Goal: Task Accomplishment & Management: Manage account settings

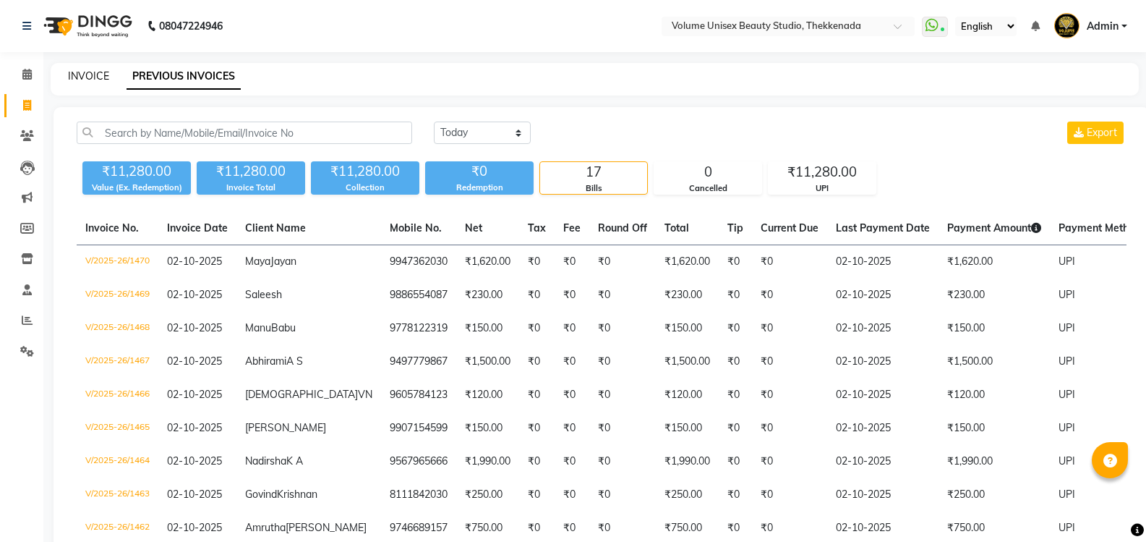
click at [87, 70] on link "INVOICE" at bounding box center [88, 75] width 41 height 13
select select "service"
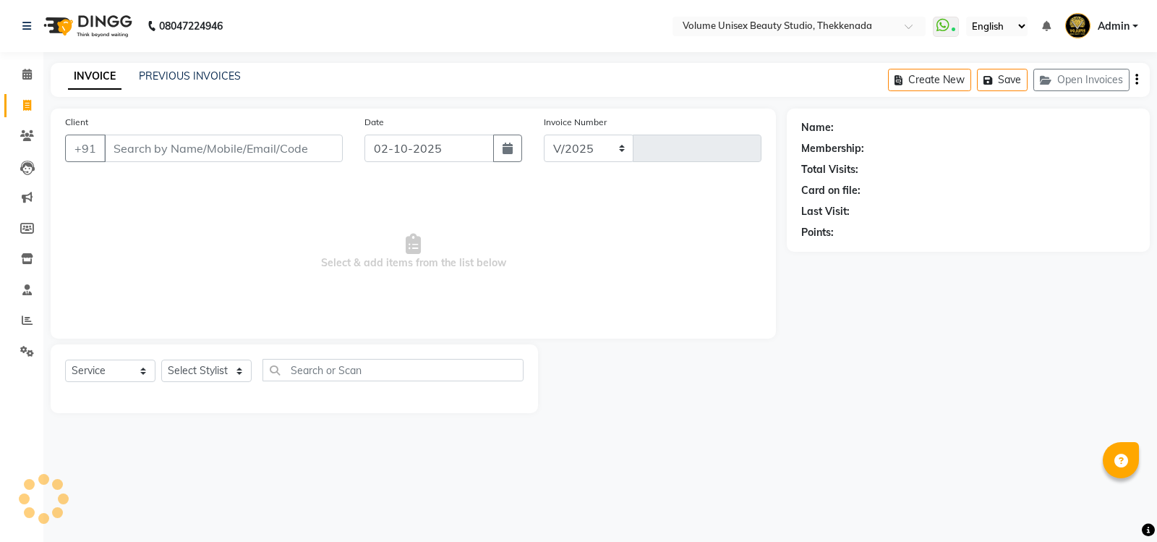
select select "7432"
type input "1471"
click at [176, 147] on input "Client" at bounding box center [223, 147] width 239 height 27
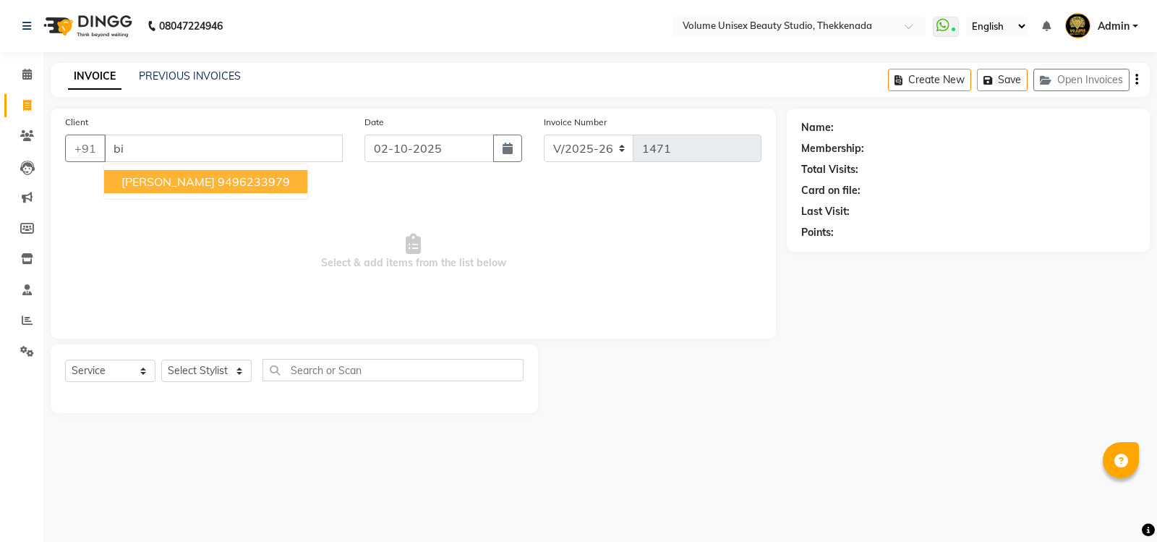
type input "b"
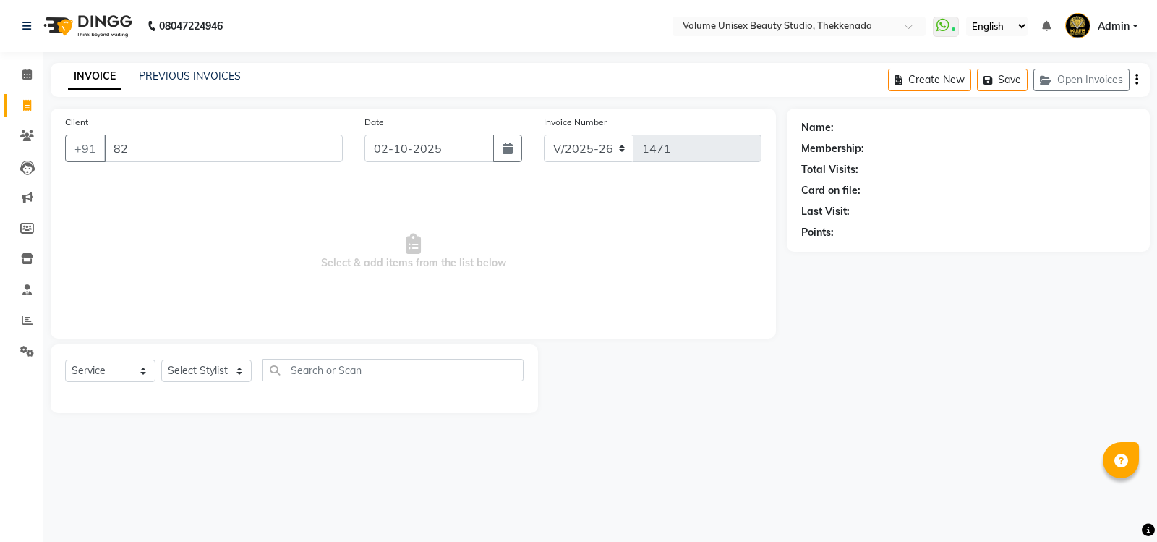
type input "8"
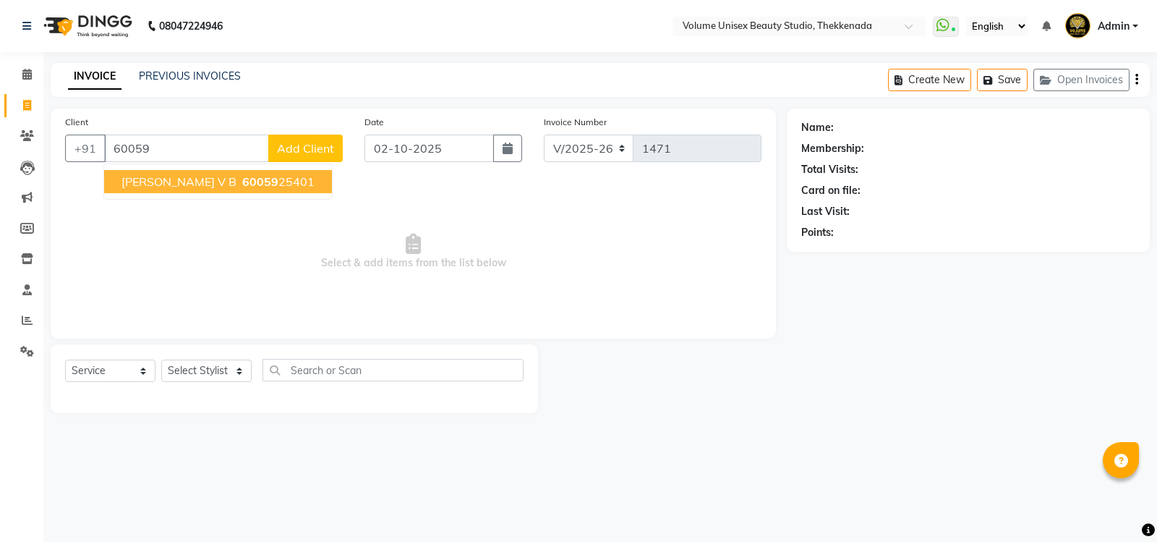
click at [242, 184] on span "60059" at bounding box center [260, 181] width 36 height 14
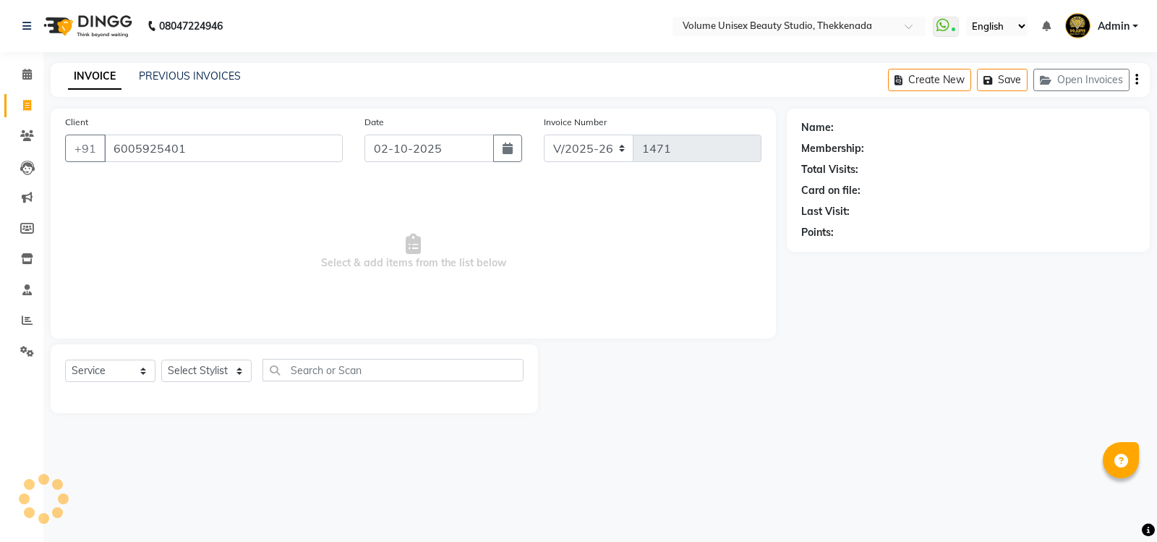
type input "6005925401"
select select "1: Object"
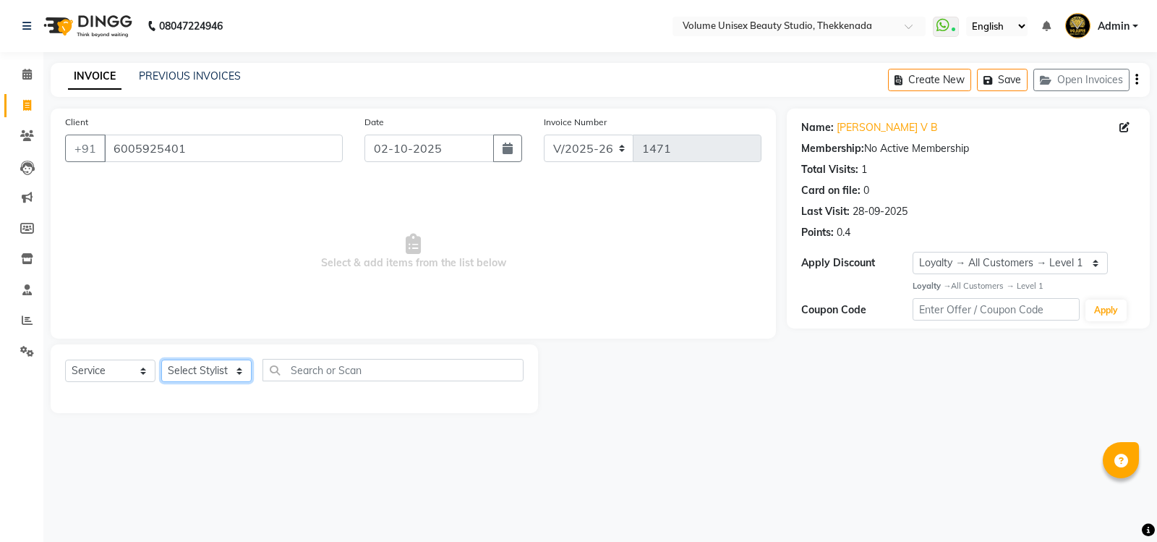
click at [241, 372] on select "Select Stylist [PERSON_NAME] [PERSON_NAME] [PERSON_NAME] [PERSON_NAME] [PERSON_…" at bounding box center [206, 370] width 90 height 22
select select "91920"
click at [161, 359] on select "Select Stylist [PERSON_NAME] [PERSON_NAME] [PERSON_NAME] [PERSON_NAME] [PERSON_…" at bounding box center [206, 370] width 90 height 22
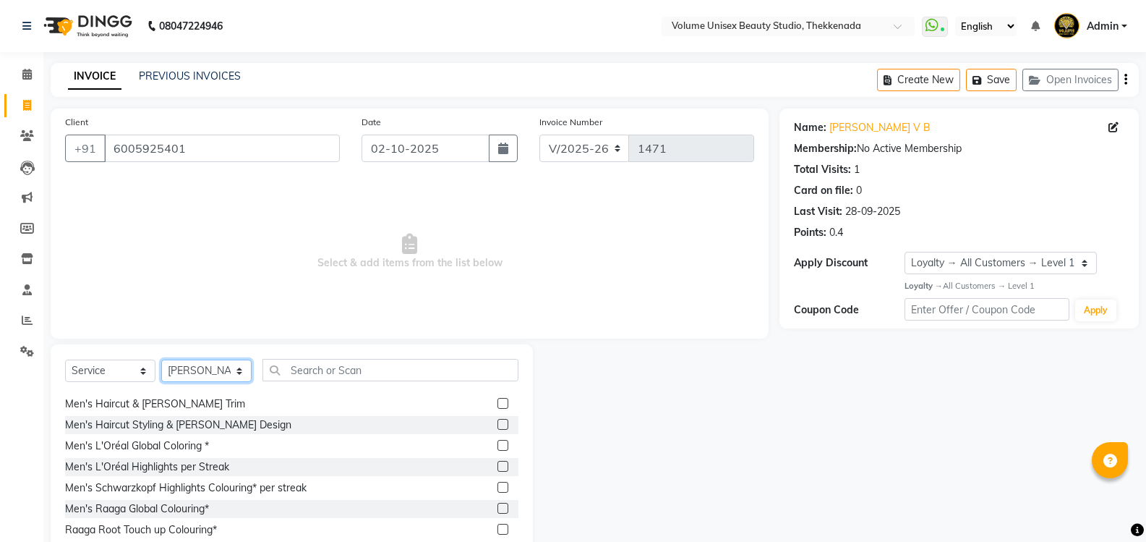
scroll to position [72, 0]
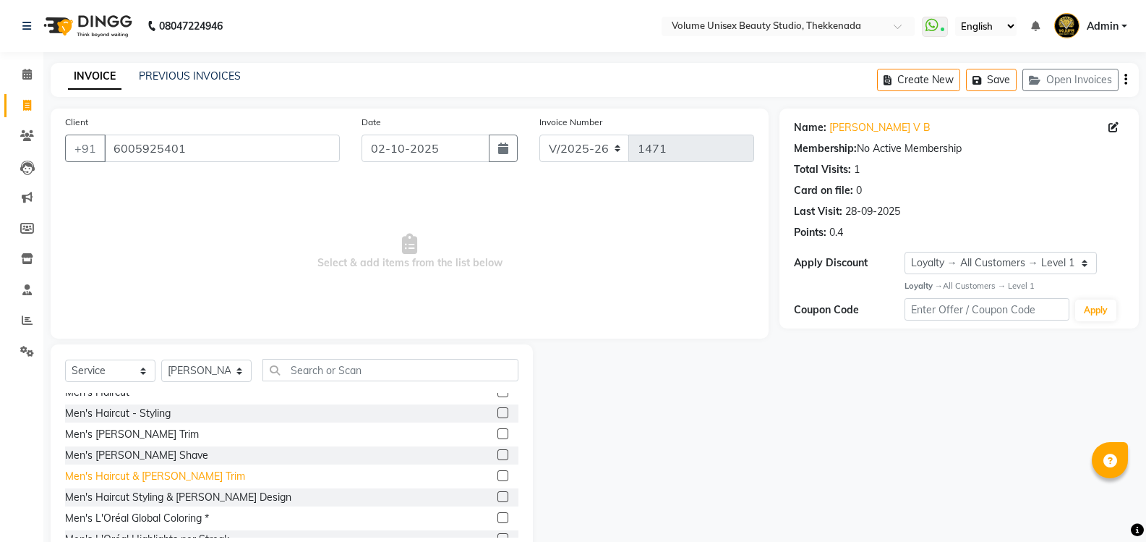
click at [167, 472] on div "Men's Haircut & [PERSON_NAME] Trim" at bounding box center [155, 475] width 180 height 15
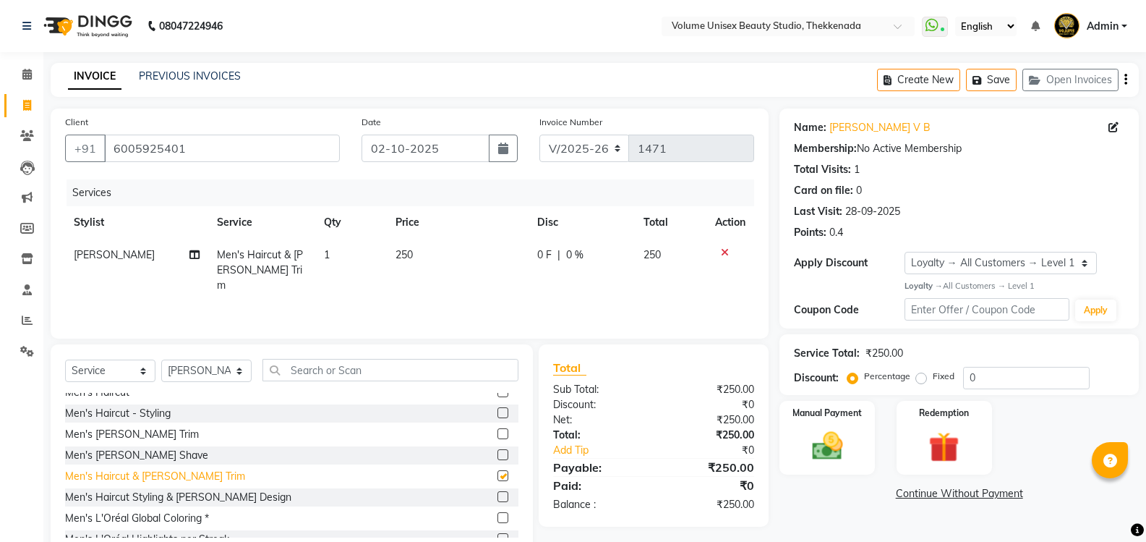
checkbox input "false"
click at [815, 447] on img at bounding box center [826, 445] width 51 height 37
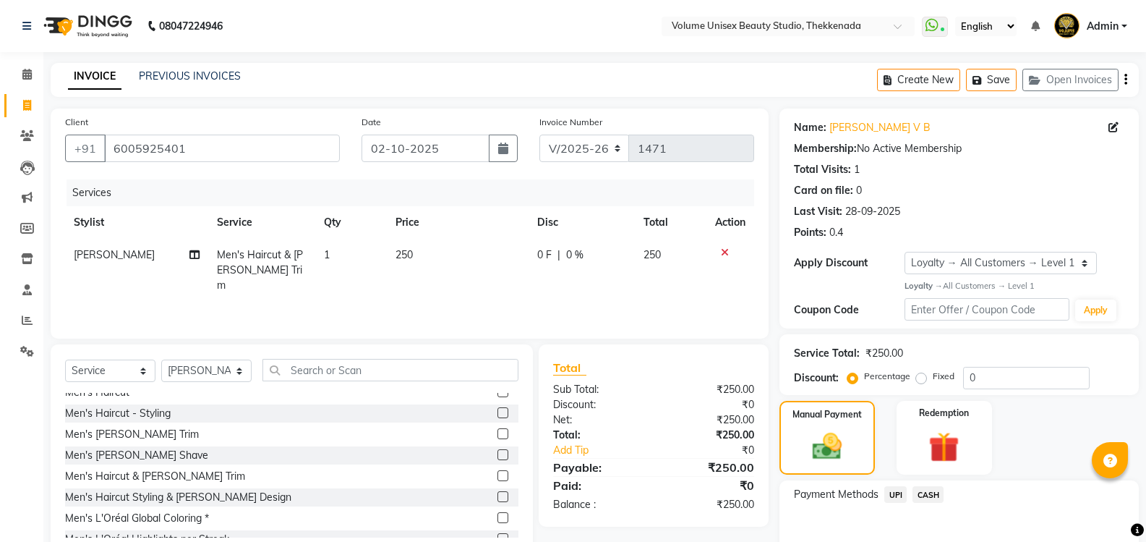
click at [894, 497] on span "UPI" at bounding box center [895, 494] width 22 height 17
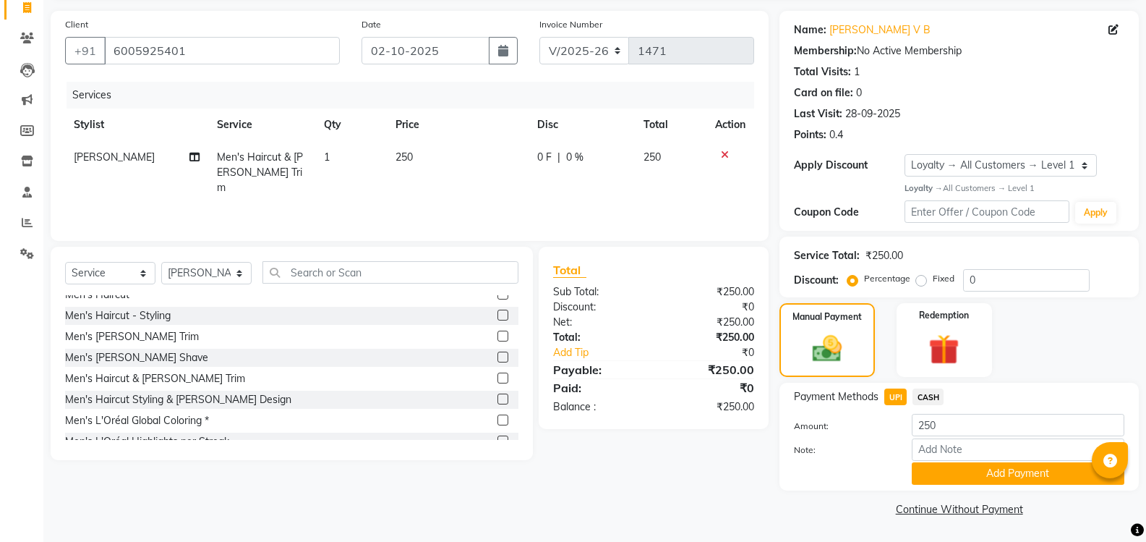
click at [938, 474] on button "Add Payment" at bounding box center [1018, 473] width 213 height 22
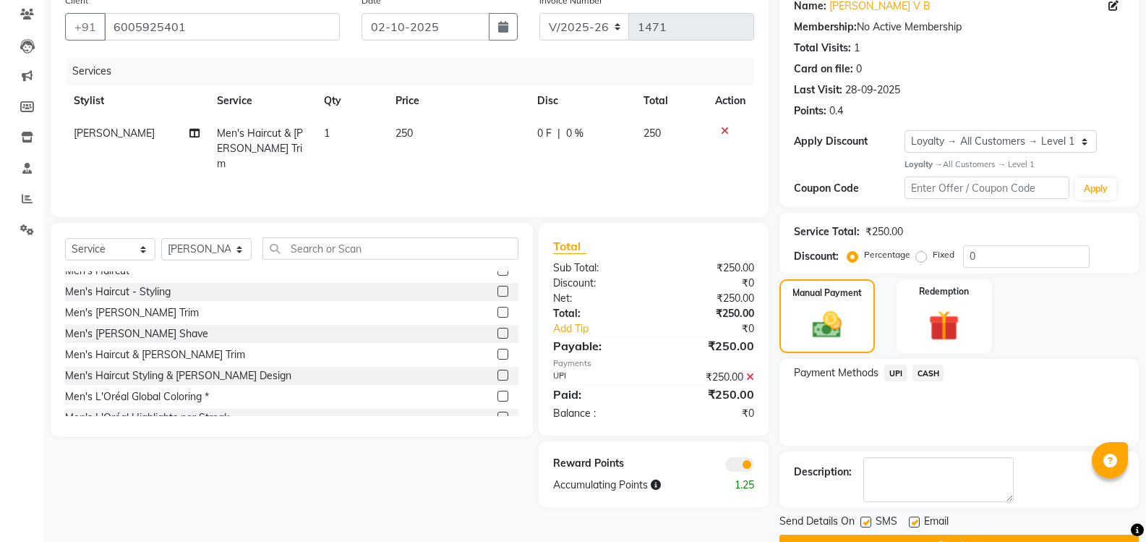
scroll to position [158, 0]
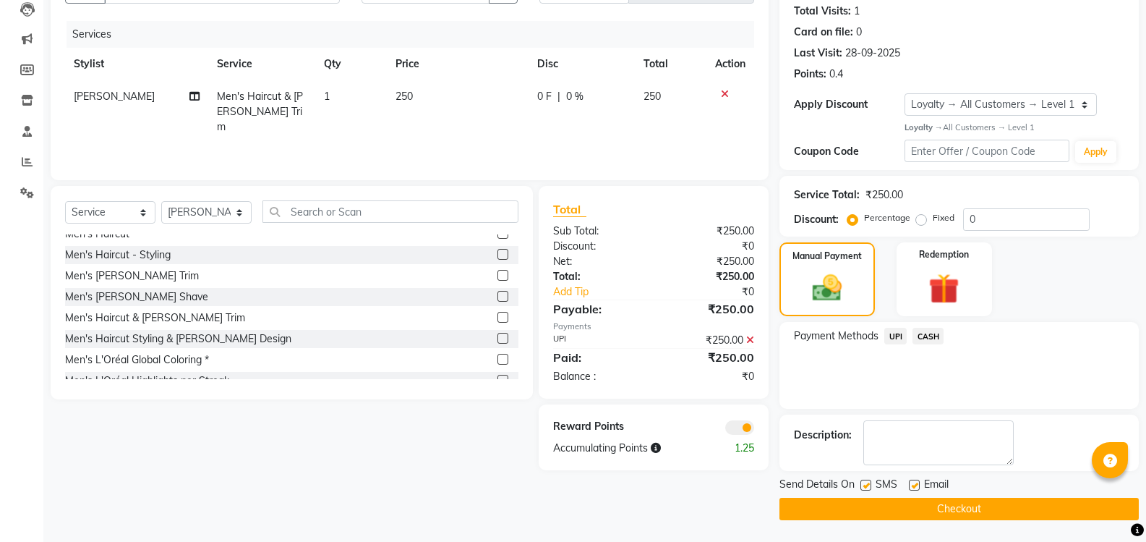
click at [914, 510] on button "Checkout" at bounding box center [958, 508] width 359 height 22
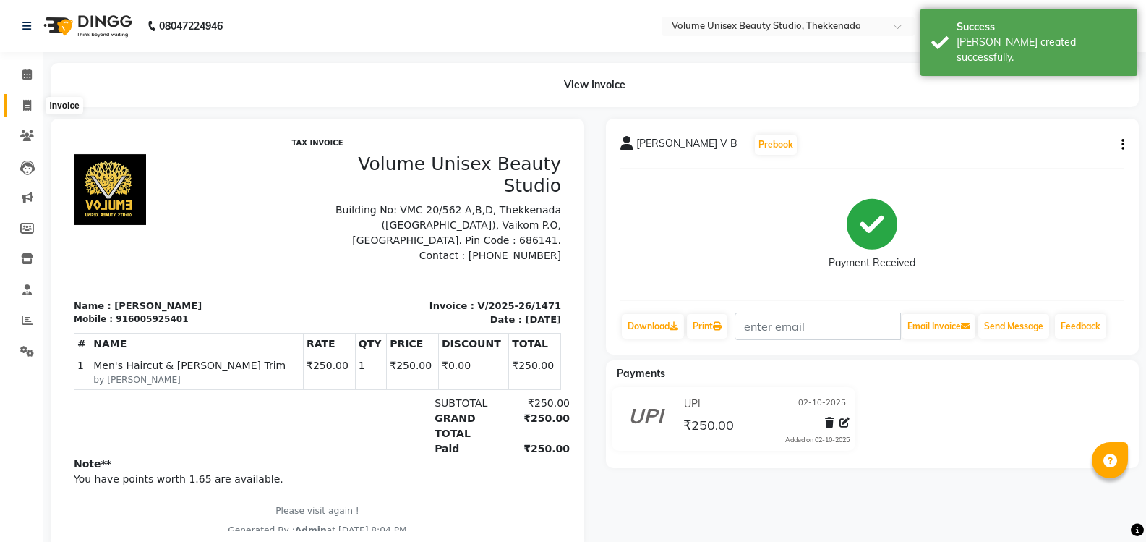
click at [30, 106] on icon at bounding box center [27, 105] width 8 height 11
select select "service"
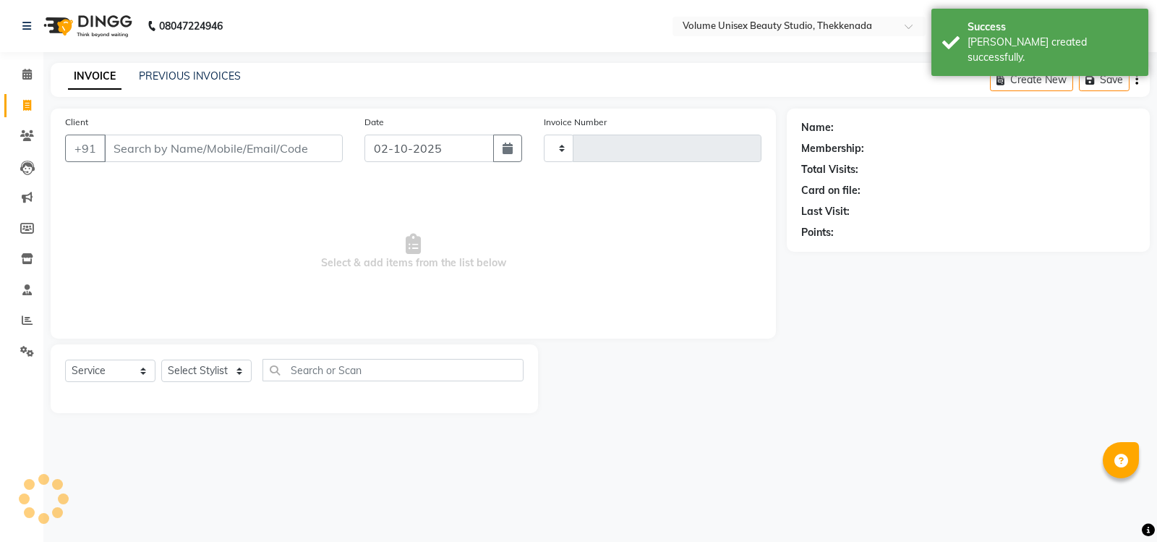
type input "1472"
select select "7432"
click at [181, 74] on link "PREVIOUS INVOICES" at bounding box center [190, 75] width 102 height 13
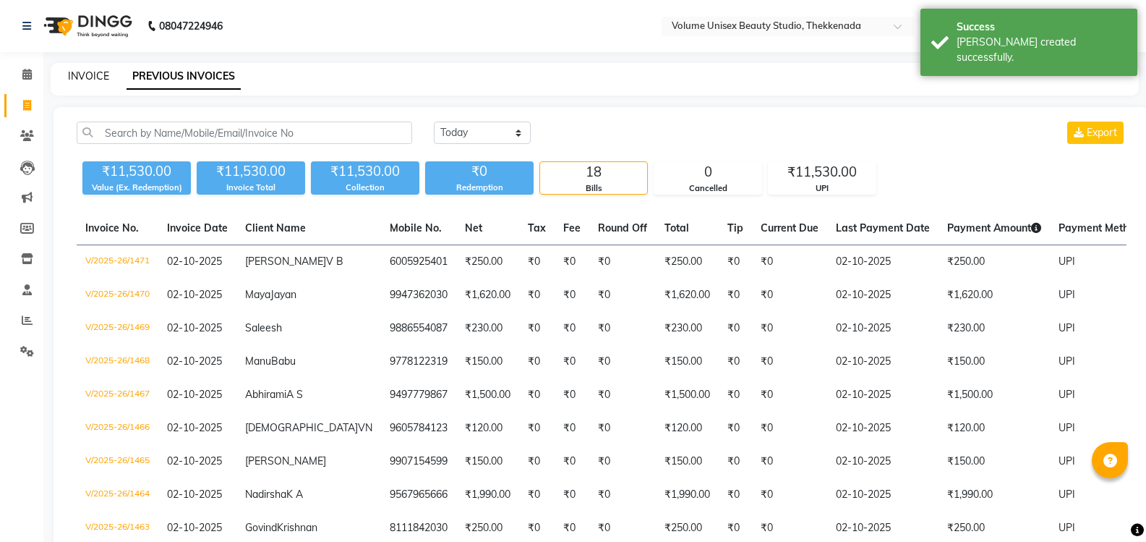
click at [93, 78] on link "INVOICE" at bounding box center [88, 75] width 41 height 13
select select "7432"
select select "service"
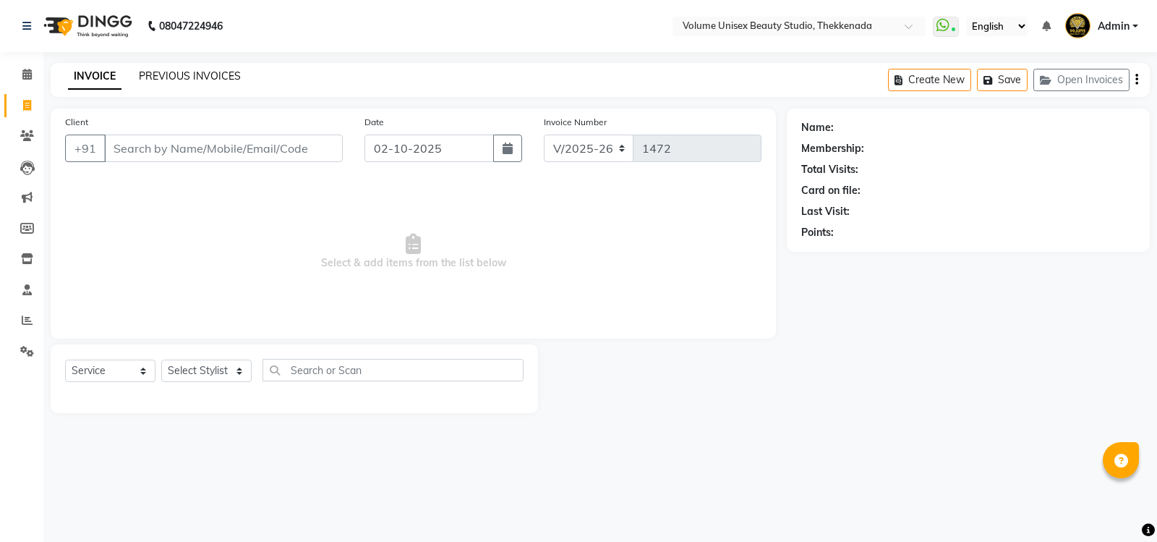
click at [202, 77] on link "PREVIOUS INVOICES" at bounding box center [190, 75] width 102 height 13
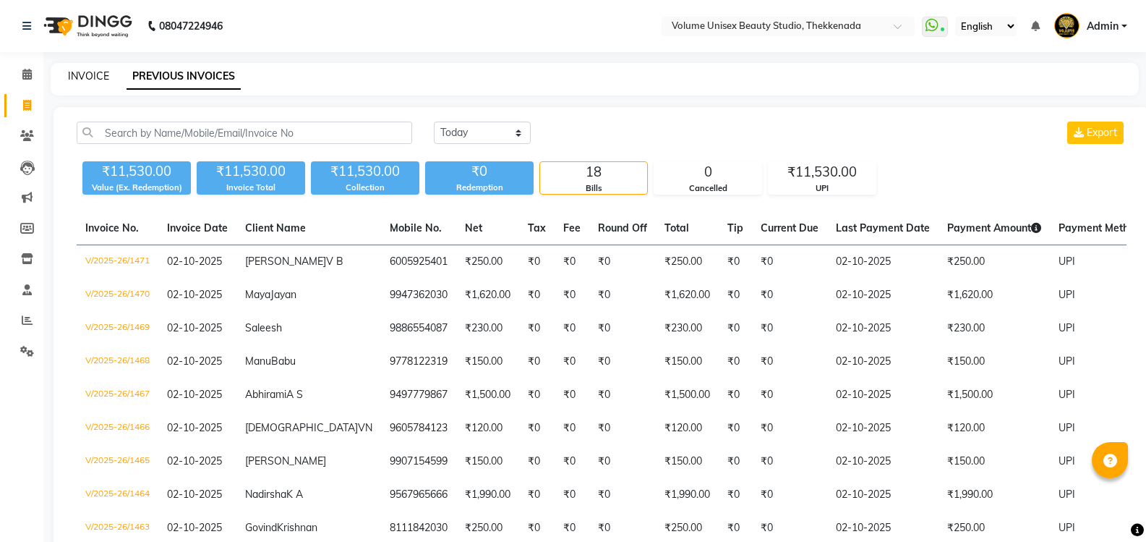
click at [93, 75] on link "INVOICE" at bounding box center [88, 75] width 41 height 13
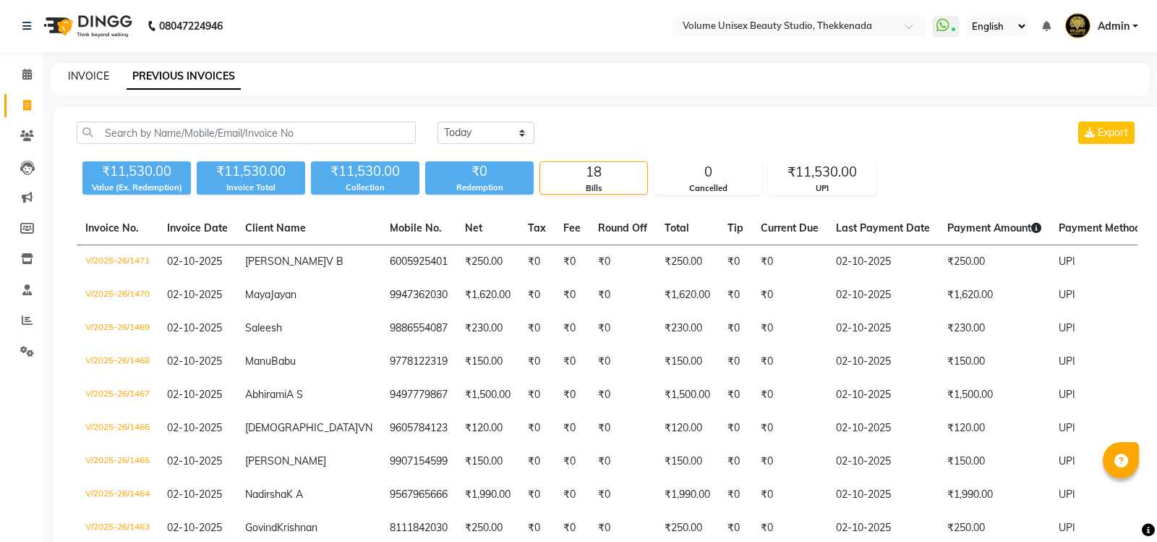
select select "7432"
select select "service"
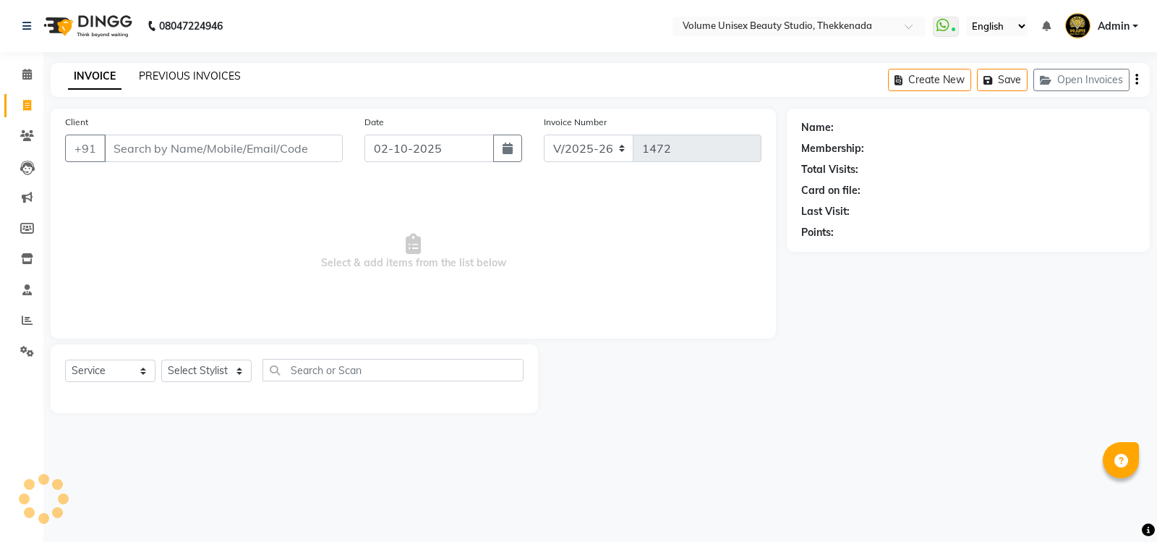
click at [196, 72] on link "PREVIOUS INVOICES" at bounding box center [190, 75] width 102 height 13
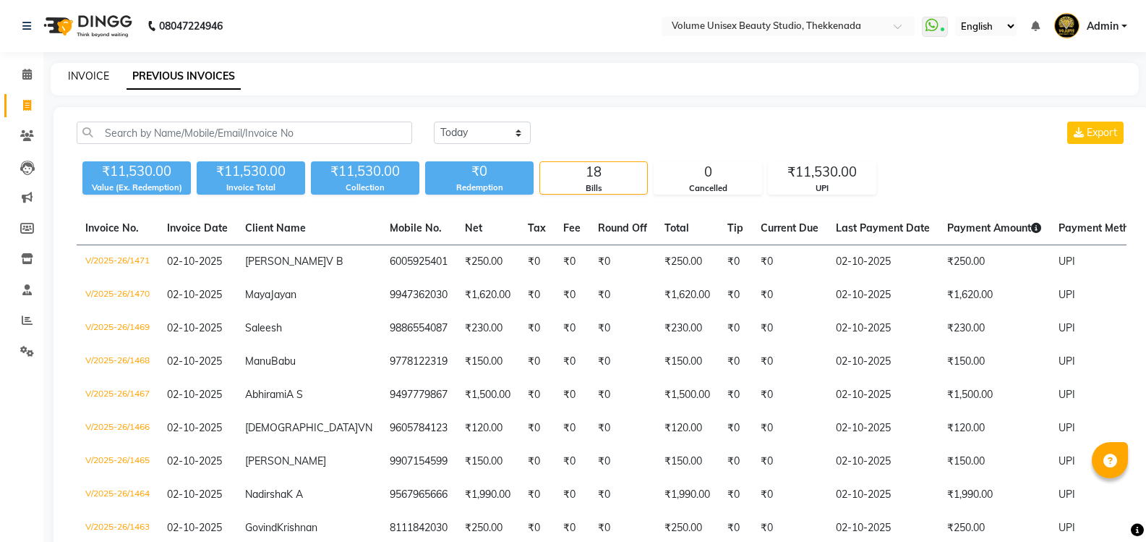
click at [96, 75] on link "INVOICE" at bounding box center [88, 75] width 41 height 13
select select "7432"
select select "service"
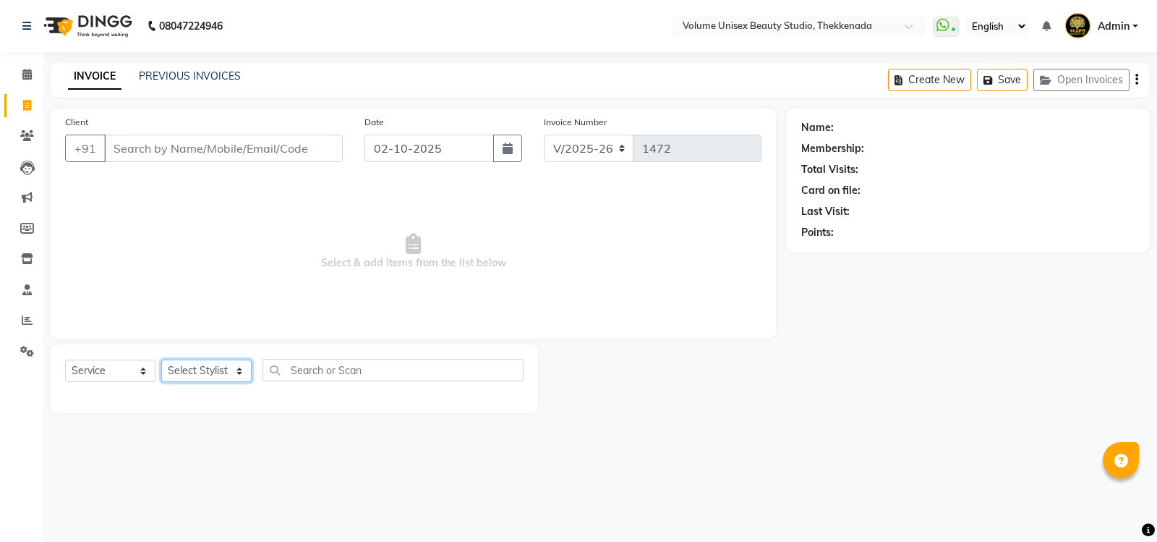
click at [233, 371] on select "Select Stylist [PERSON_NAME] [PERSON_NAME] [PERSON_NAME] [PERSON_NAME] [PERSON_…" at bounding box center [206, 370] width 90 height 22
select select "65210"
click at [161, 359] on select "Select Stylist [PERSON_NAME] [PERSON_NAME] [PERSON_NAME] [PERSON_NAME] [PERSON_…" at bounding box center [206, 370] width 90 height 22
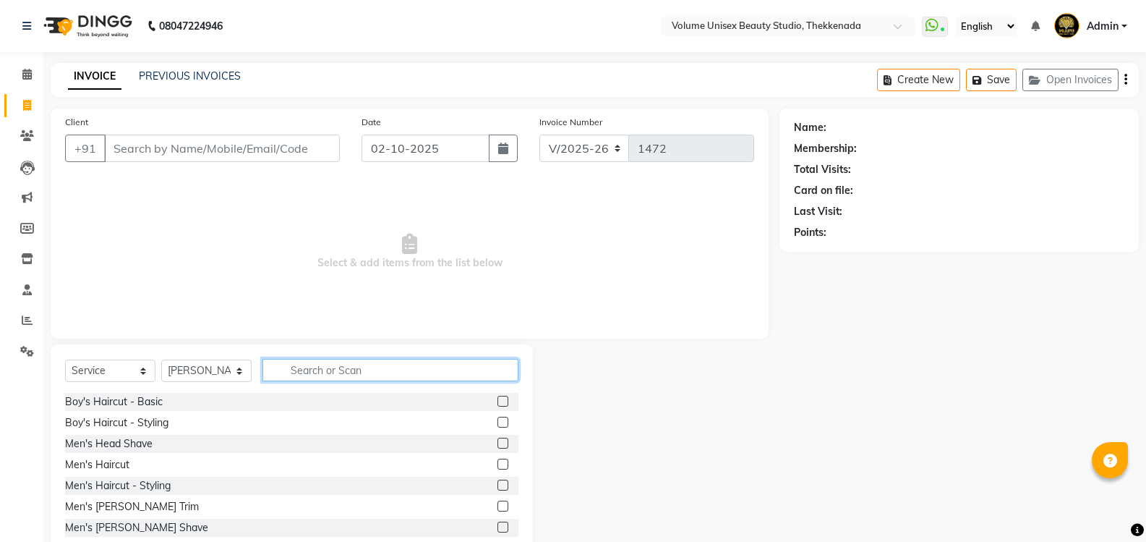
click at [341, 369] on input "text" at bounding box center [390, 370] width 256 height 22
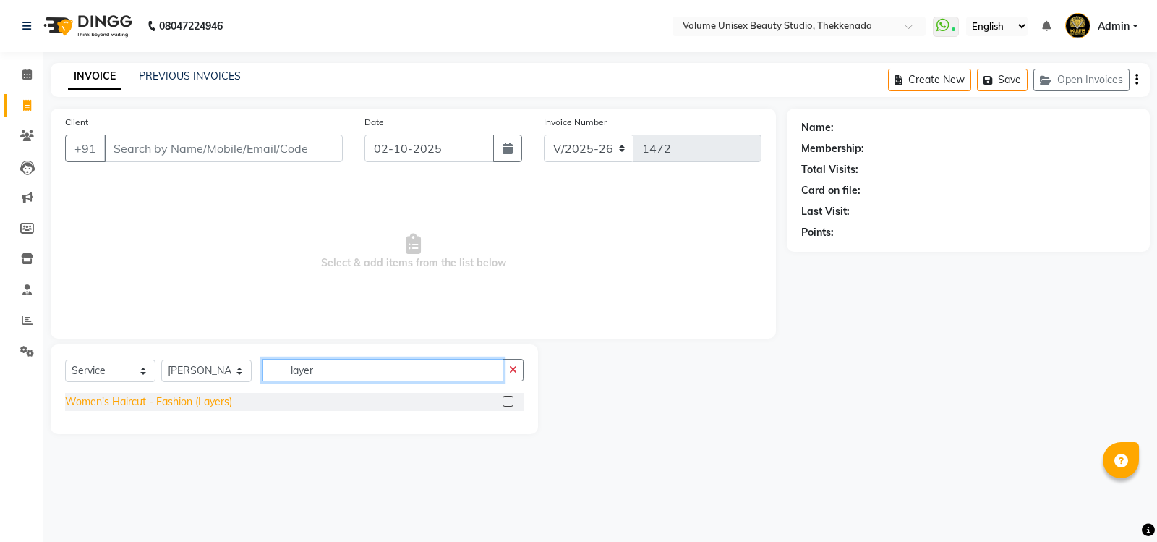
type input "layer"
click at [205, 403] on div "Women's Haircut - Fashion (Layers)" at bounding box center [148, 401] width 167 height 15
checkbox input "false"
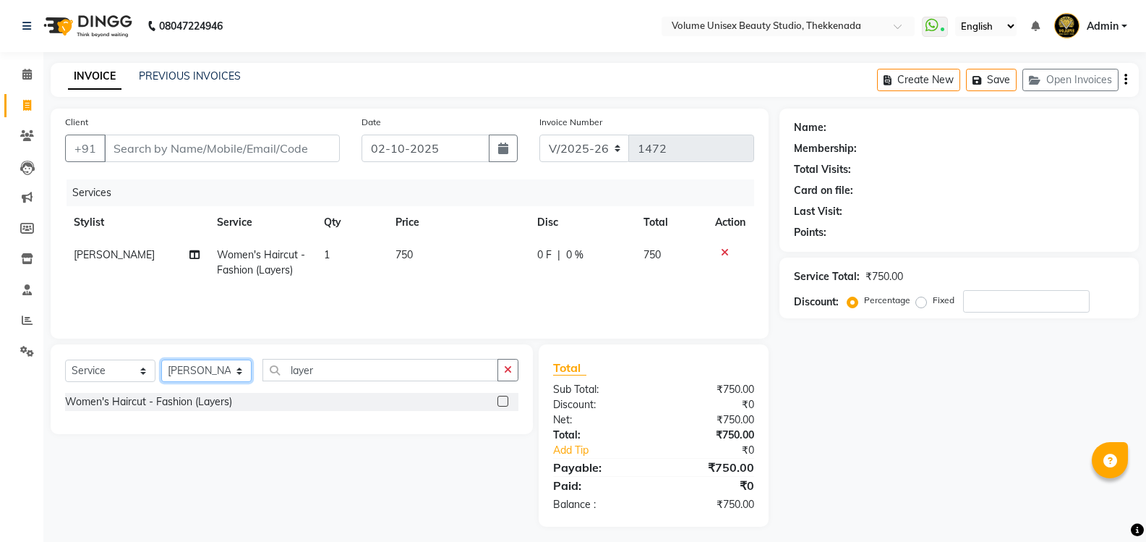
click at [241, 372] on select "Select Stylist [PERSON_NAME] [PERSON_NAME] [PERSON_NAME] [PERSON_NAME] [PERSON_…" at bounding box center [206, 370] width 90 height 22
select select "89555"
click at [161, 359] on select "Select Stylist [PERSON_NAME] [PERSON_NAME] [PERSON_NAME] [PERSON_NAME] [PERSON_…" at bounding box center [206, 370] width 90 height 22
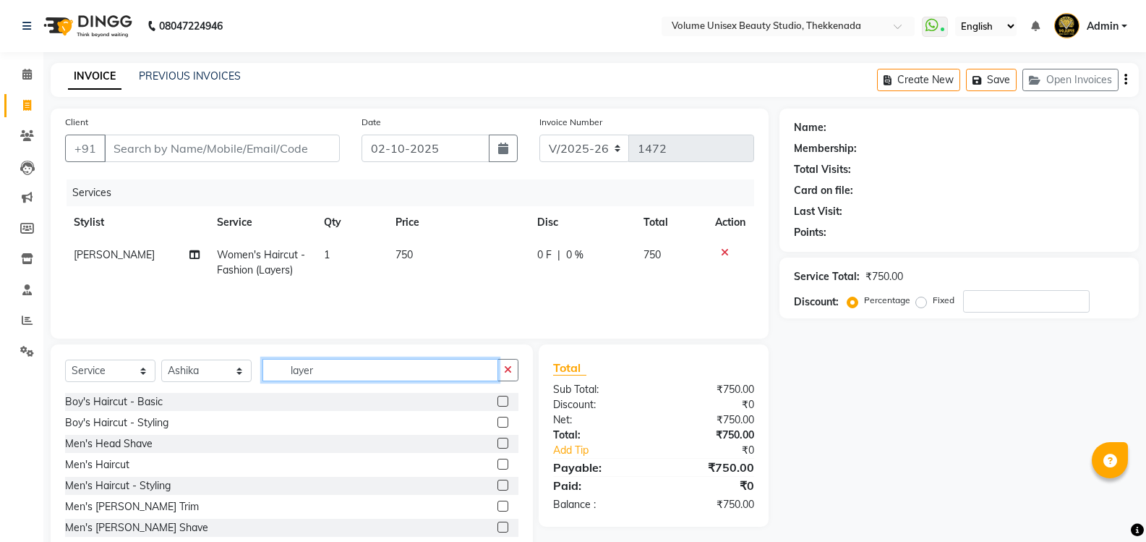
click at [333, 367] on input "layer" at bounding box center [380, 370] width 236 height 22
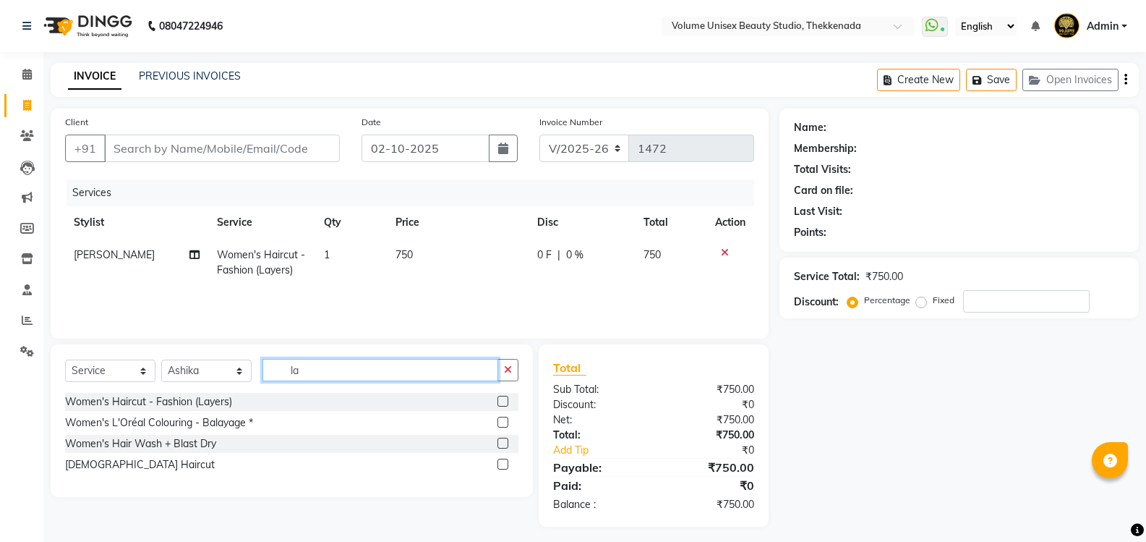
type input "l"
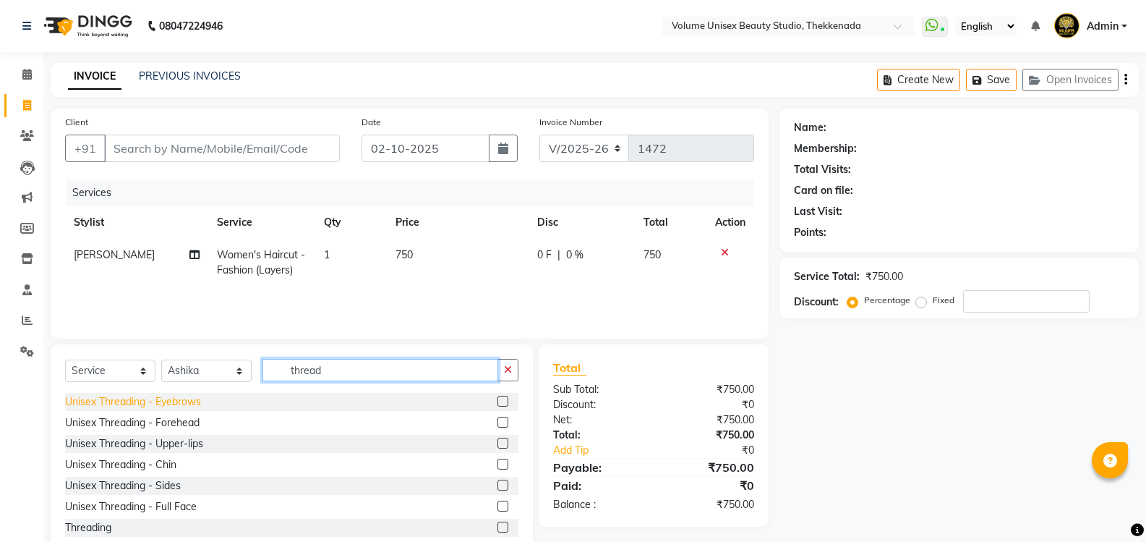
type input "thread"
click at [167, 408] on div "Unisex Threading - Eyebrows" at bounding box center [133, 401] width 136 height 15
checkbox input "false"
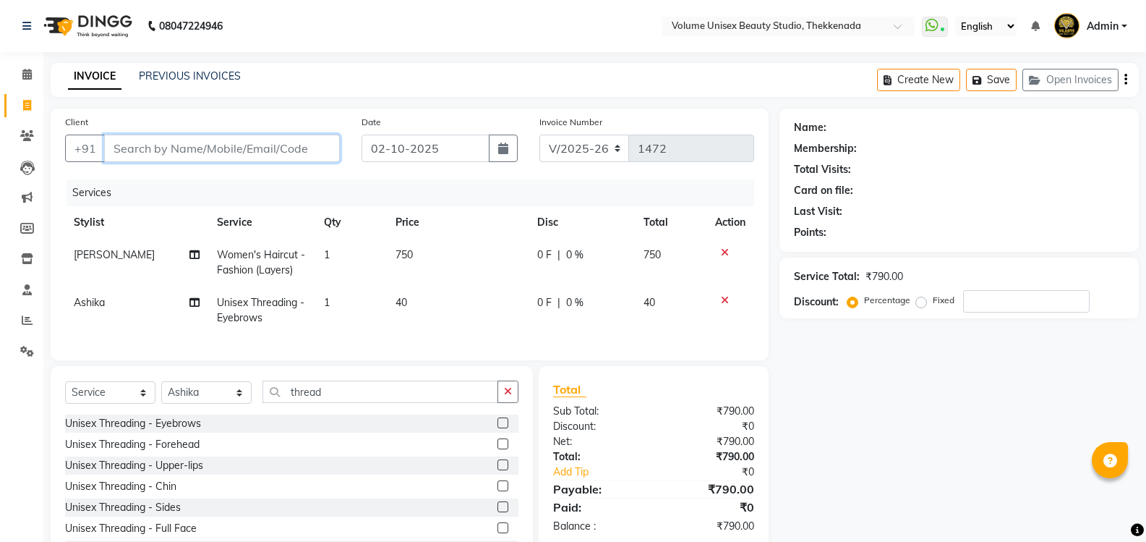
click at [179, 143] on input "Client" at bounding box center [222, 147] width 236 height 27
click at [291, 261] on td "Women's Haircut - Fashion (Layers)" at bounding box center [261, 263] width 107 height 48
select select "65210"
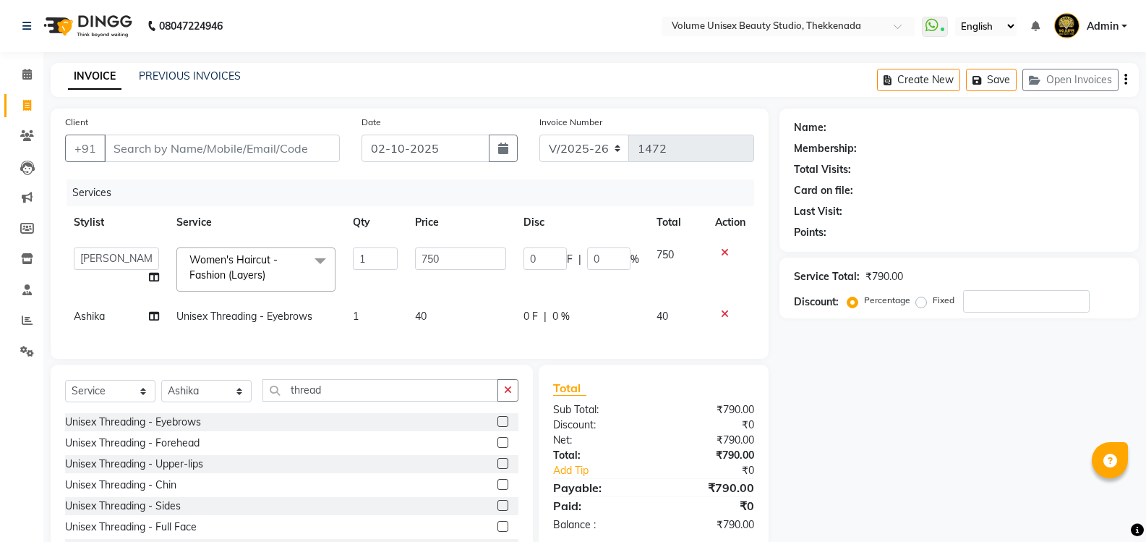
click at [323, 262] on span at bounding box center [320, 260] width 29 height 27
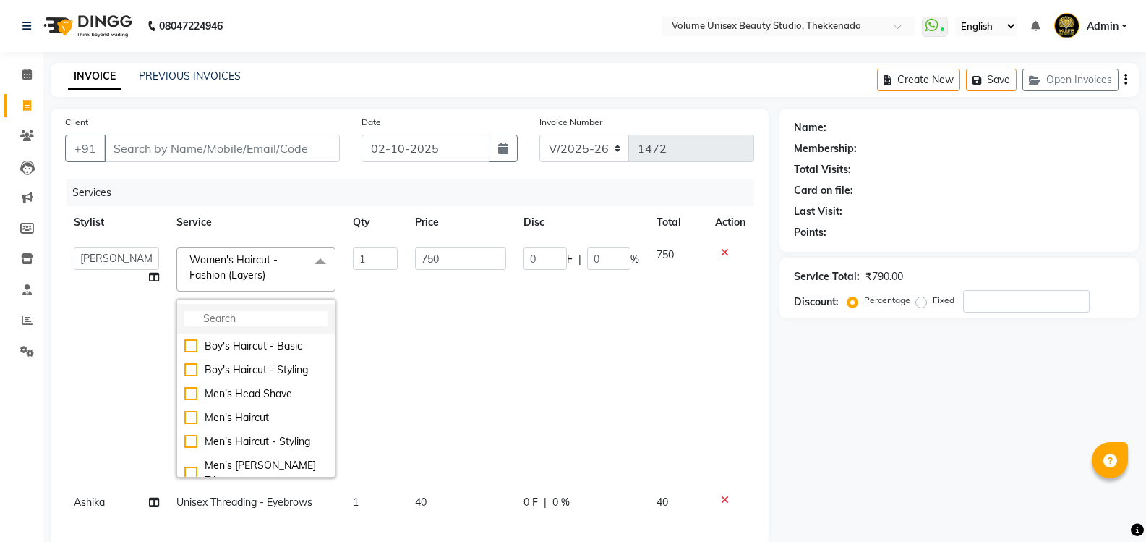
click at [263, 317] on input "multiselect-search" at bounding box center [255, 318] width 143 height 15
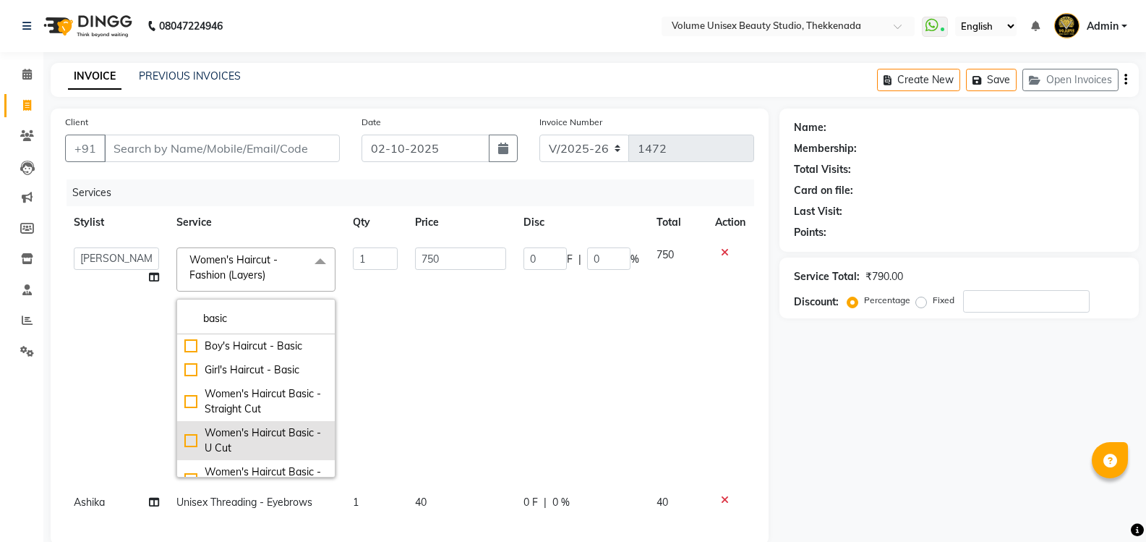
type input "basic"
click at [243, 437] on div "Women's Haircut Basic - U Cut" at bounding box center [255, 440] width 143 height 30
checkbox input "true"
type input "500"
click at [390, 382] on td "1" at bounding box center [375, 362] width 62 height 247
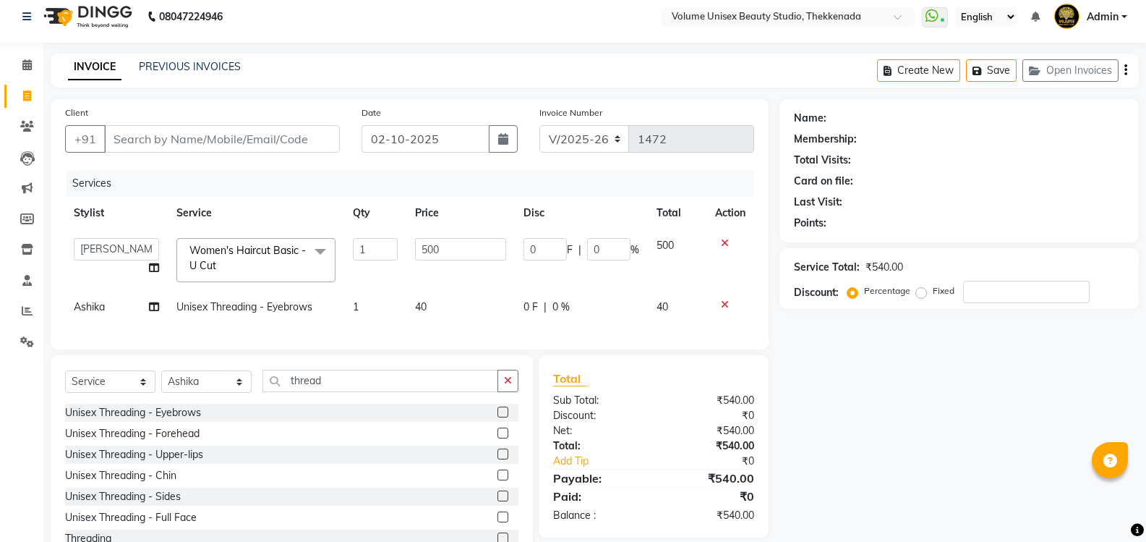
scroll to position [69, 0]
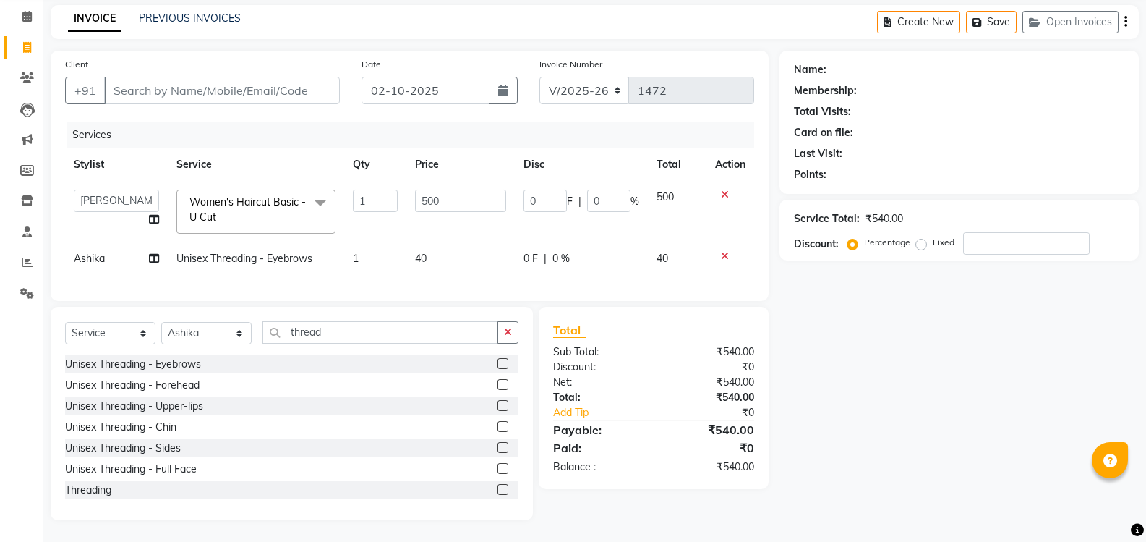
click at [875, 322] on div "Name: Membership: Total Visits: Card on file: Last Visit: Points: Service Total…" at bounding box center [964, 285] width 370 height 469
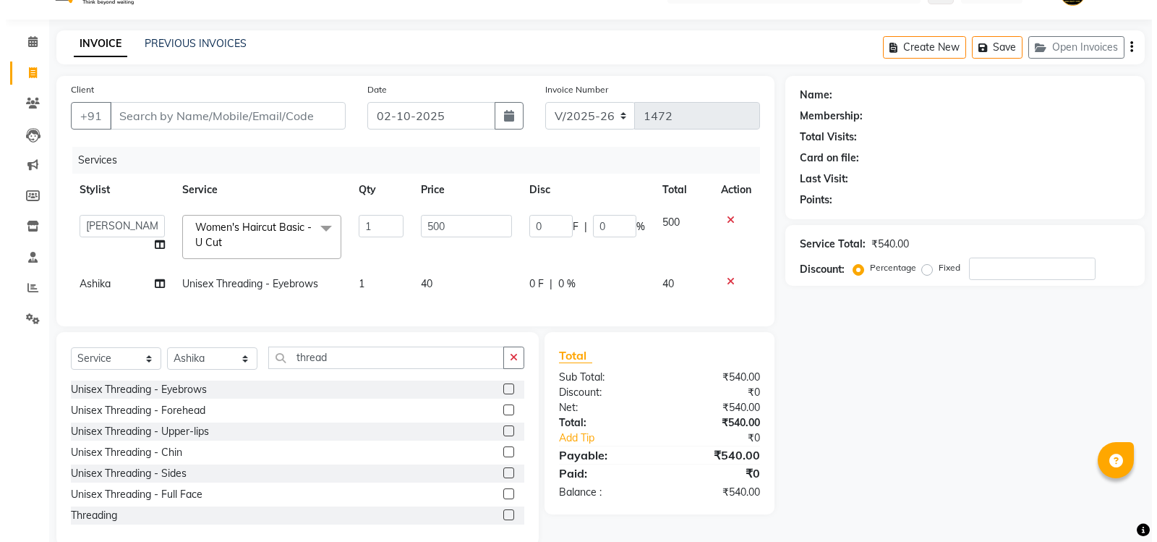
scroll to position [0, 0]
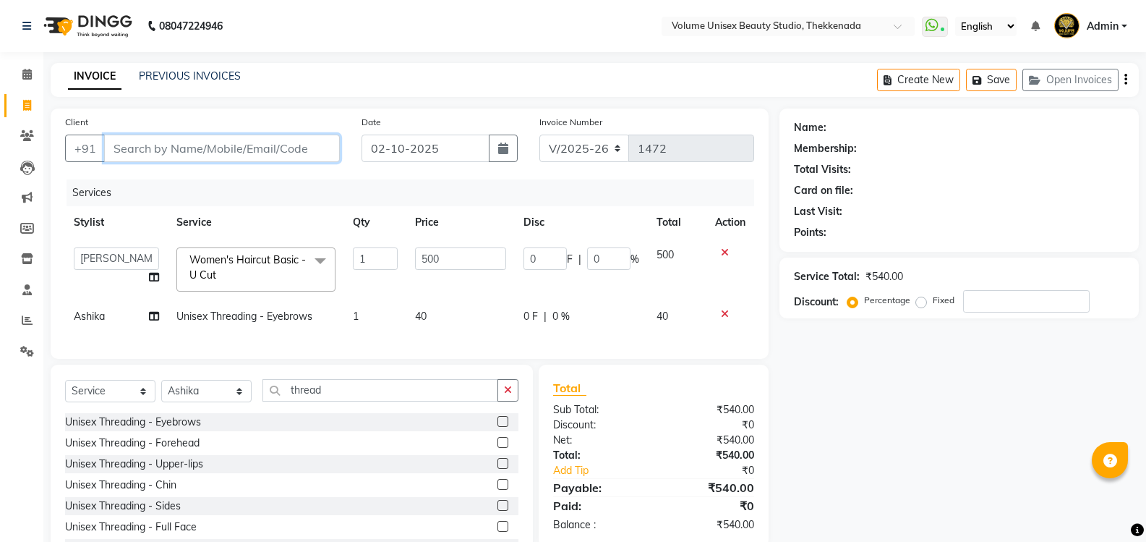
drag, startPoint x: 166, startPoint y: 139, endPoint x: 168, endPoint y: 127, distance: 12.6
click at [168, 128] on div "Client +91" at bounding box center [202, 143] width 296 height 59
type input "9"
type input "0"
type input "9354459358"
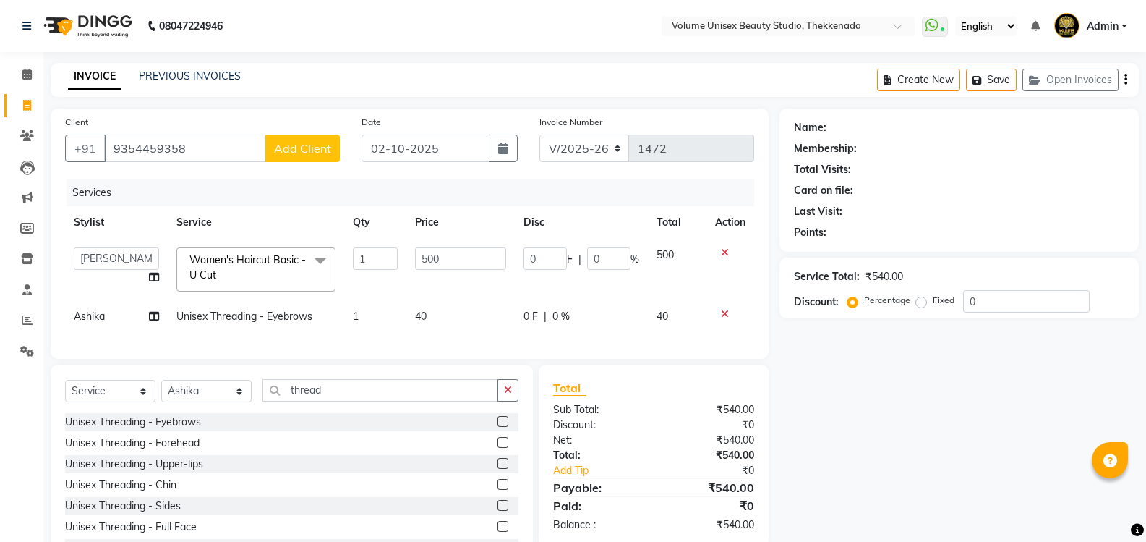
click at [314, 147] on span "Add Client" at bounding box center [302, 148] width 57 height 14
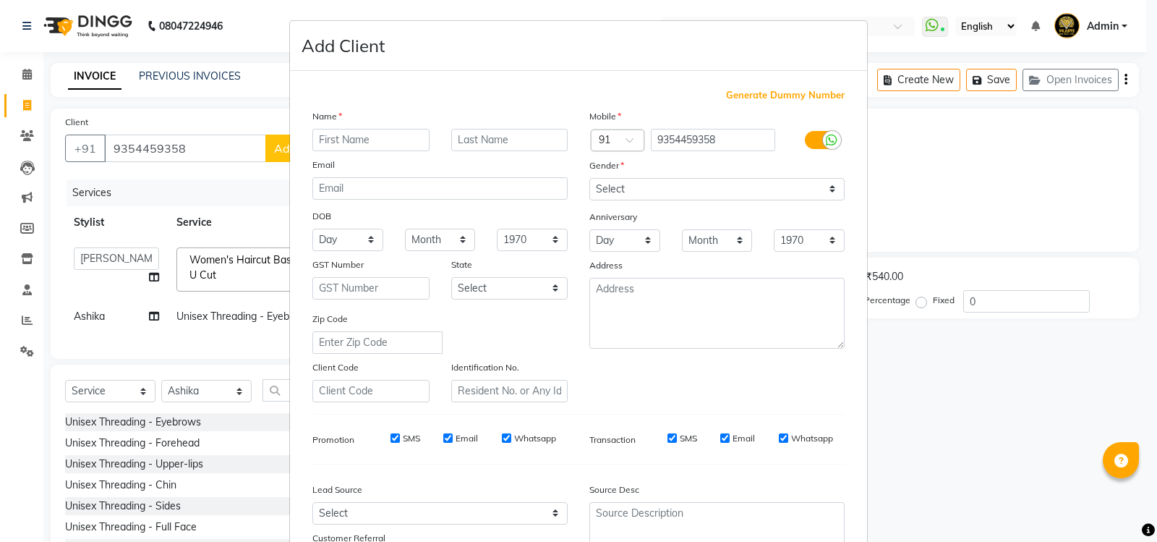
click at [364, 131] on input "text" at bounding box center [370, 140] width 117 height 22
type input "Jyothisha"
type input "[PERSON_NAME]"
click at [638, 183] on select "Select [DEMOGRAPHIC_DATA] [DEMOGRAPHIC_DATA] Other Prefer Not To Say" at bounding box center [716, 189] width 255 height 22
select select "[DEMOGRAPHIC_DATA]"
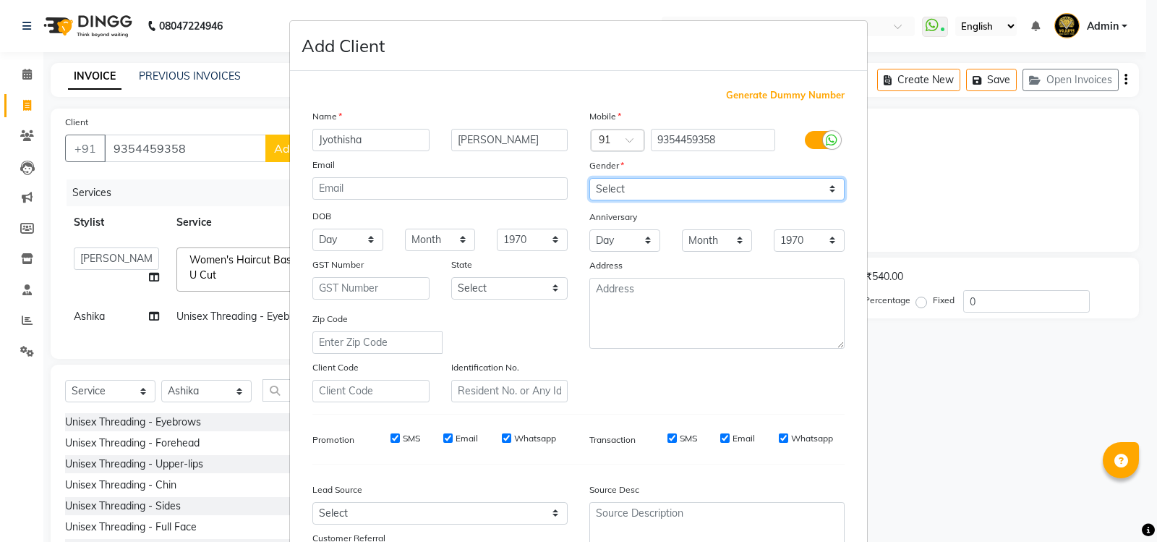
click at [589, 178] on select "Select [DEMOGRAPHIC_DATA] [DEMOGRAPHIC_DATA] Other Prefer Not To Say" at bounding box center [716, 189] width 255 height 22
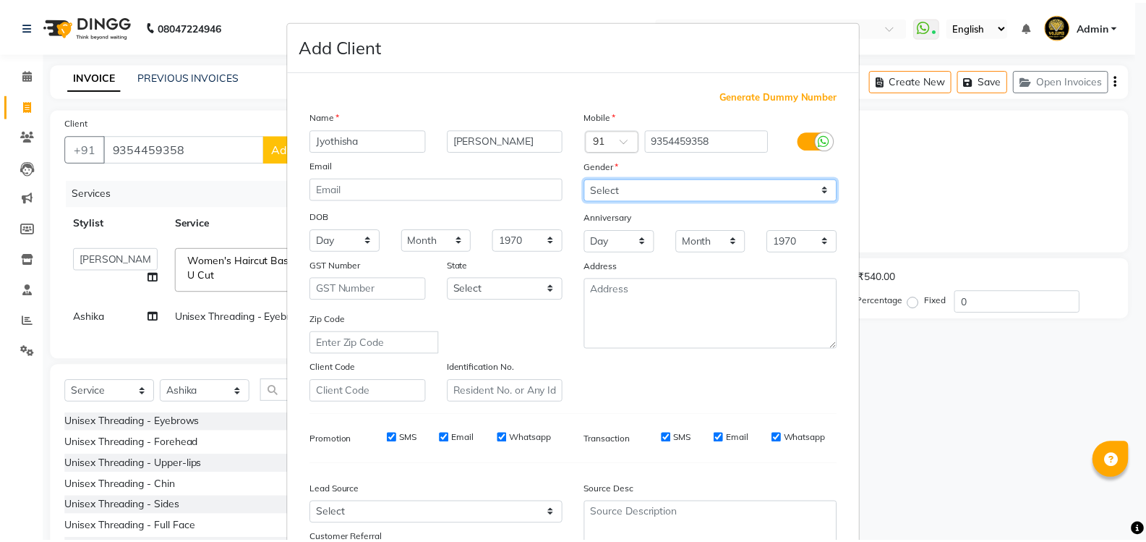
scroll to position [126, 0]
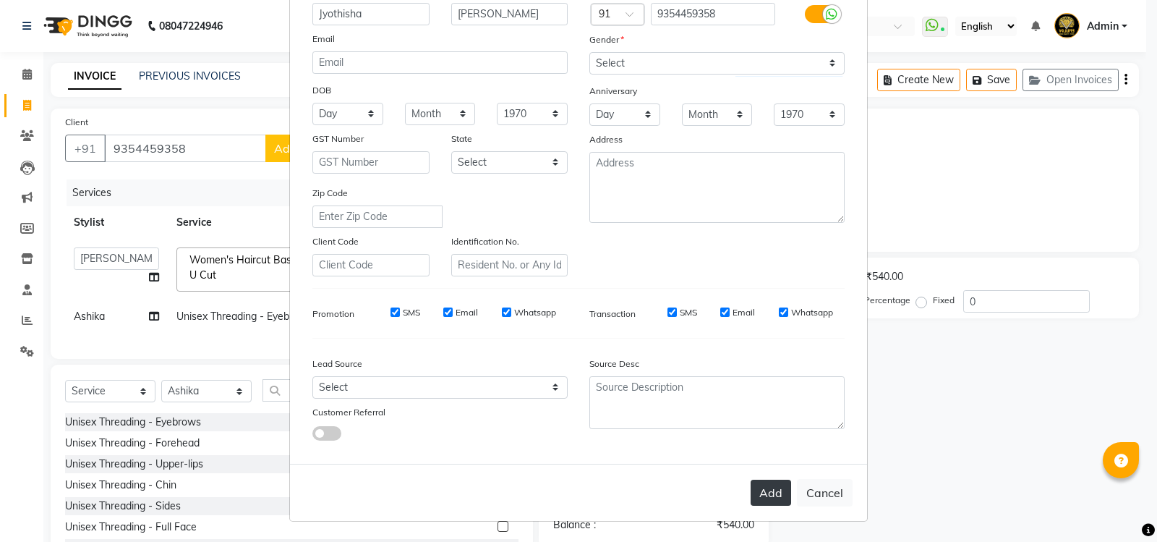
click at [763, 492] on button "Add" at bounding box center [770, 492] width 40 height 26
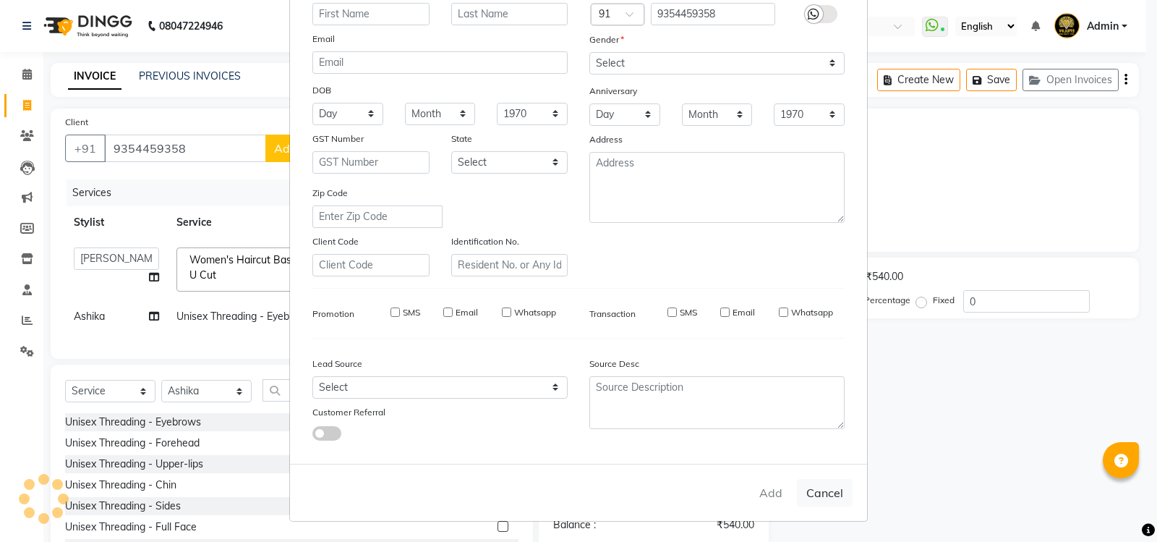
select select
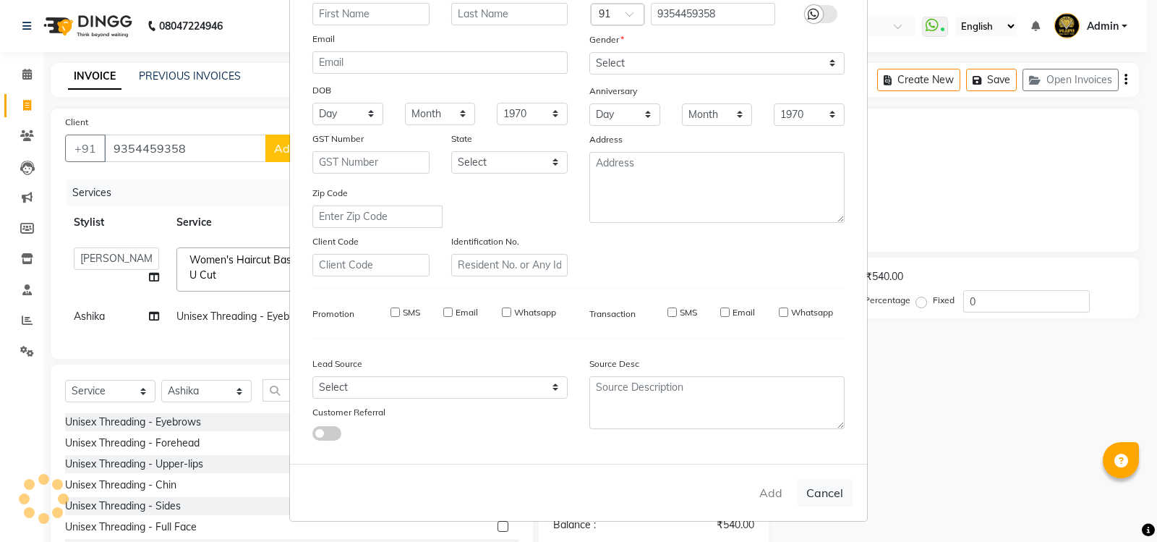
select select
checkbox input "false"
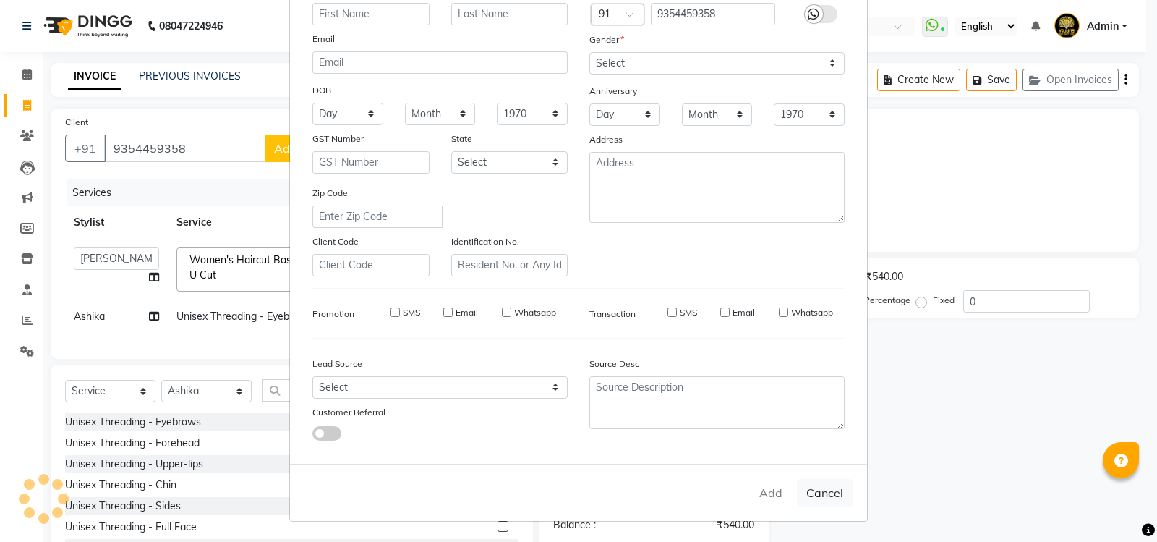
checkbox input "false"
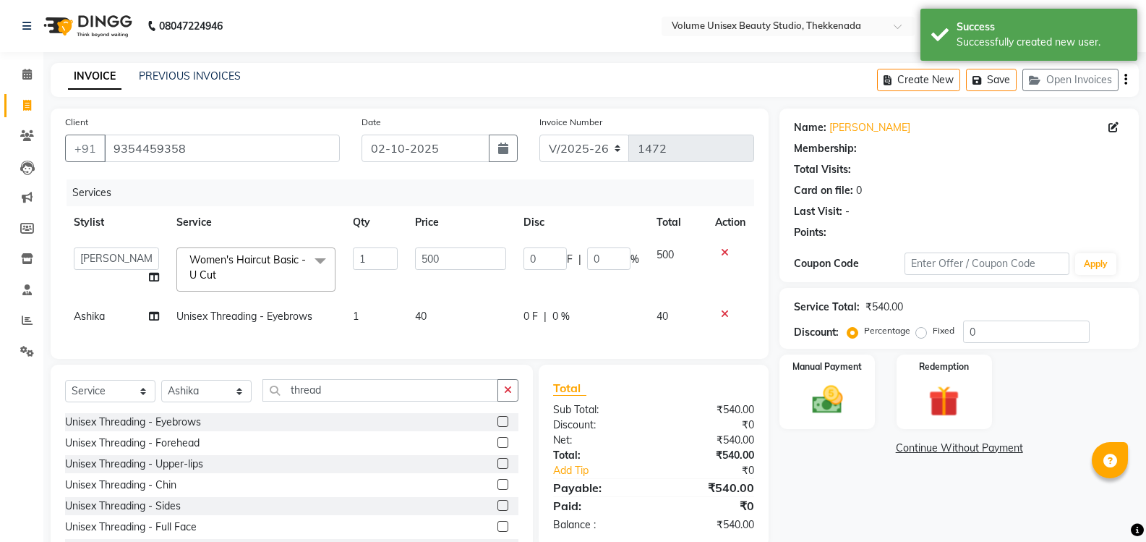
select select "1: Object"
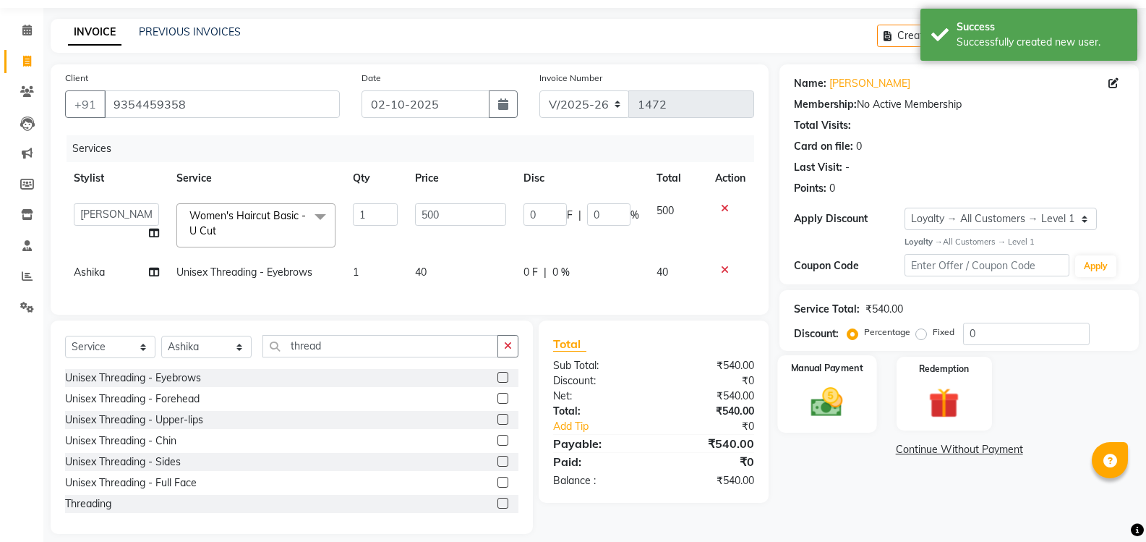
scroll to position [69, 0]
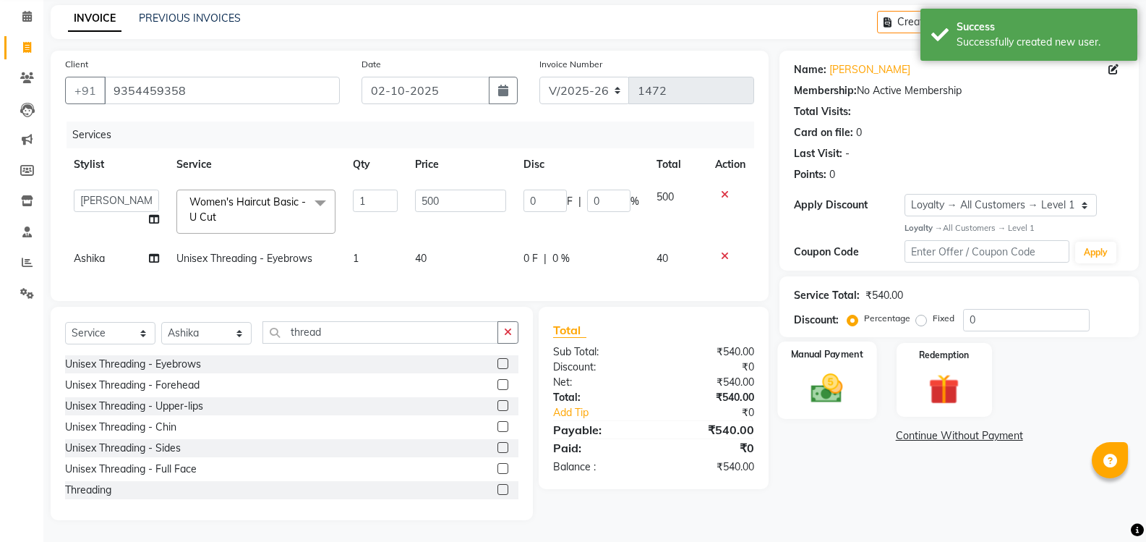
click at [823, 377] on img at bounding box center [826, 387] width 51 height 37
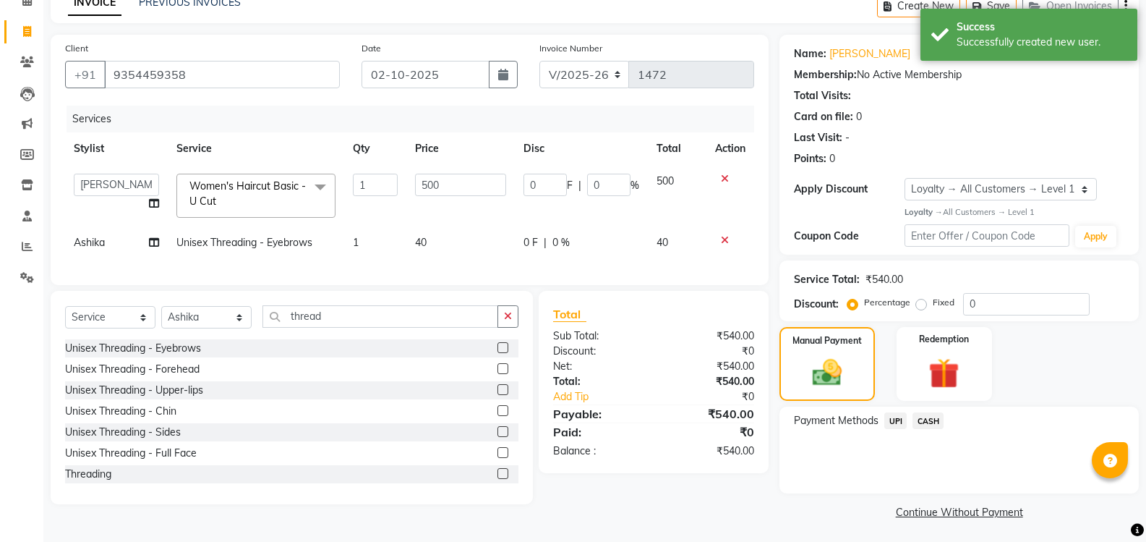
scroll to position [77, 0]
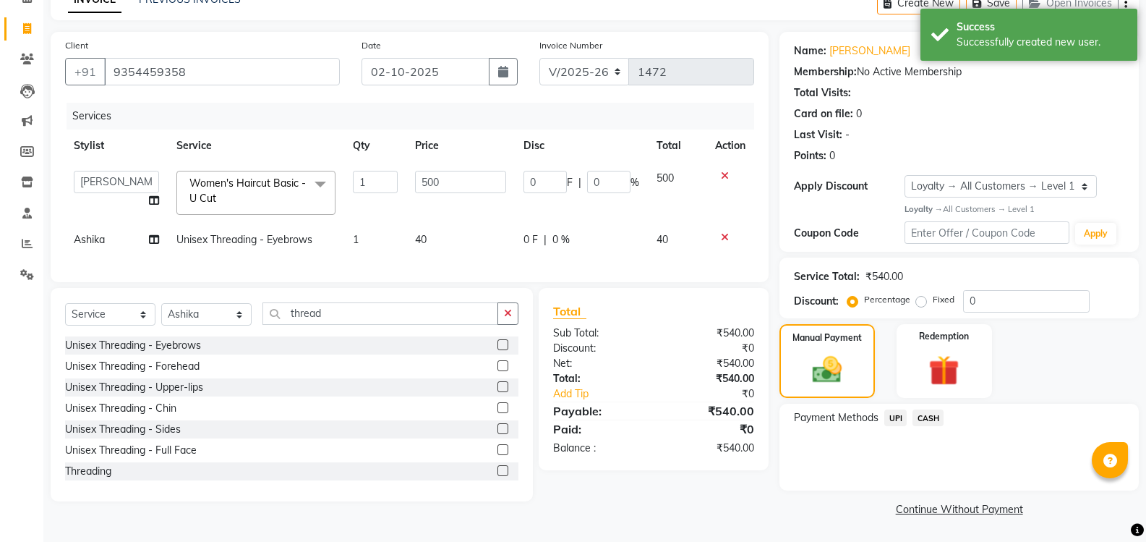
click at [894, 418] on span "UPI" at bounding box center [895, 417] width 22 height 17
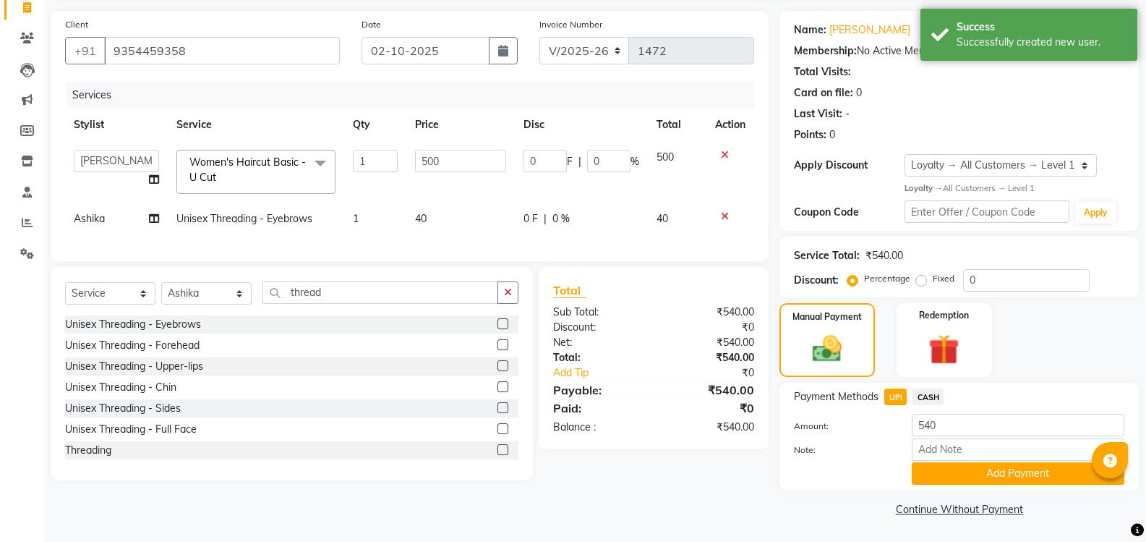
drag, startPoint x: 986, startPoint y: 475, endPoint x: 977, endPoint y: 473, distance: 8.9
click at [986, 474] on button "Add Payment" at bounding box center [1018, 473] width 213 height 22
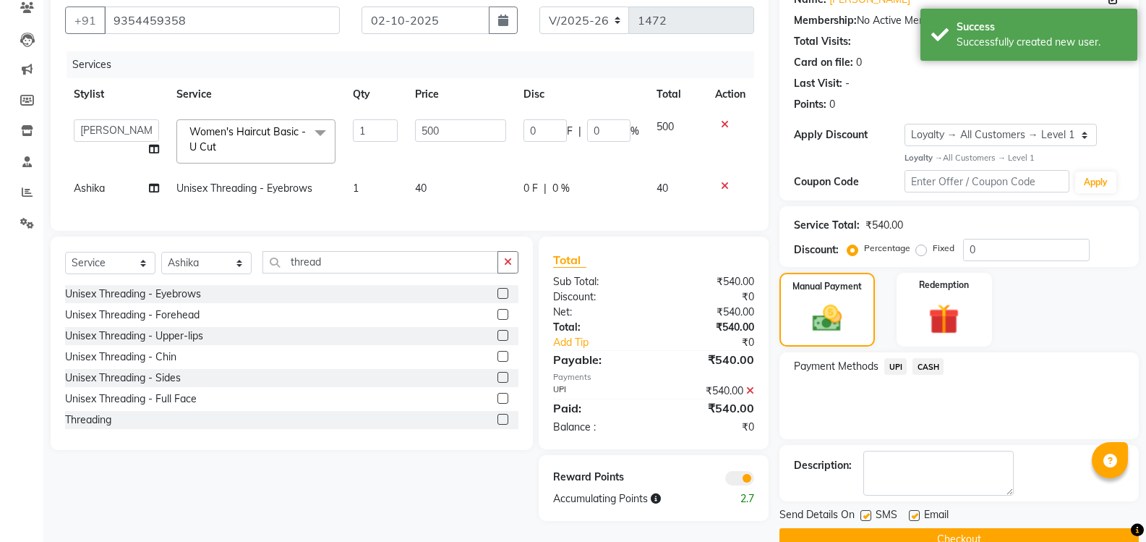
scroll to position [158, 0]
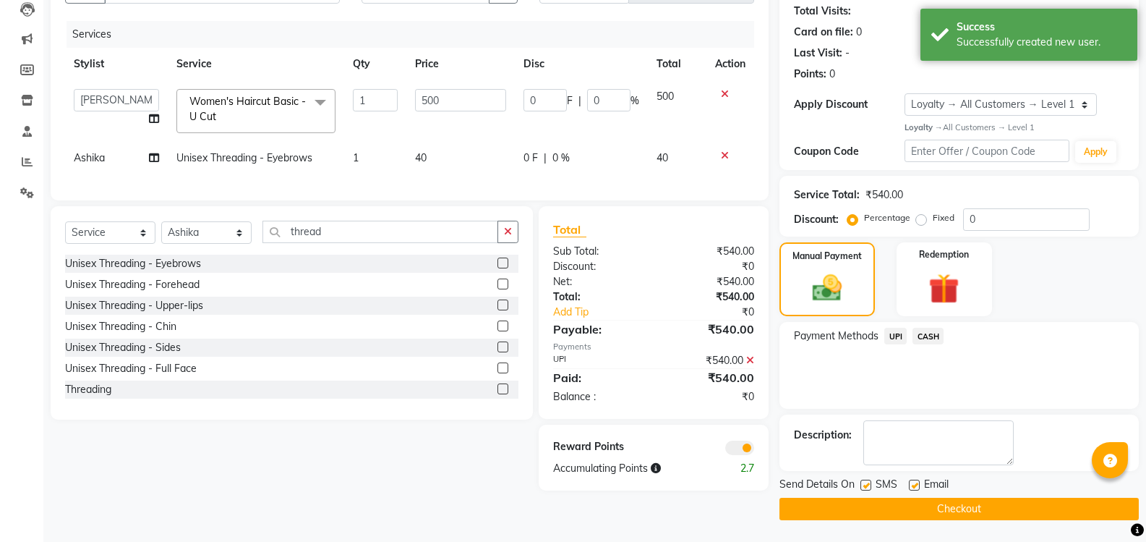
click at [912, 510] on button "Checkout" at bounding box center [958, 508] width 359 height 22
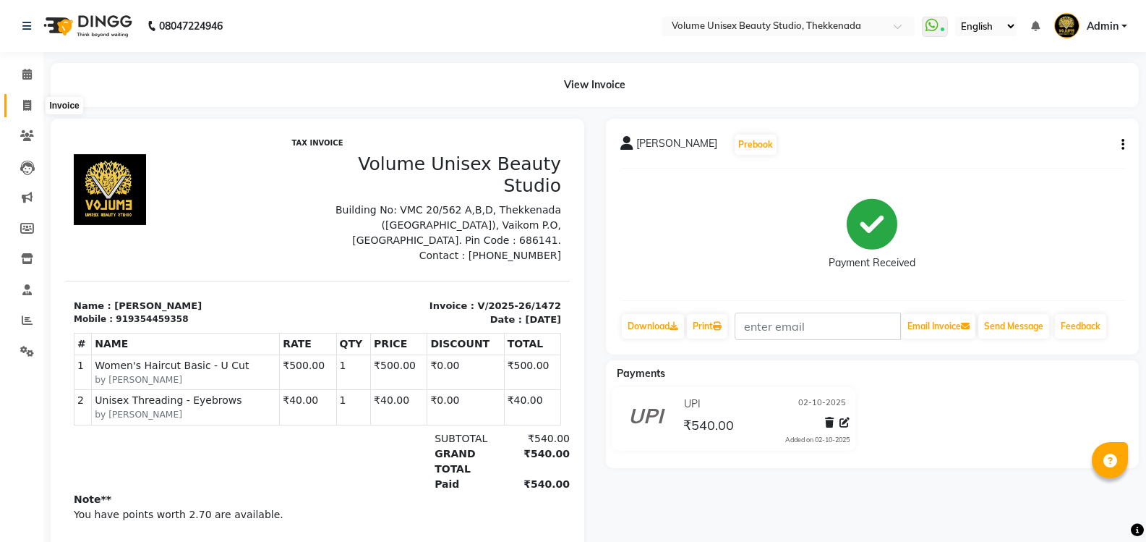
click at [25, 106] on icon at bounding box center [27, 105] width 8 height 11
select select "service"
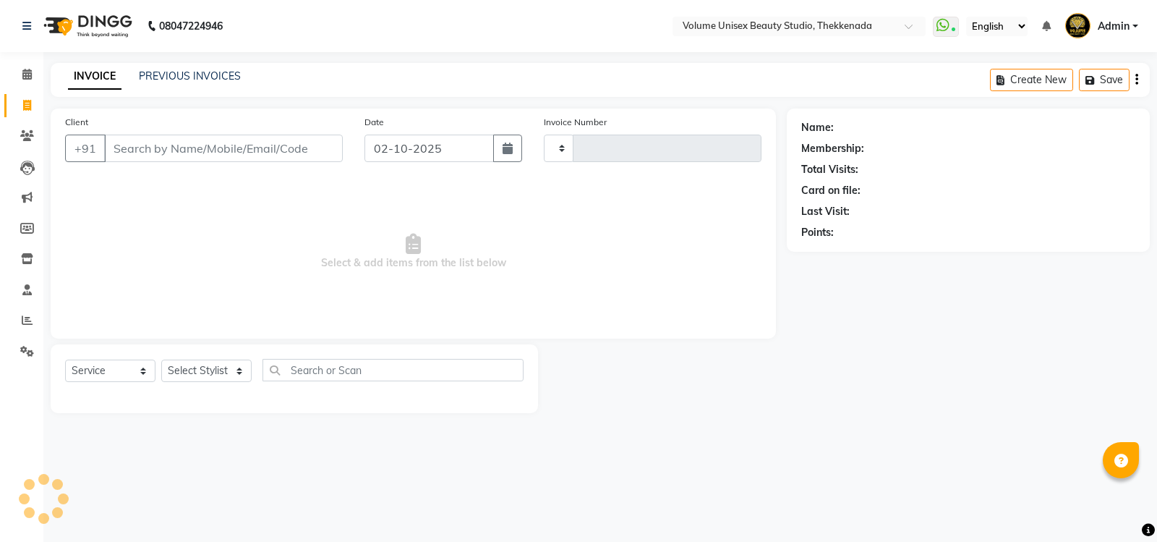
type input "1473"
select select "7432"
click at [214, 79] on link "PREVIOUS INVOICES" at bounding box center [190, 75] width 102 height 13
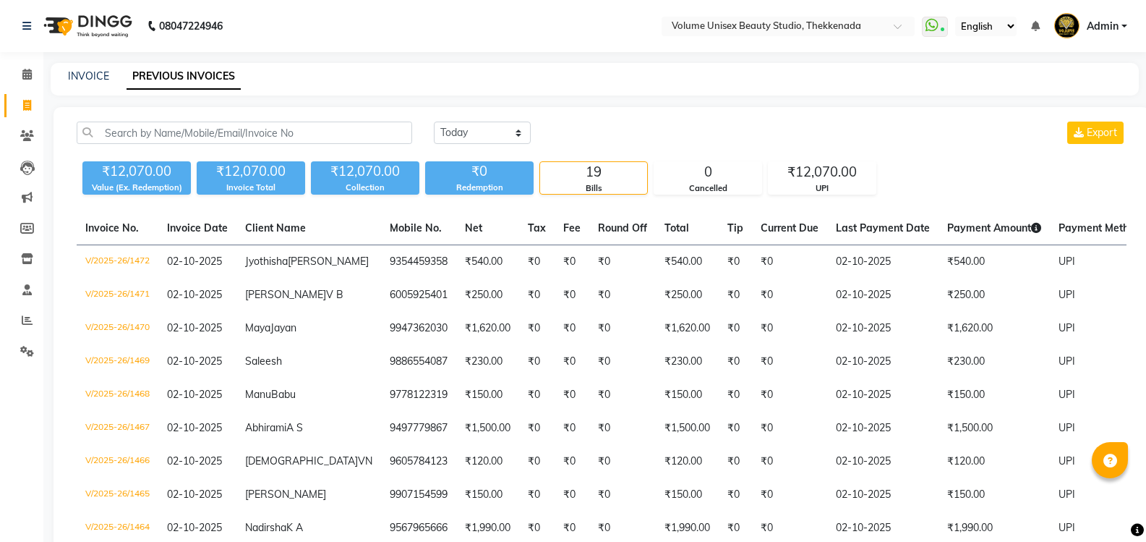
click at [909, 163] on div "₹12,070.00 Value (Ex. Redemption) ₹12,070.00 Invoice Total ₹12,070.00 Collectio…" at bounding box center [602, 174] width 1050 height 39
drag, startPoint x: 829, startPoint y: 137, endPoint x: 787, endPoint y: 139, distance: 42.0
click at [822, 137] on div "[DATE] [DATE] Custom Range Export" at bounding box center [780, 132] width 693 height 22
drag, startPoint x: 784, startPoint y: 139, endPoint x: 756, endPoint y: 163, distance: 37.5
click at [783, 139] on div "[DATE] [DATE] Custom Range Export" at bounding box center [780, 132] width 693 height 22
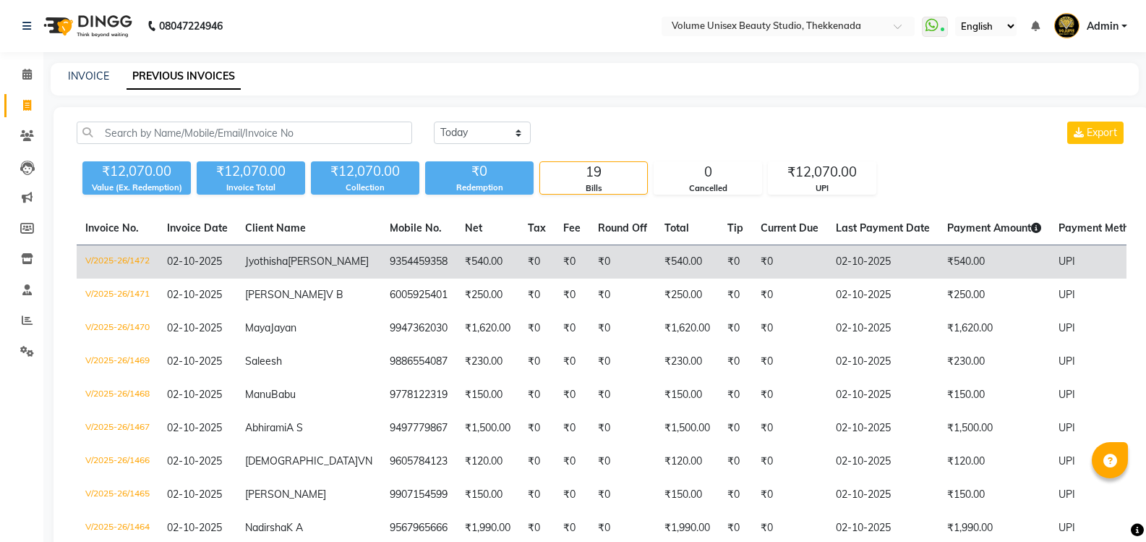
click at [271, 260] on span "Jyothisha" at bounding box center [266, 260] width 43 height 13
click at [241, 258] on td "[PERSON_NAME]" at bounding box center [308, 262] width 145 height 34
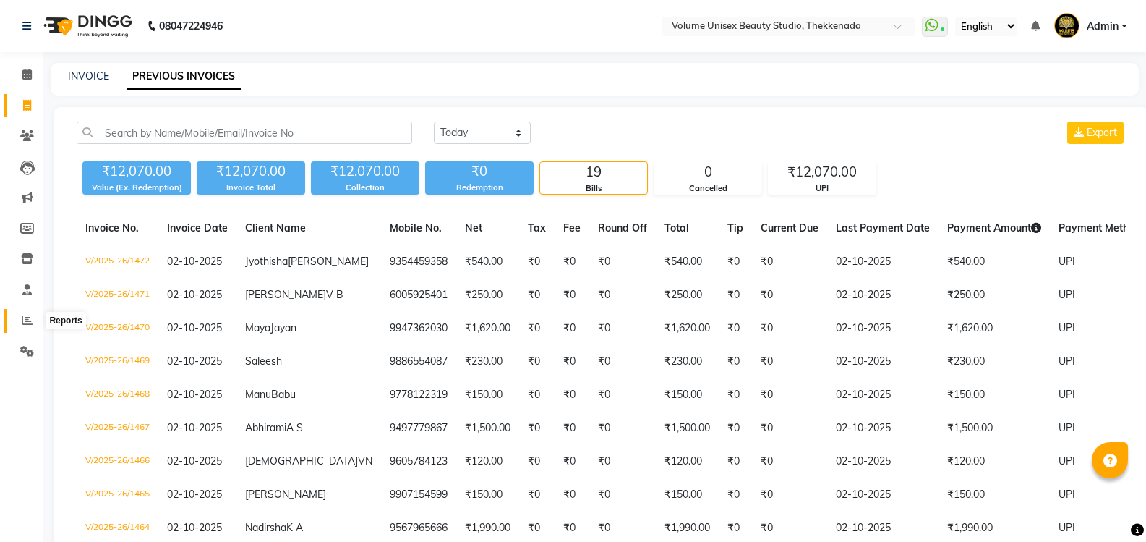
click at [25, 323] on icon at bounding box center [27, 320] width 11 height 11
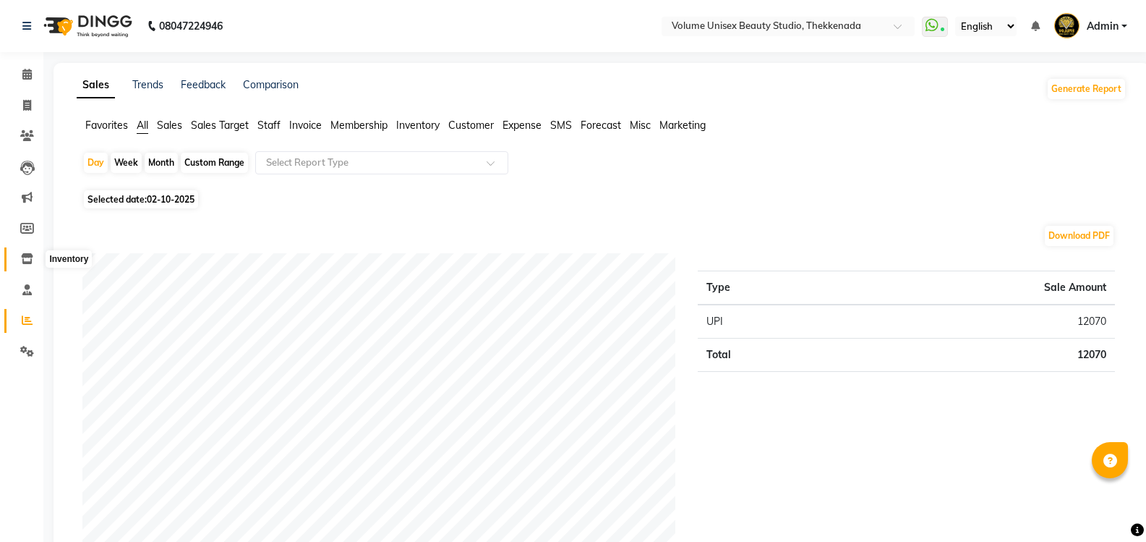
click at [32, 257] on icon at bounding box center [27, 258] width 12 height 11
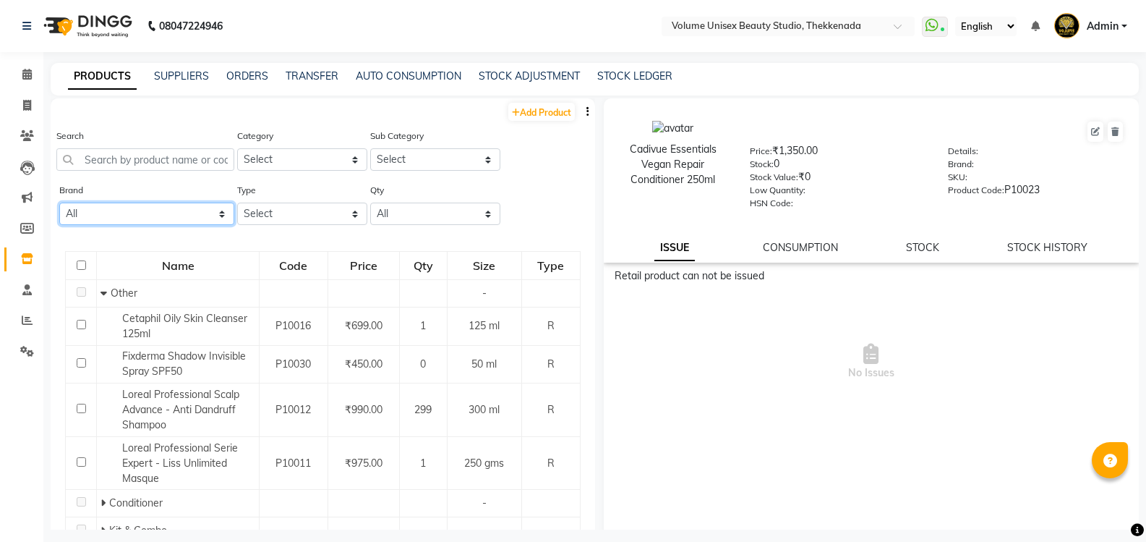
click at [136, 216] on select "All Fixderma Loreal Loreal Professional" at bounding box center [146, 213] width 175 height 22
select select "loreal"
click at [59, 202] on select "All Fixderma Loreal Loreal Professional" at bounding box center [146, 213] width 175 height 22
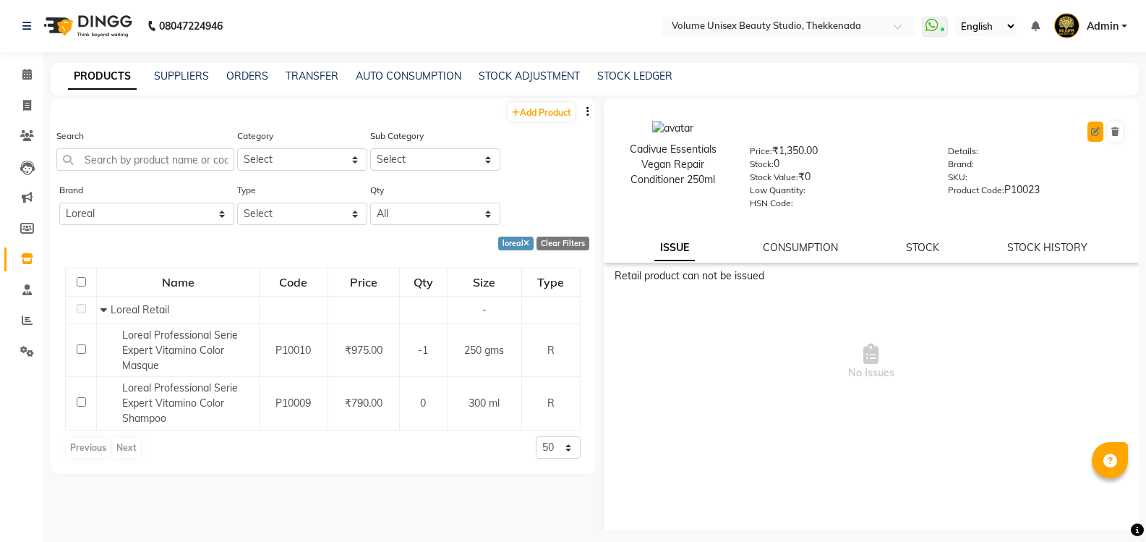
click at [1091, 132] on icon at bounding box center [1095, 131] width 9 height 9
select select "true"
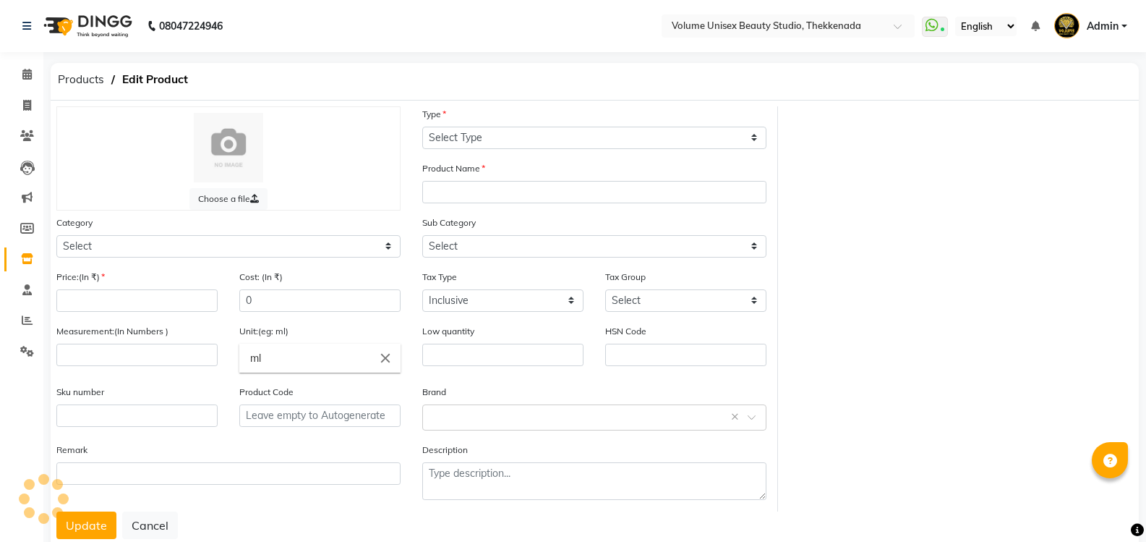
select select "R"
type input "Cadivue Essentials Vegan Repair Conditioner 250ml"
select select
type input "1350"
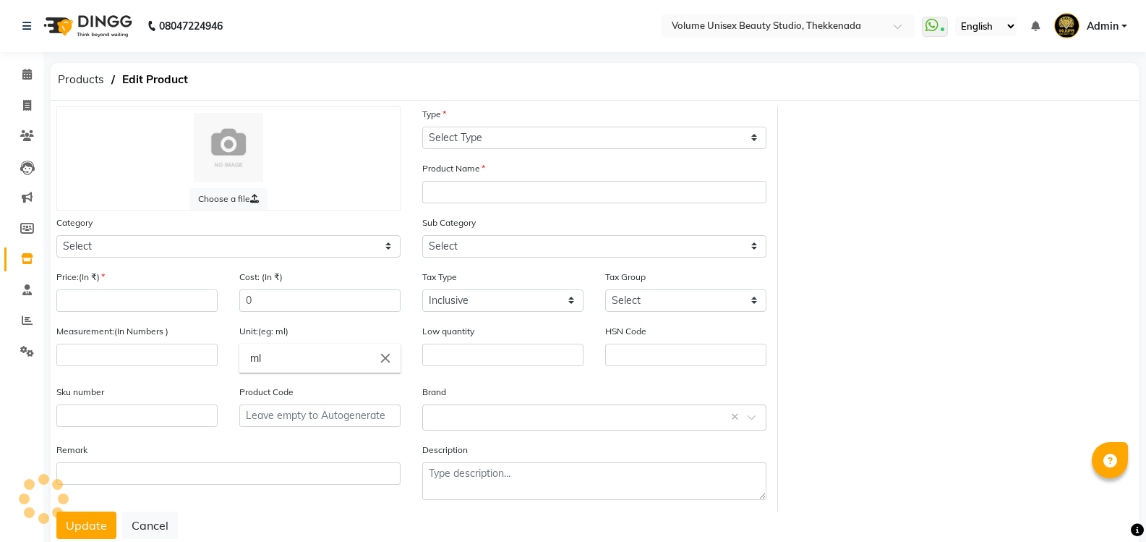
type input "250"
type input "P10023"
select select "1297801100"
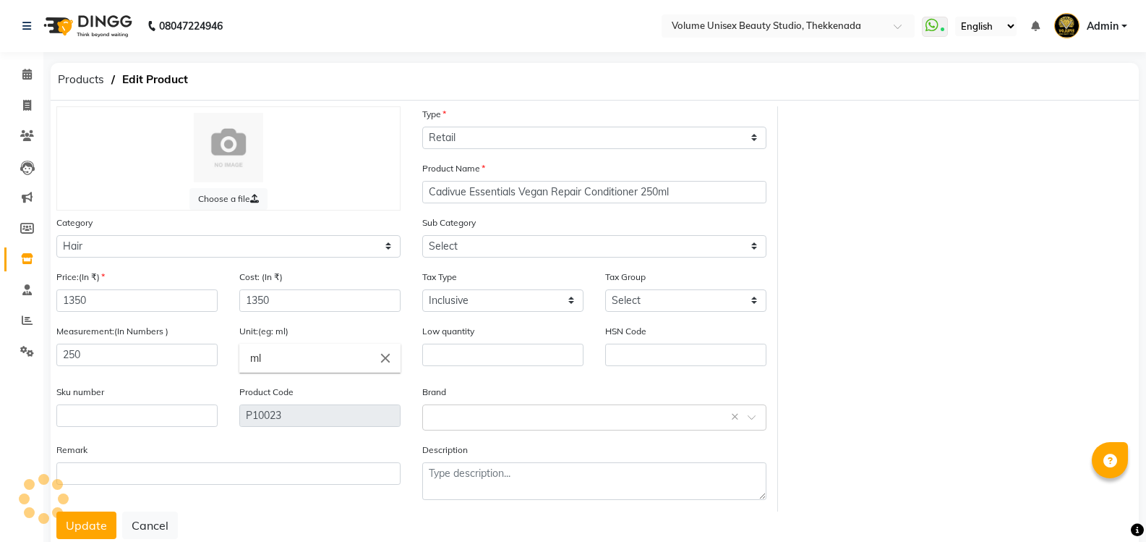
select select "1297801112"
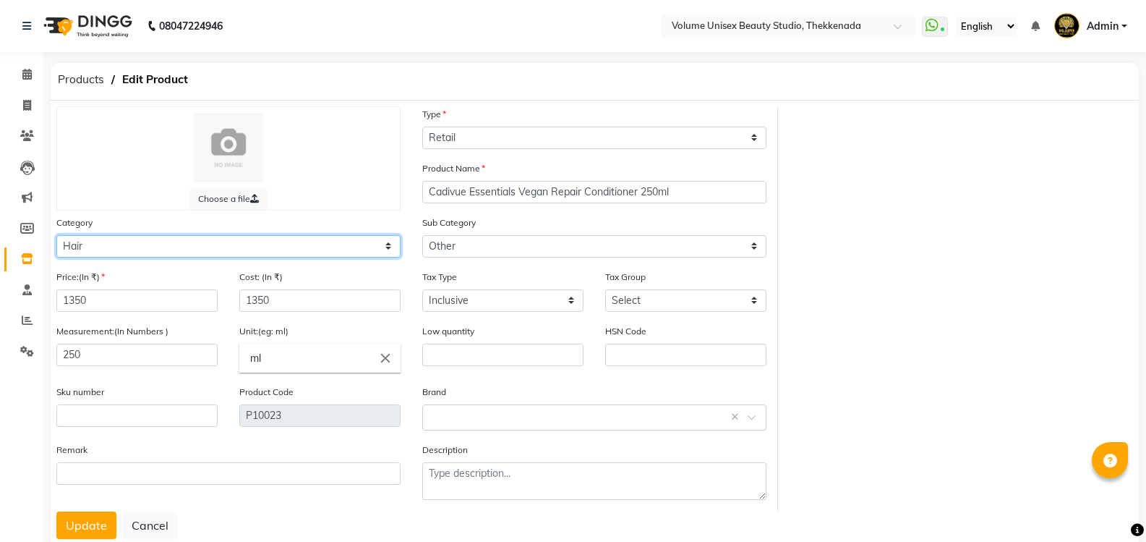
click at [154, 250] on select "Select Hair Skin Makeup Personal Care Appliances [PERSON_NAME] Waxing Disposabl…" at bounding box center [228, 246] width 344 height 22
click at [30, 257] on icon at bounding box center [27, 258] width 12 height 11
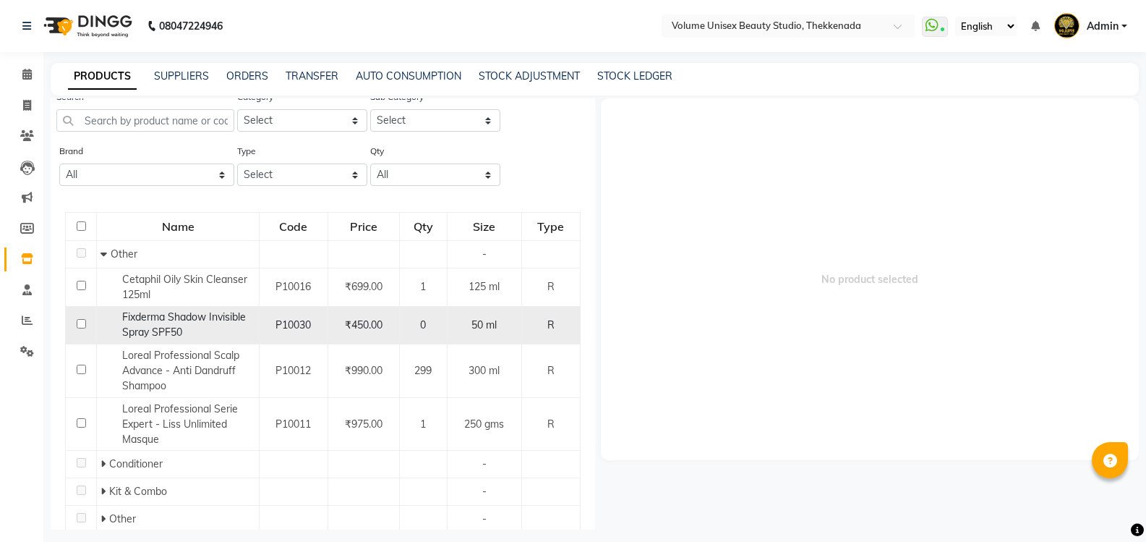
scroll to position [72, 0]
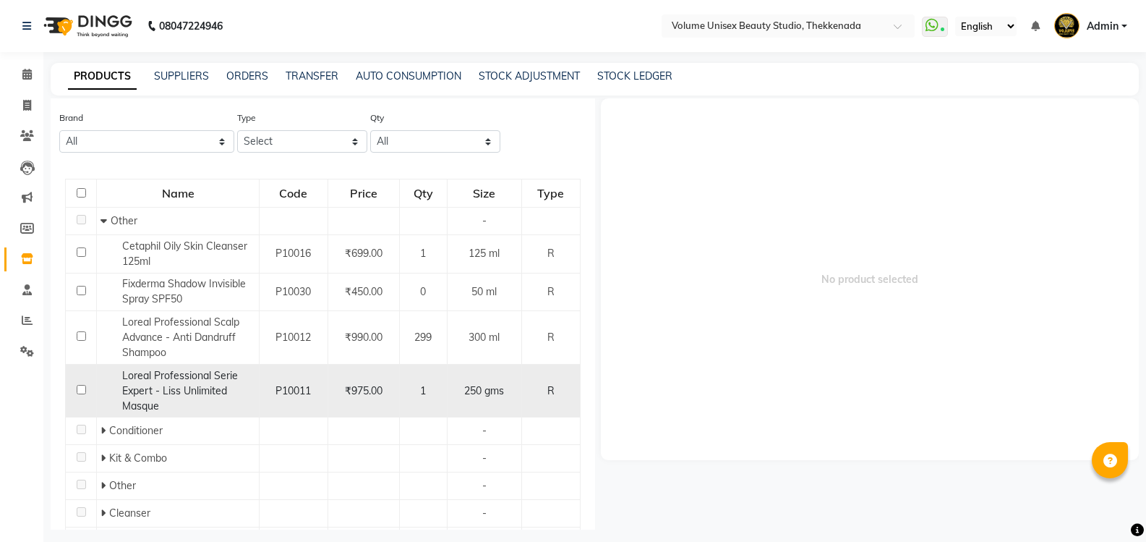
click at [195, 386] on span "Loreal Professional Serie Expert - Liss Unlimited Masque" at bounding box center [180, 390] width 116 height 43
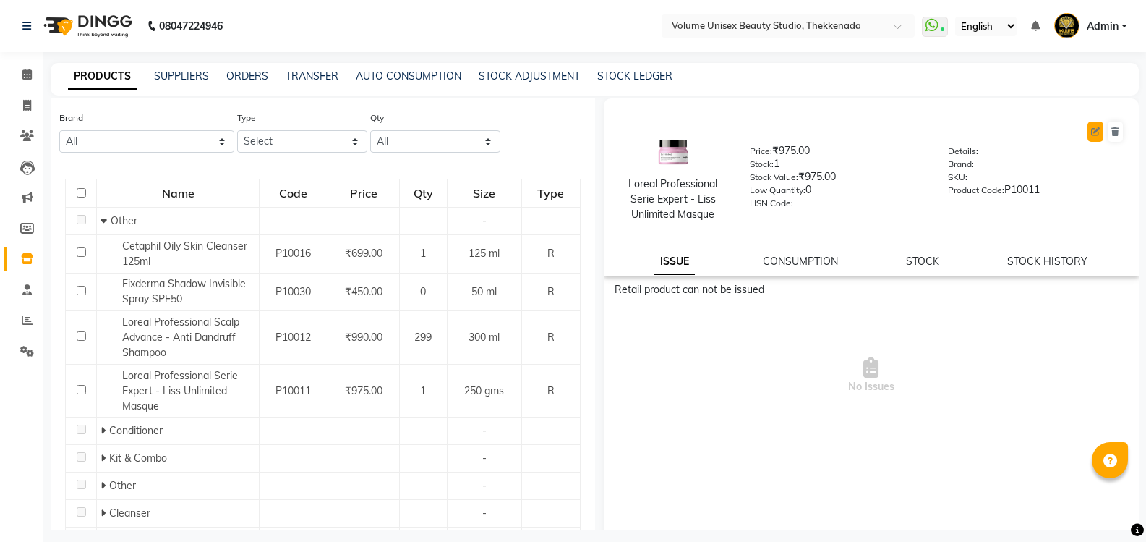
click at [1087, 137] on button at bounding box center [1095, 131] width 16 height 20
select select "R"
select select "1297801000"
select select "1297801002"
select select "true"
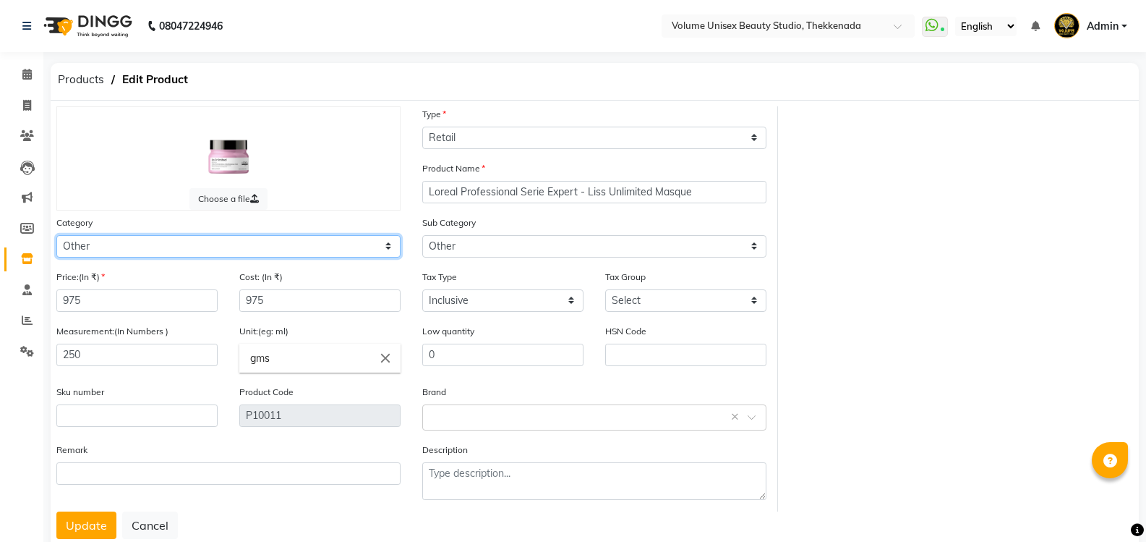
click at [161, 249] on select "Select Hair Skin Makeup Personal Care Appliances [PERSON_NAME] Waxing Disposabl…" at bounding box center [228, 246] width 344 height 22
select select "1297801100"
click at [56, 235] on select "Select Hair Skin Makeup Personal Care Appliances [PERSON_NAME] Waxing Disposabl…" at bounding box center [228, 246] width 344 height 22
select select
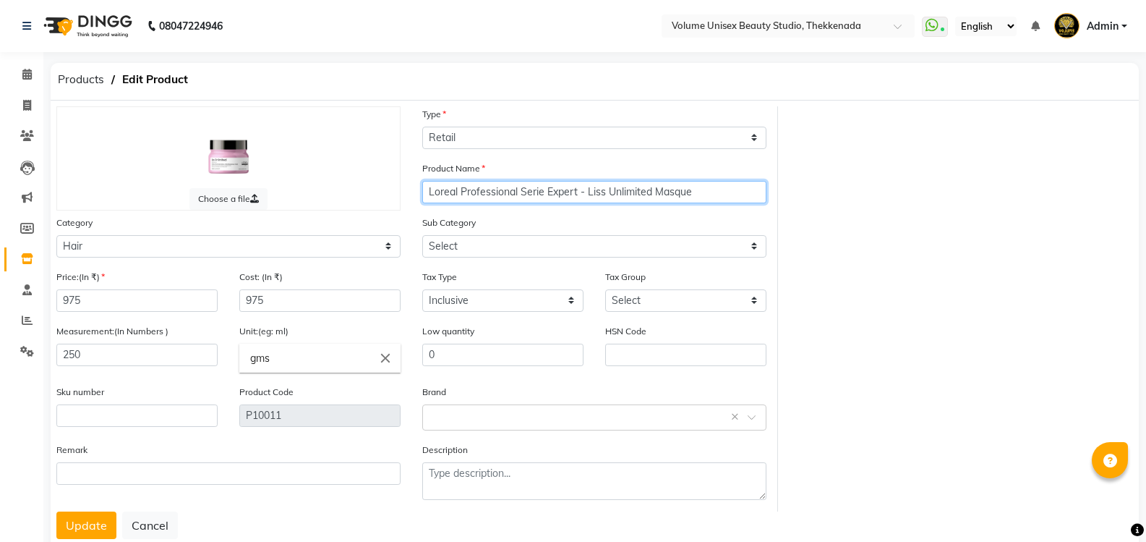
drag, startPoint x: 518, startPoint y: 191, endPoint x: 408, endPoint y: 192, distance: 109.2
click at [410, 192] on div "Choose a file Type Select Type Both Retail Consumable Product Name Loreal Profe…" at bounding box center [412, 308] width 732 height 405
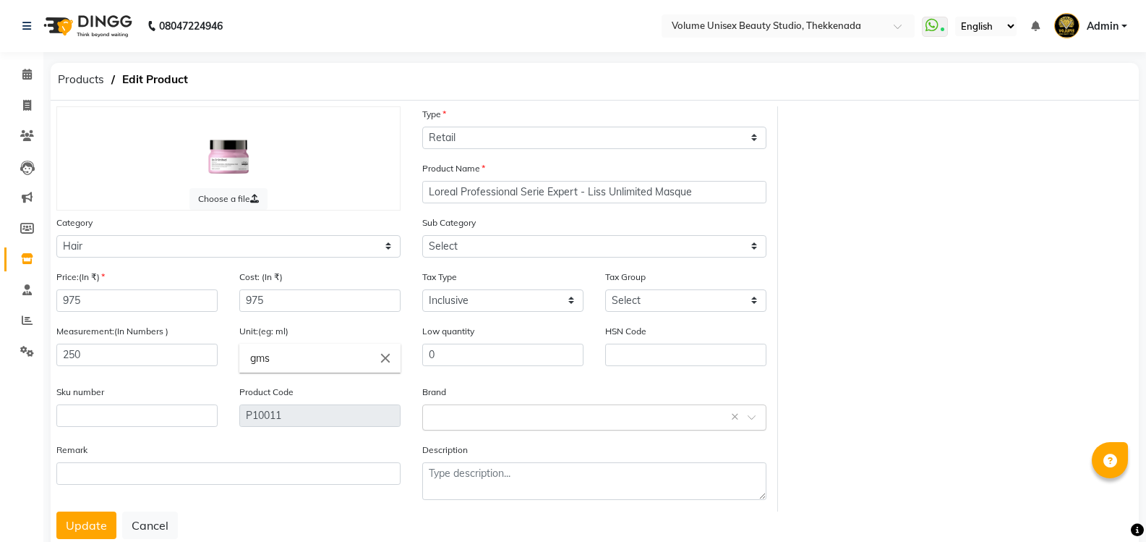
click at [449, 422] on input "text" at bounding box center [579, 415] width 299 height 15
click at [475, 495] on div "Loreal Professional" at bounding box center [594, 497] width 343 height 27
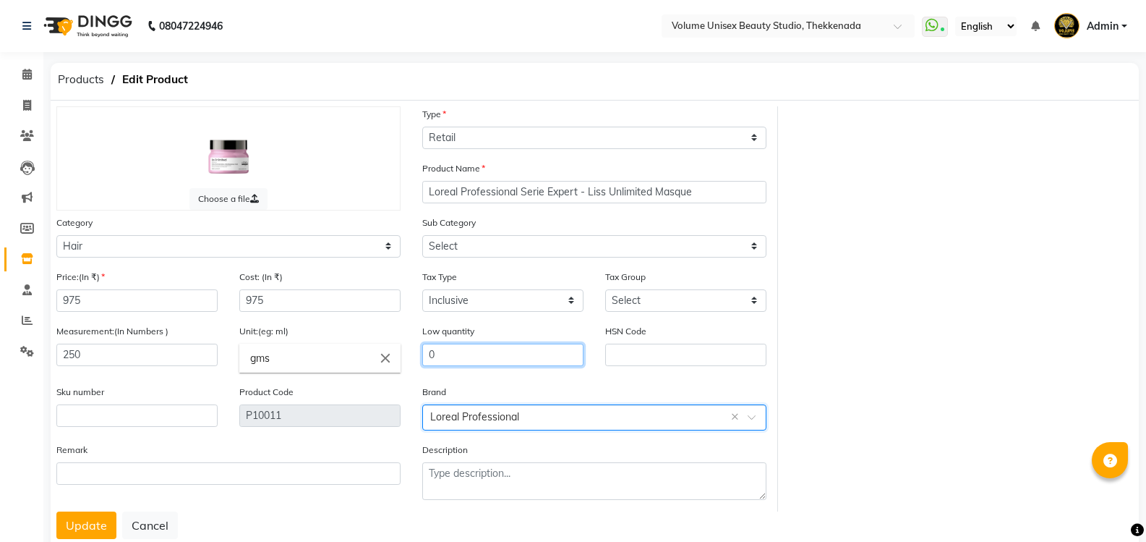
drag, startPoint x: 403, startPoint y: 353, endPoint x: 359, endPoint y: 346, distance: 44.7
click at [366, 348] on div "Price:(In ₹) 975 Cost: (In ₹) 975 Tax Type Select Inclusive Exclusive Tax Group…" at bounding box center [412, 390] width 732 height 242
type input "10"
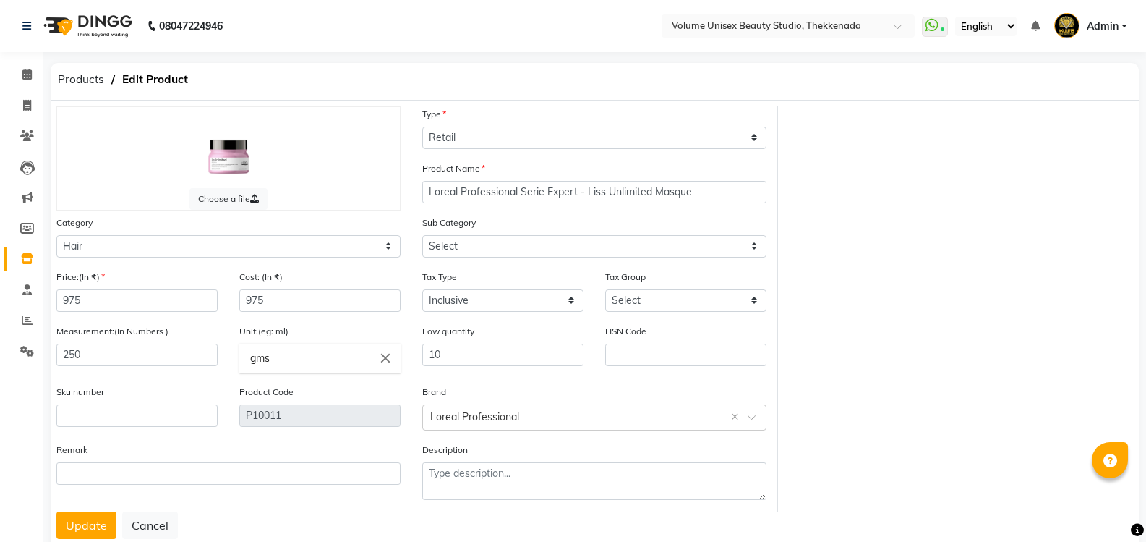
click at [80, 531] on button "Update" at bounding box center [86, 524] width 60 height 27
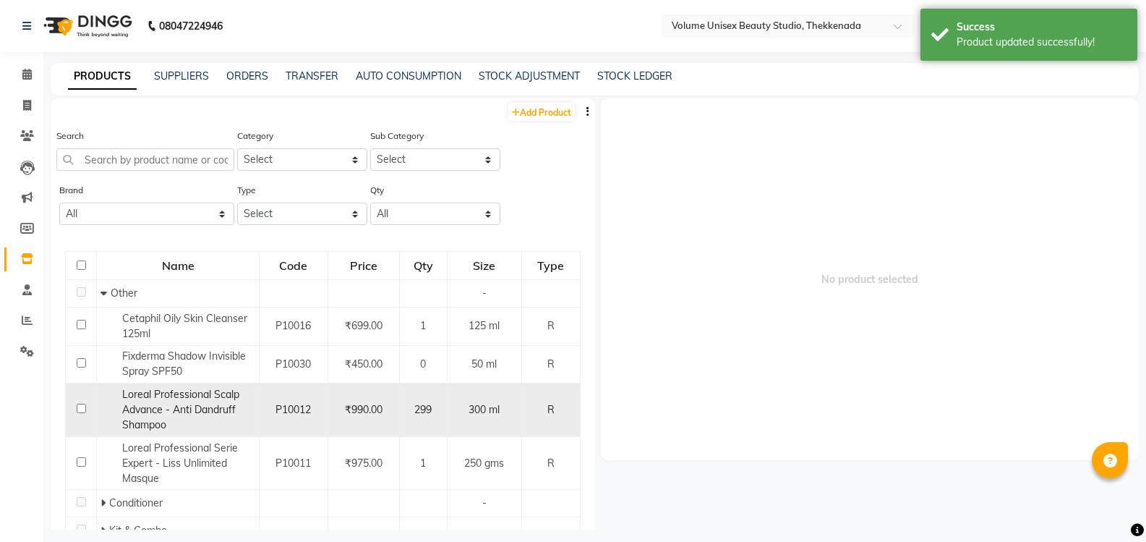
click at [196, 396] on span "Loreal Professional Scalp Advance - Anti Dandruff Shampoo" at bounding box center [180, 409] width 117 height 43
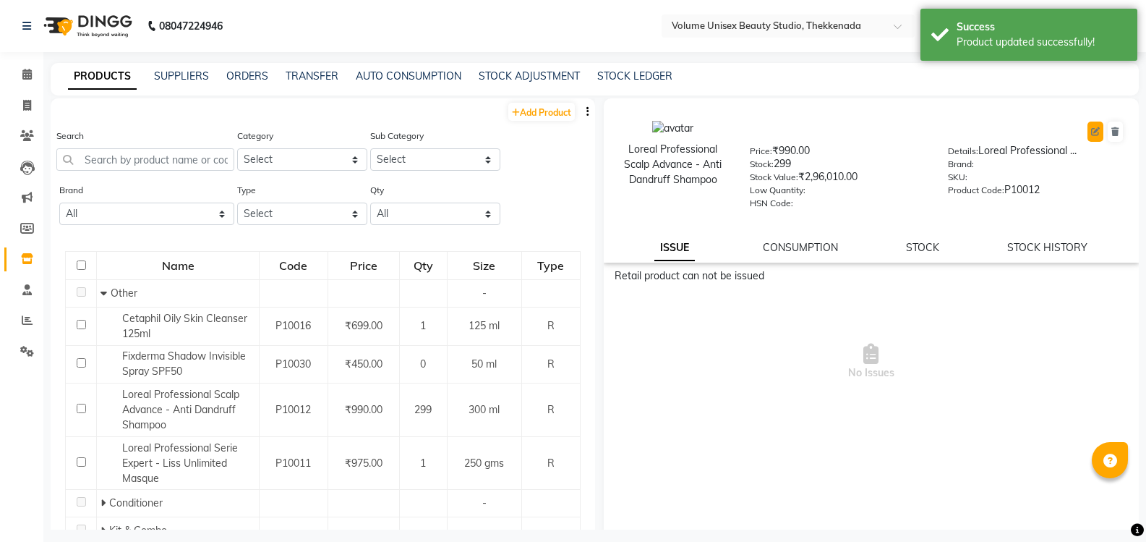
click at [1090, 131] on button at bounding box center [1095, 131] width 16 height 20
select select "true"
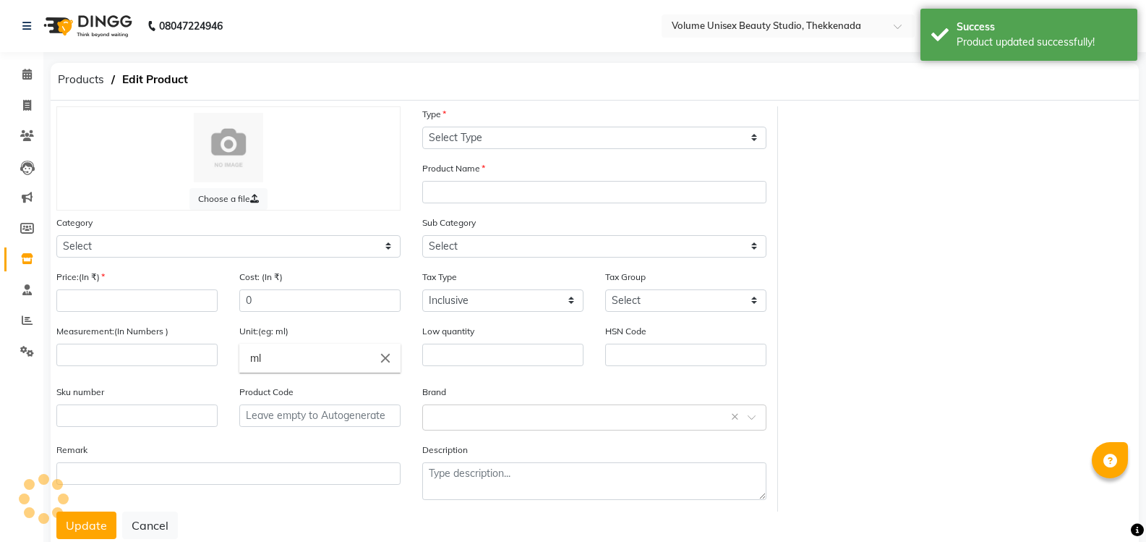
select select "R"
type input "Loreal Professional Scalp Advance - Anti Dandruff Shampoo"
select select
type input "990"
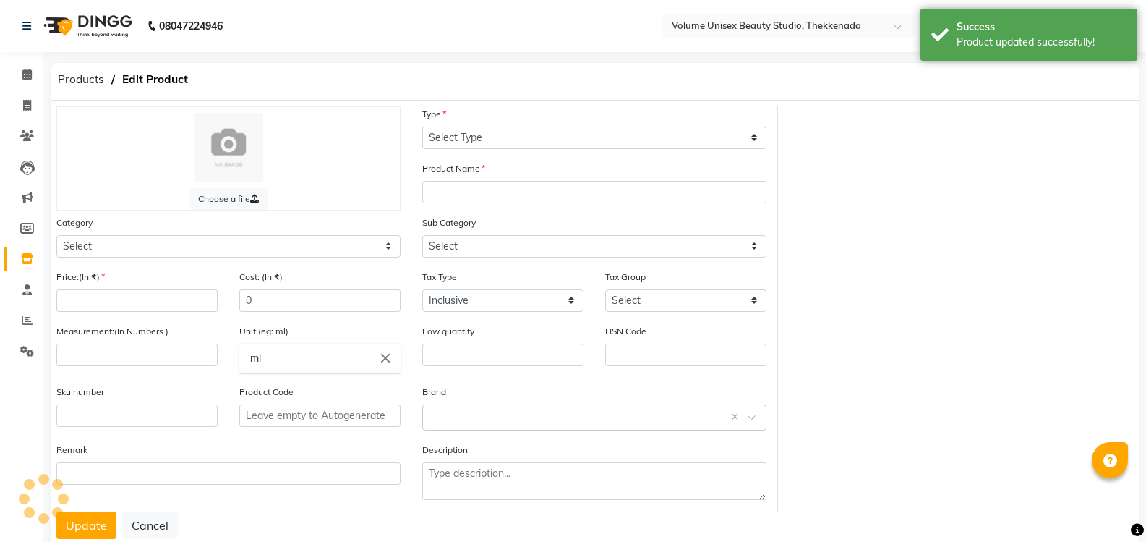
type input "990"
type input "300"
type input "P10012"
type textarea "Loreal Professional Scalp Advance - Anti Dandruff Shampoo"
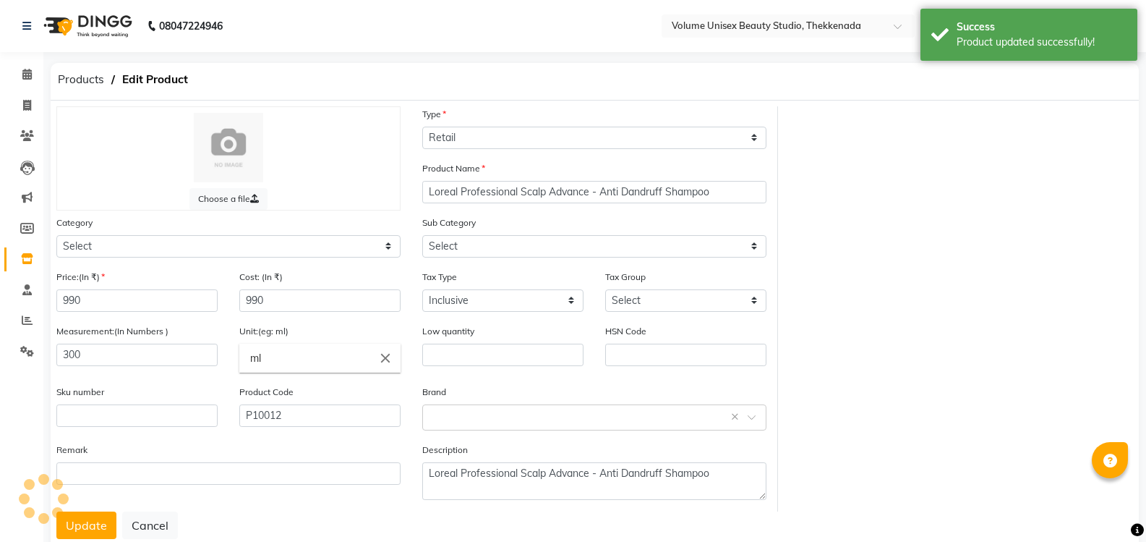
select select "1297801000"
select select "1297801002"
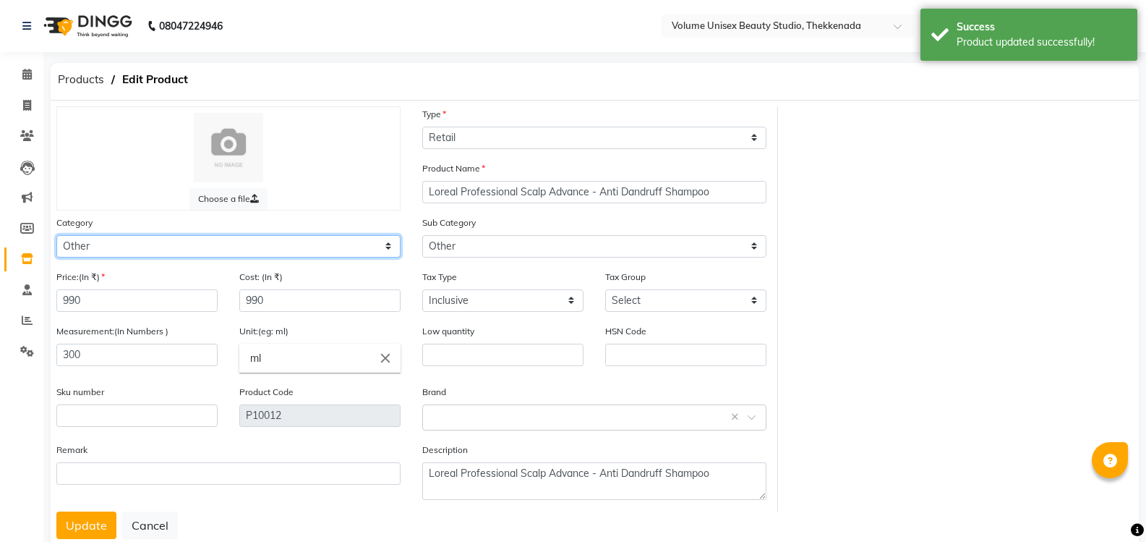
click at [131, 240] on select "Select Hair Skin Makeup Personal Care Appliances [PERSON_NAME] Waxing Disposabl…" at bounding box center [228, 246] width 344 height 22
select select "1297801100"
click at [56, 235] on select "Select Hair Skin Makeup Personal Care Appliances [PERSON_NAME] Waxing Disposabl…" at bounding box center [228, 246] width 344 height 22
select select
click at [440, 412] on input "text" at bounding box center [579, 415] width 299 height 15
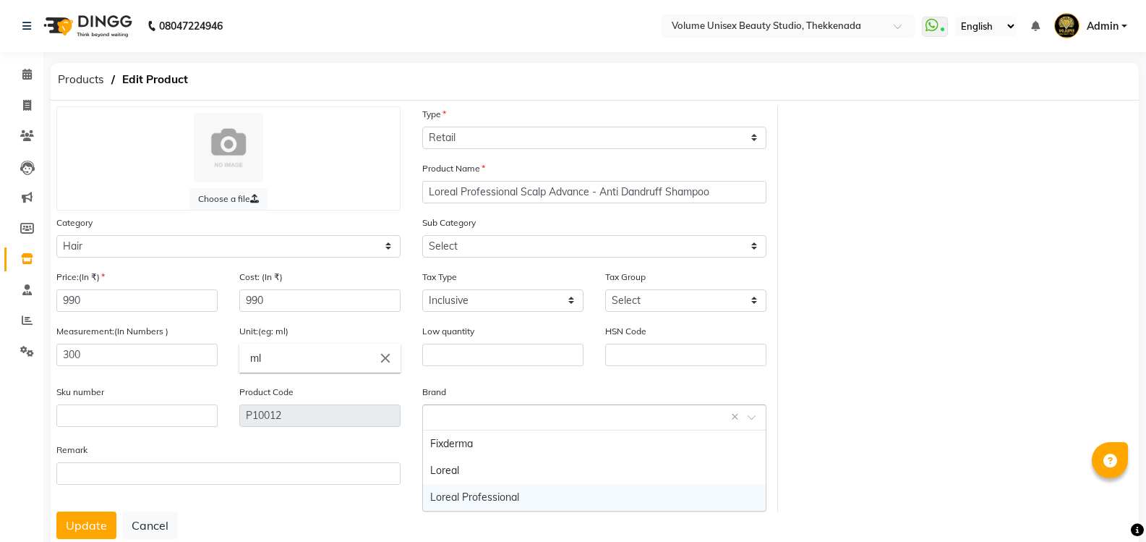
click at [451, 494] on div "Loreal Professional" at bounding box center [594, 497] width 343 height 27
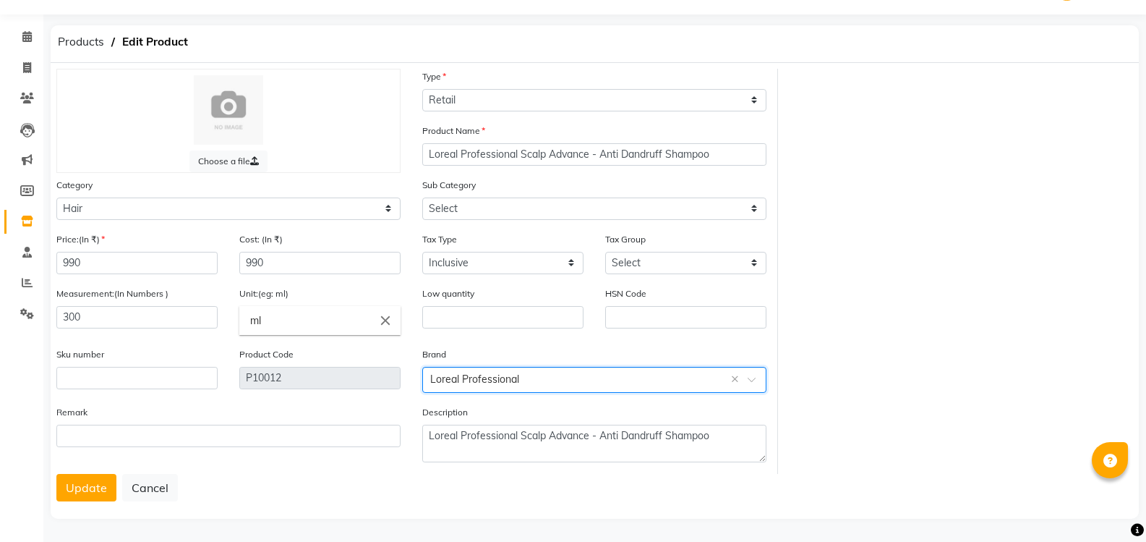
scroll to position [39, 0]
click at [87, 487] on button "Update" at bounding box center [86, 485] width 60 height 27
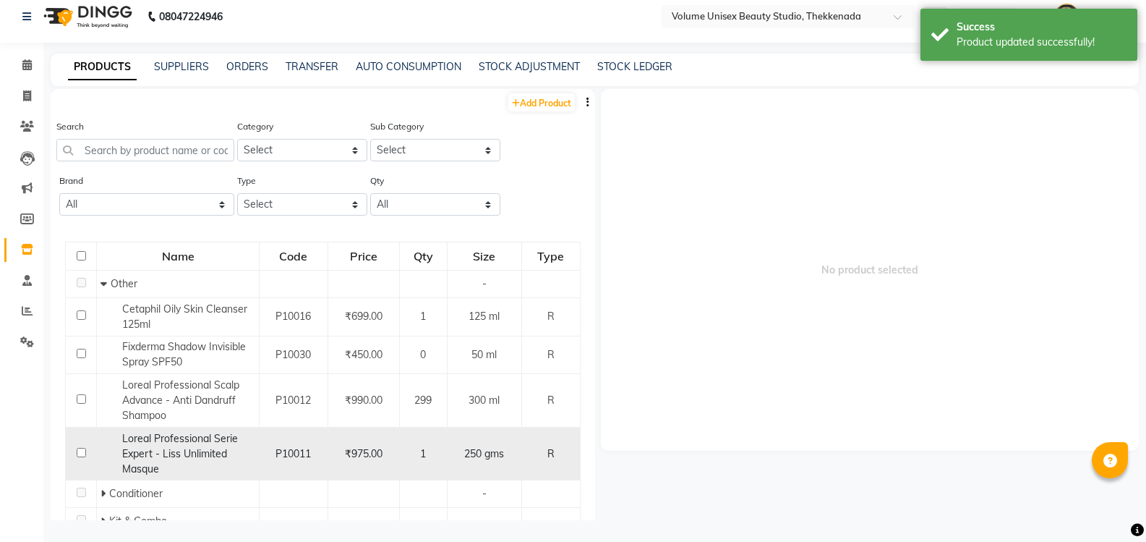
scroll to position [9, 0]
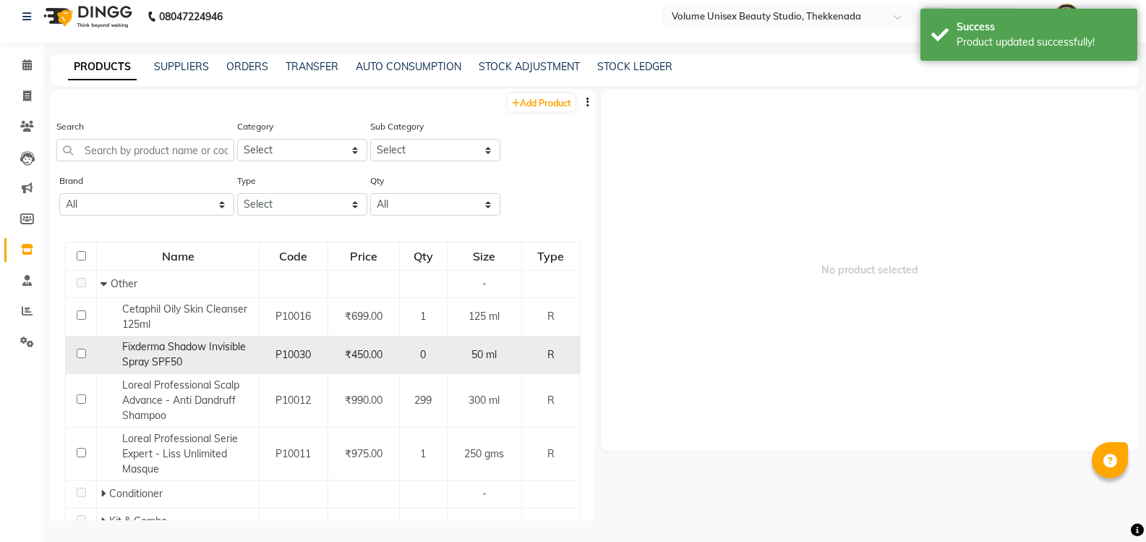
click at [201, 350] on span "Fixderma Shadow Invisible Spray SPF50" at bounding box center [184, 354] width 124 height 28
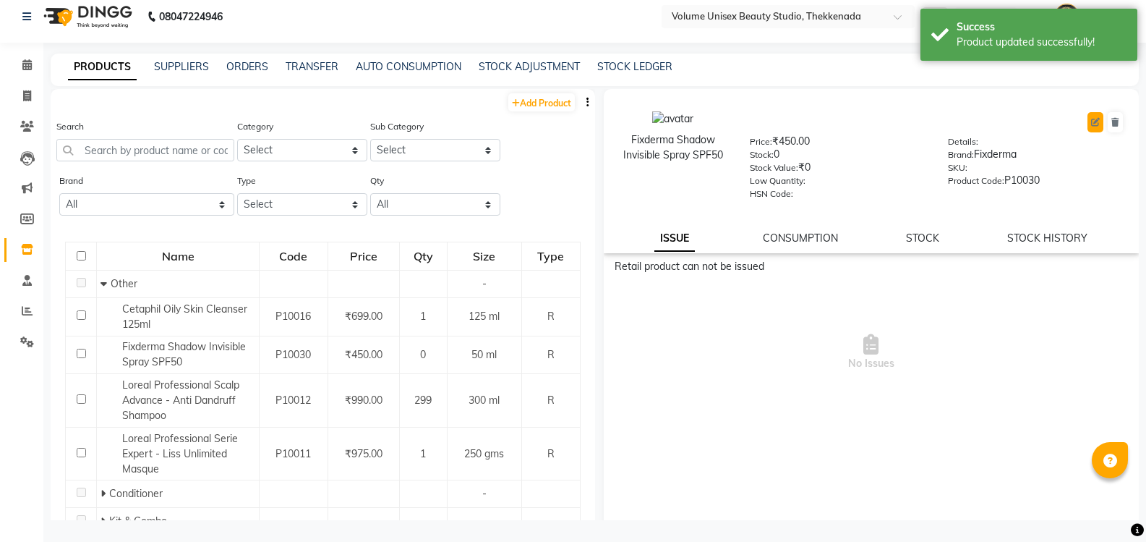
click at [1090, 119] on button at bounding box center [1095, 122] width 16 height 20
select select "true"
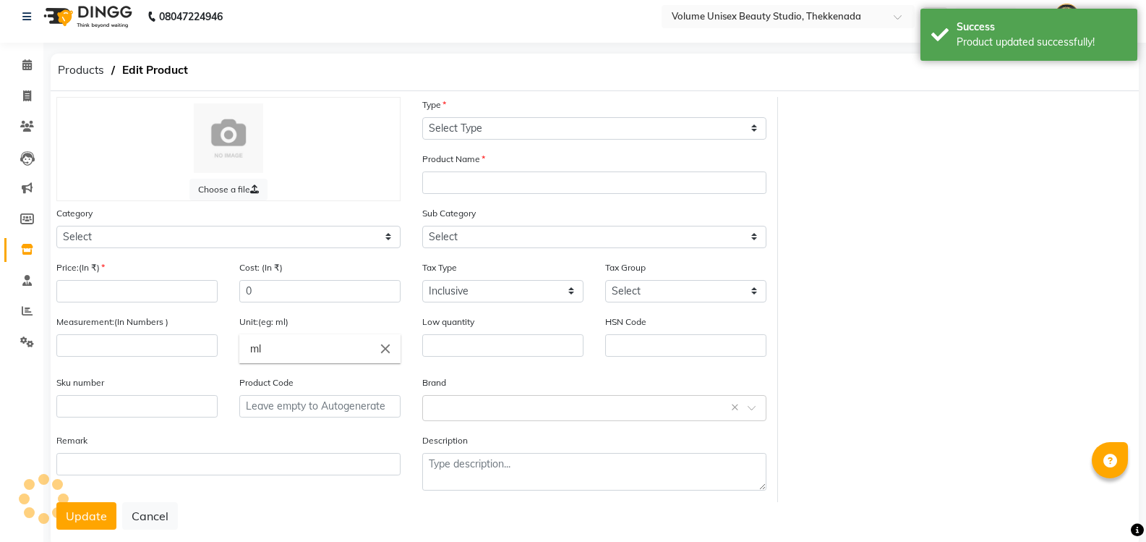
select select "R"
type input "Fixderma Shadow Invisible Spray SPF50"
select select
type input "450"
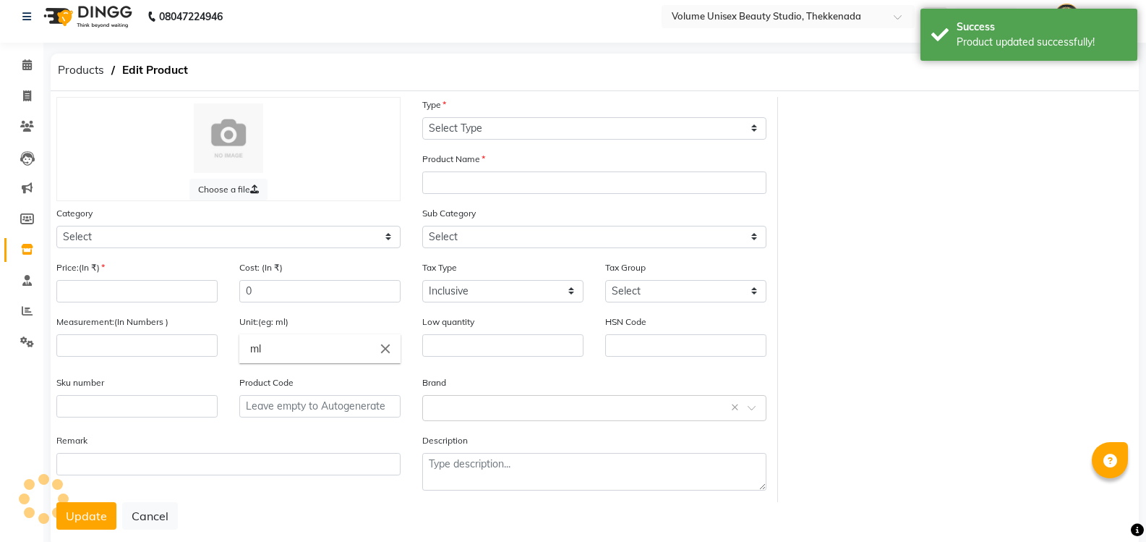
type input "450"
type input "50"
type input "P10030"
select select "1297801000"
select select "1297801002"
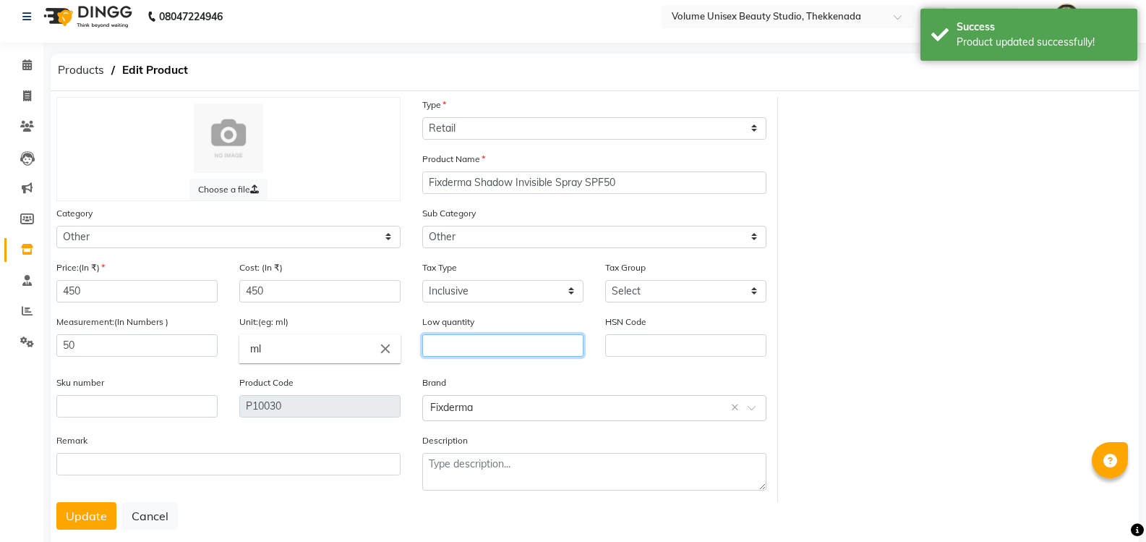
click at [474, 336] on input "text" at bounding box center [502, 345] width 161 height 22
type input "10"
click at [90, 513] on button "Update" at bounding box center [86, 515] width 60 height 27
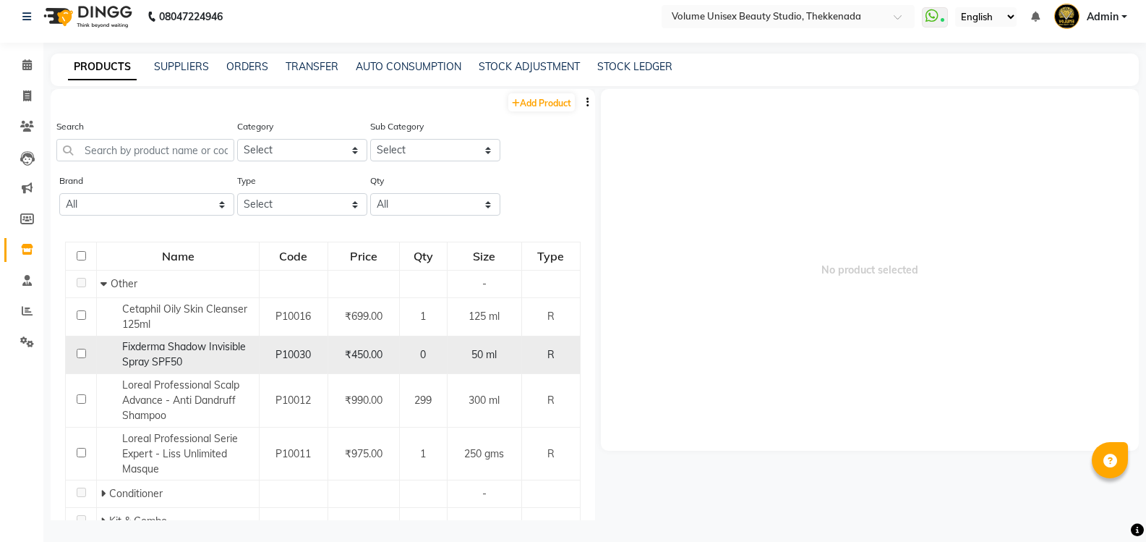
click at [225, 353] on span "Fixderma Shadow Invisible Spray SPF50" at bounding box center [184, 354] width 124 height 28
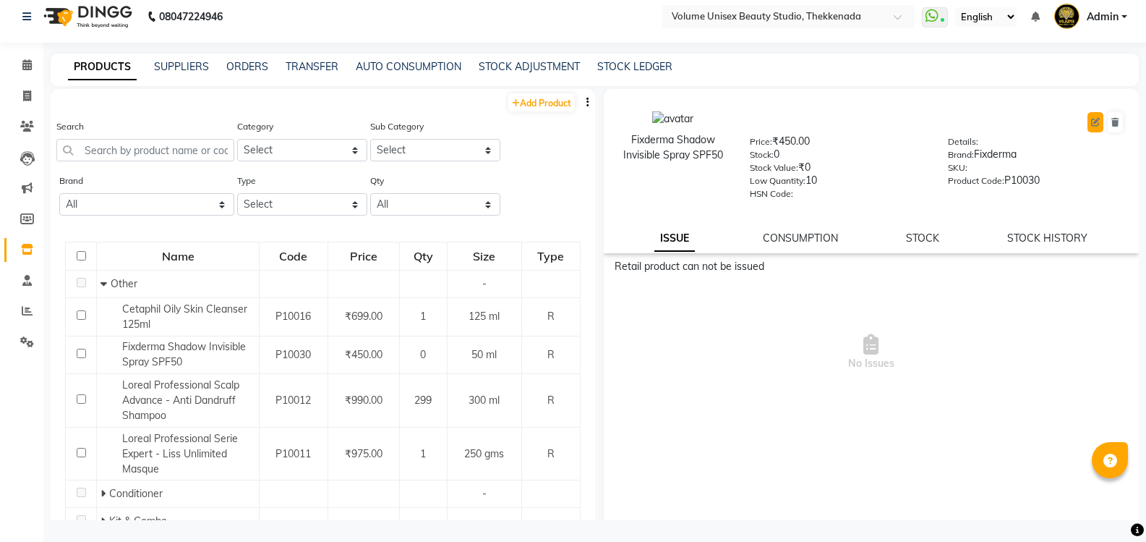
click at [1091, 122] on icon at bounding box center [1095, 122] width 9 height 9
select select "true"
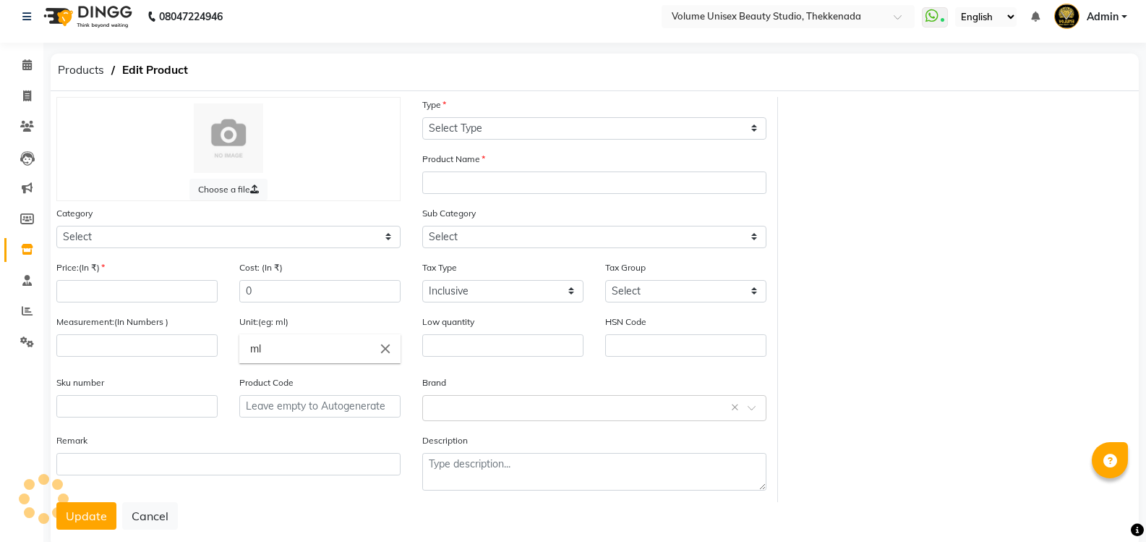
select select "R"
type input "Fixderma Shadow Invisible Spray SPF50"
select select
type input "450"
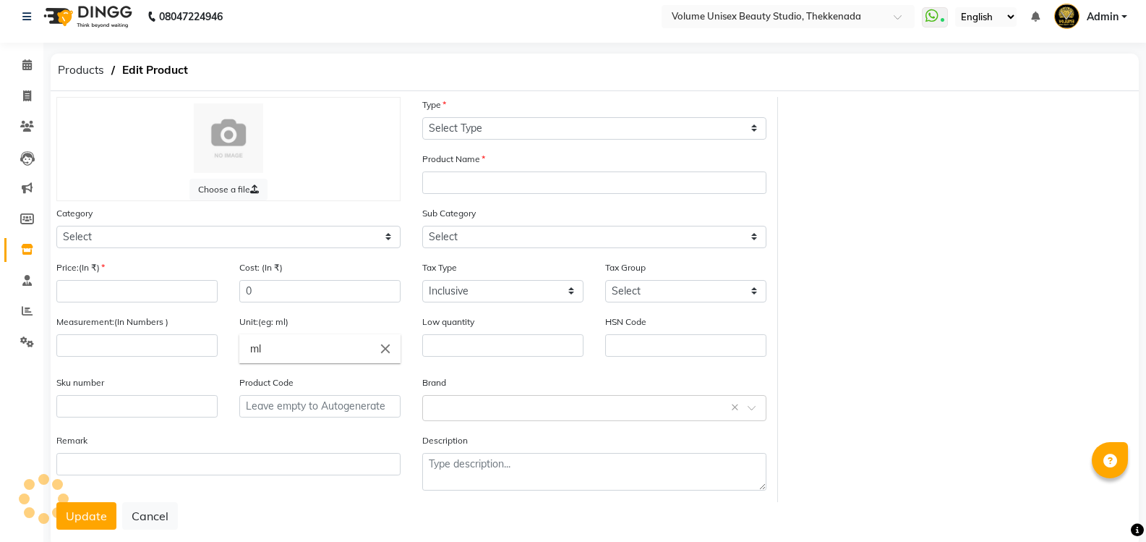
type input "450"
type input "50"
type input "10"
type input "P10030"
select select "1297801000"
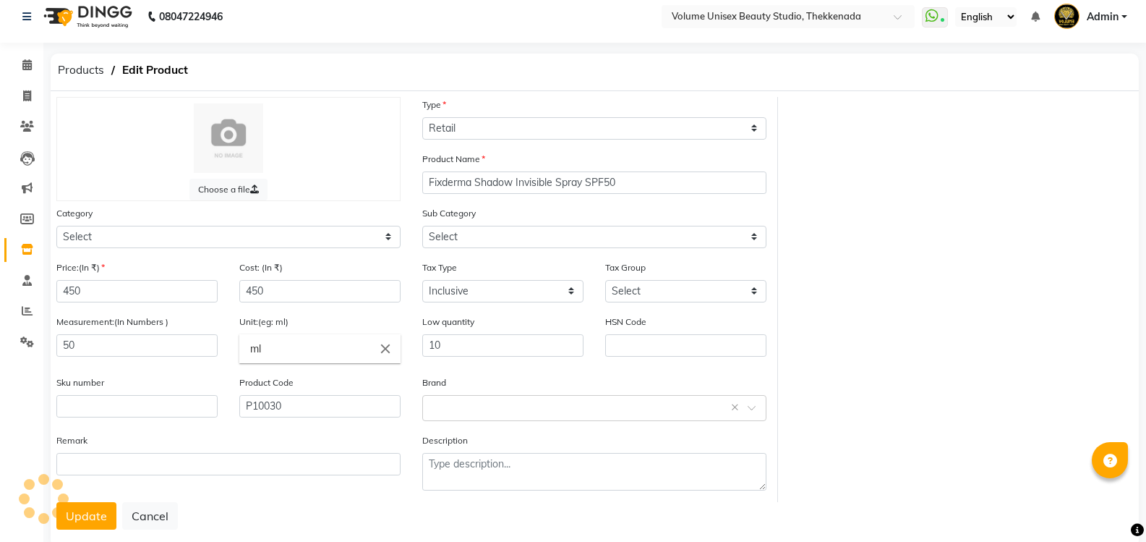
select select "1297801002"
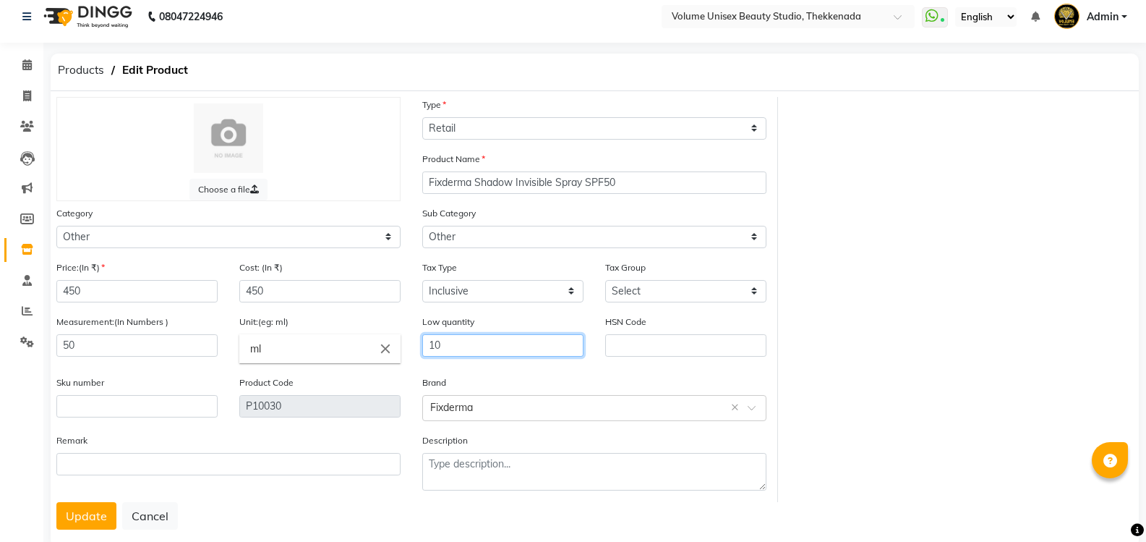
click at [482, 346] on input "10" at bounding box center [502, 345] width 161 height 22
click at [75, 515] on button "Update" at bounding box center [86, 515] width 60 height 27
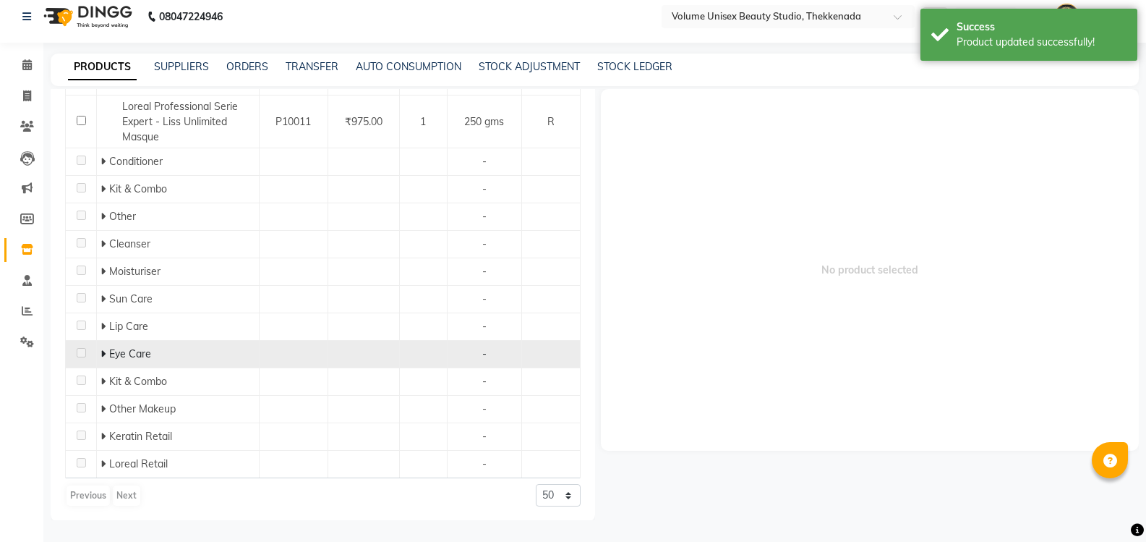
scroll to position [333, 0]
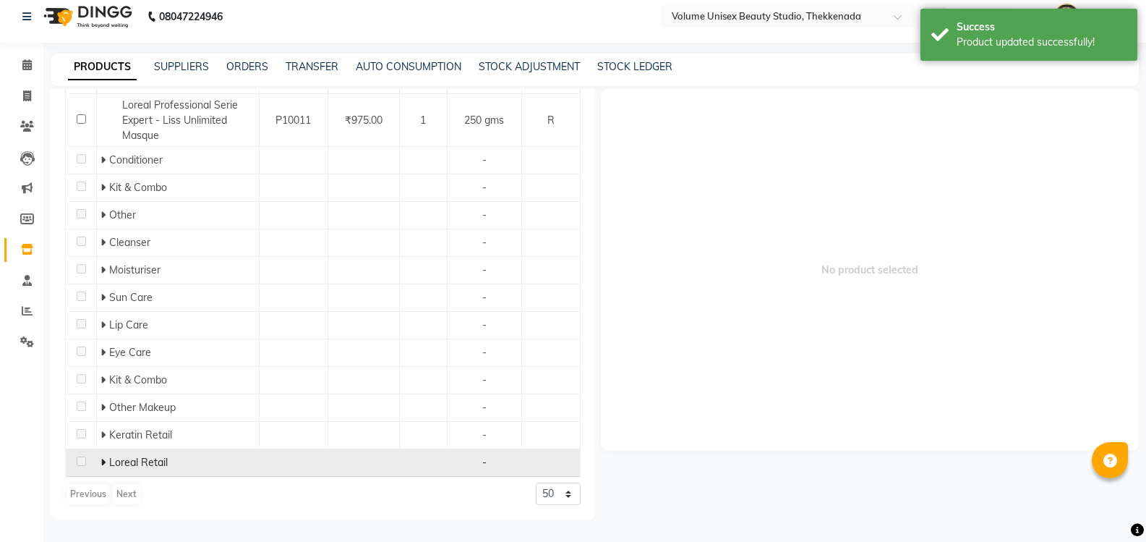
click at [123, 460] on span "Loreal Retail" at bounding box center [138, 461] width 59 height 13
click at [102, 461] on icon at bounding box center [102, 462] width 5 height 10
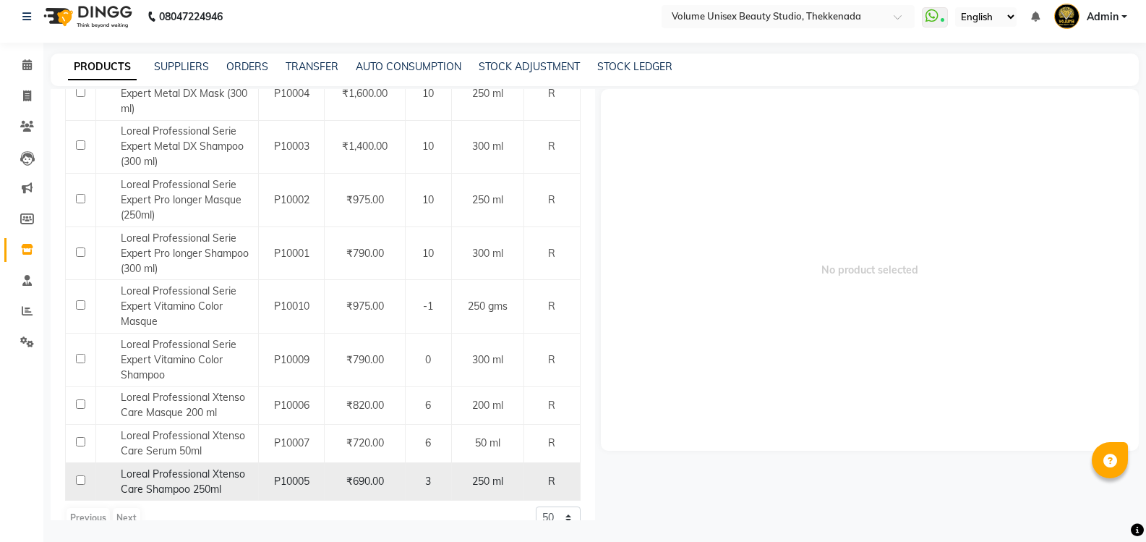
scroll to position [820, 0]
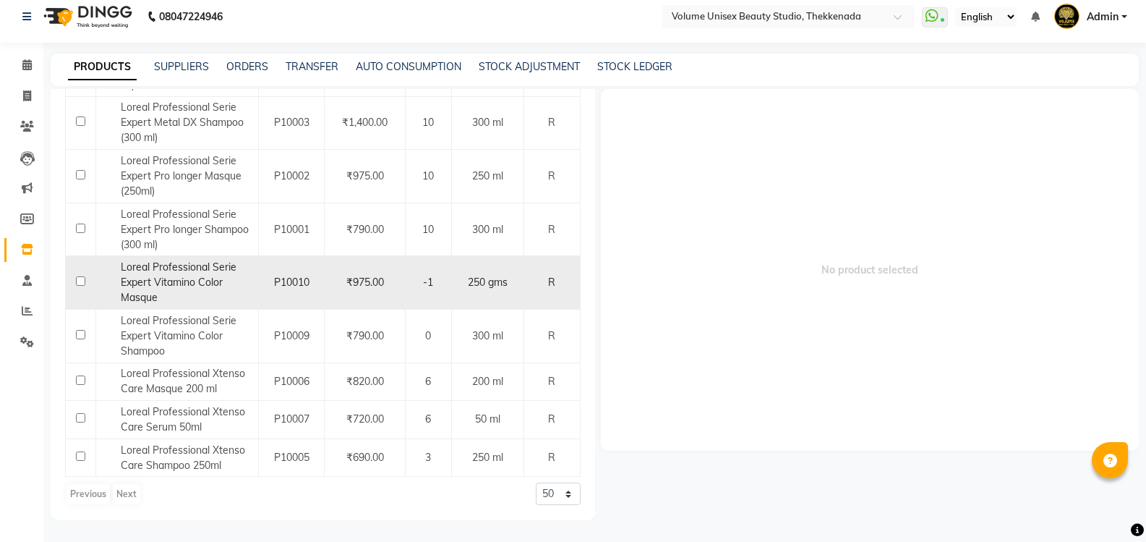
click at [184, 262] on span "Loreal Professional Serie Expert Vitamino Color Masque" at bounding box center [179, 281] width 116 height 43
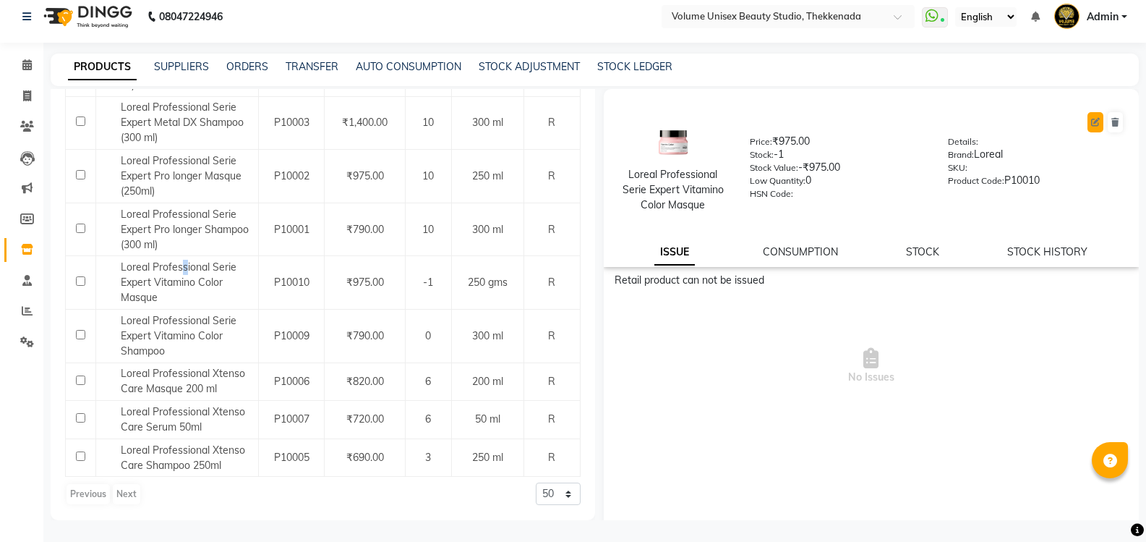
click at [1090, 120] on button at bounding box center [1095, 122] width 16 height 20
select select "R"
select select "true"
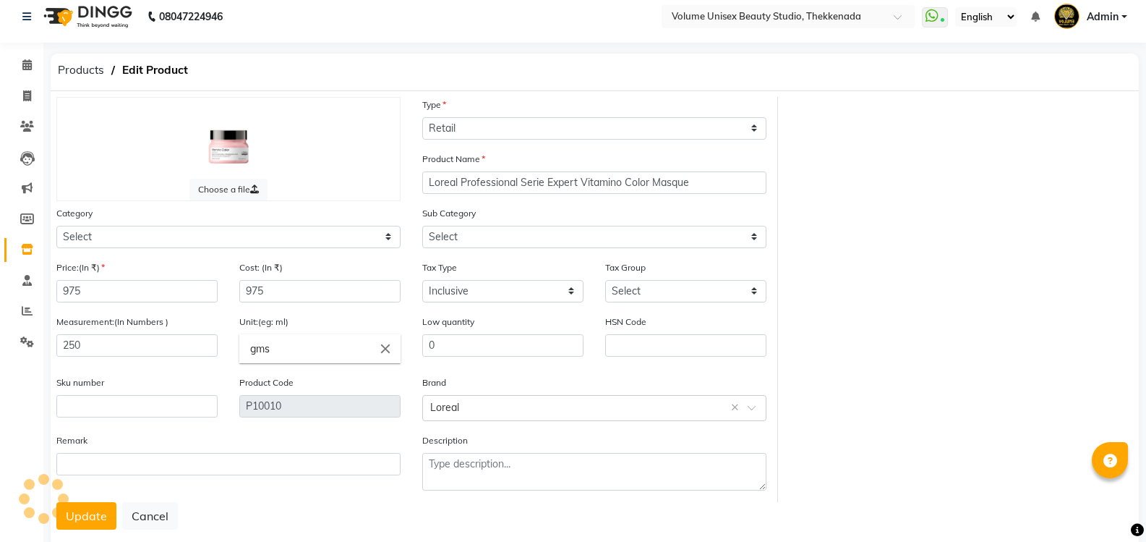
select select "1297801650"
select select "1297801651"
drag, startPoint x: 449, startPoint y: 339, endPoint x: 342, endPoint y: 341, distance: 107.0
click at [344, 342] on div "Price:(In ₹) 975 Cost: (In ₹) 975 Tax Type Select Inclusive Exclusive Tax Group…" at bounding box center [412, 381] width 732 height 242
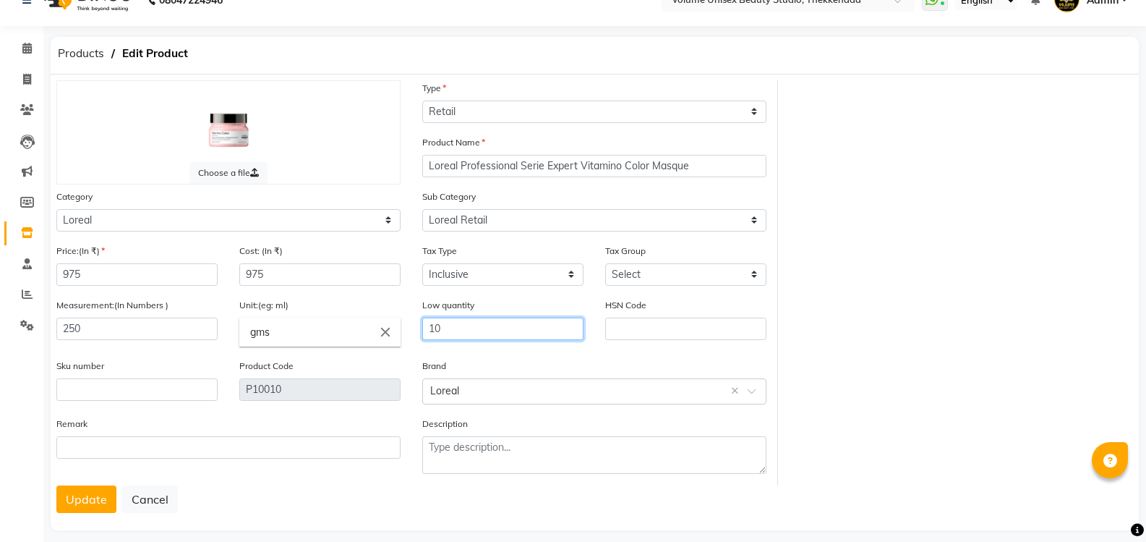
scroll to position [39, 0]
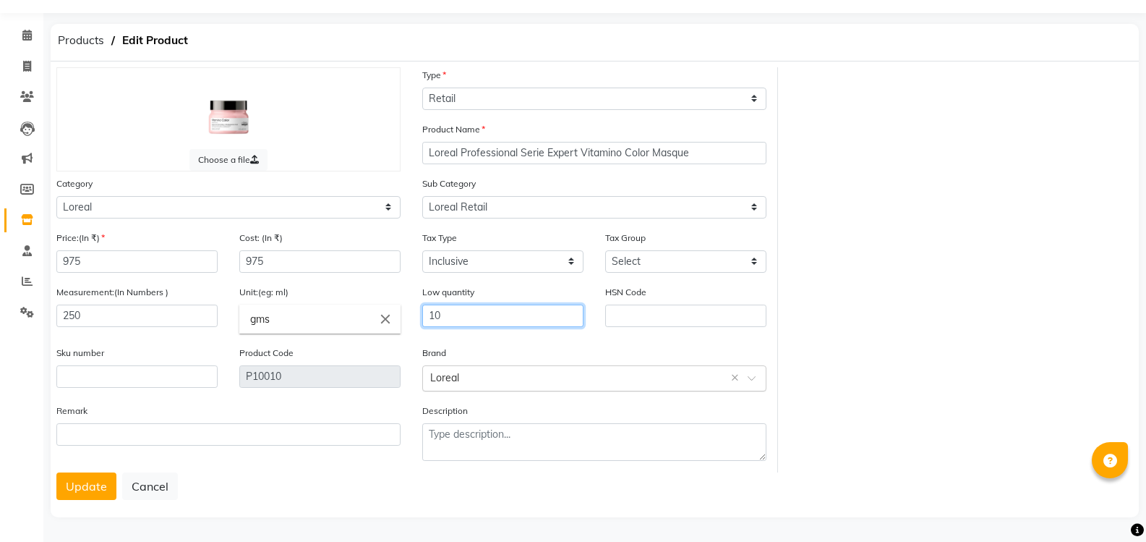
type input "10"
click at [462, 380] on input "text" at bounding box center [579, 376] width 299 height 15
click at [463, 458] on div "Loreal Professional" at bounding box center [594, 458] width 343 height 27
click at [78, 481] on button "Update" at bounding box center [86, 485] width 60 height 27
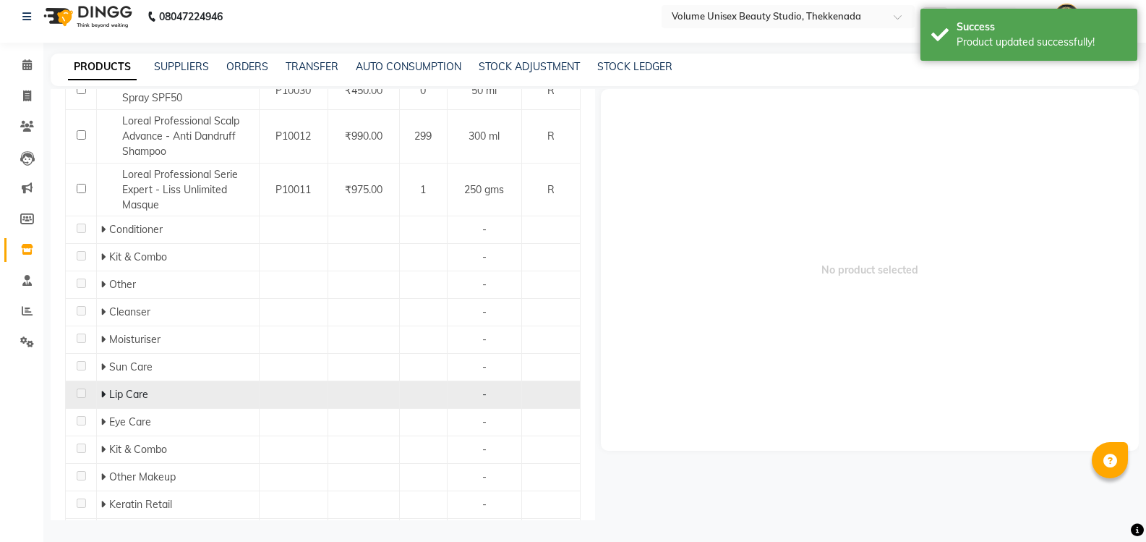
scroll to position [333, 0]
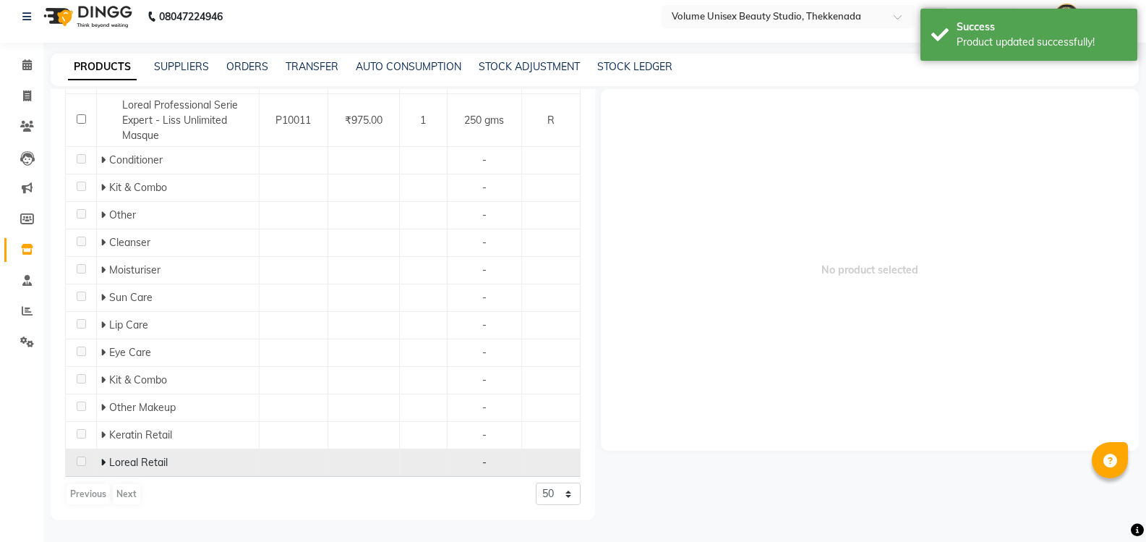
click at [105, 461] on span at bounding box center [104, 461] width 9 height 13
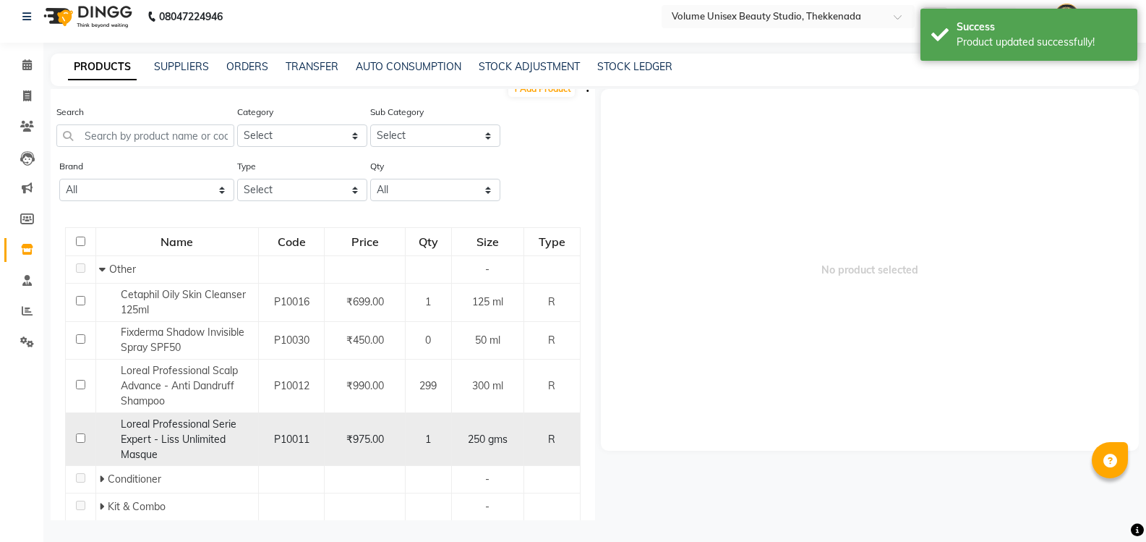
scroll to position [0, 0]
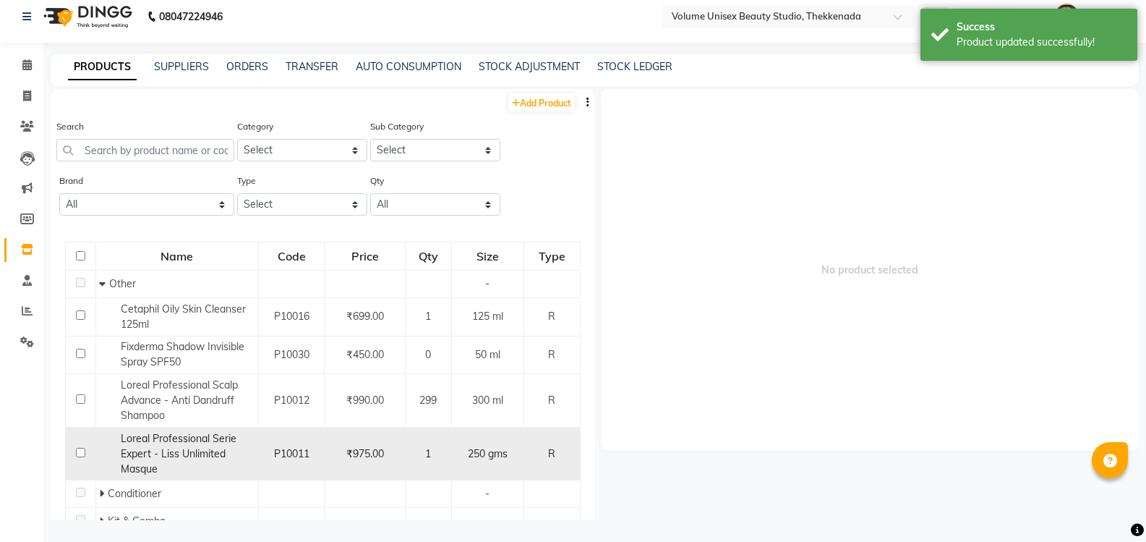
click at [190, 450] on span "Loreal Professional Serie Expert - Liss Unlimited Masque" at bounding box center [179, 453] width 116 height 43
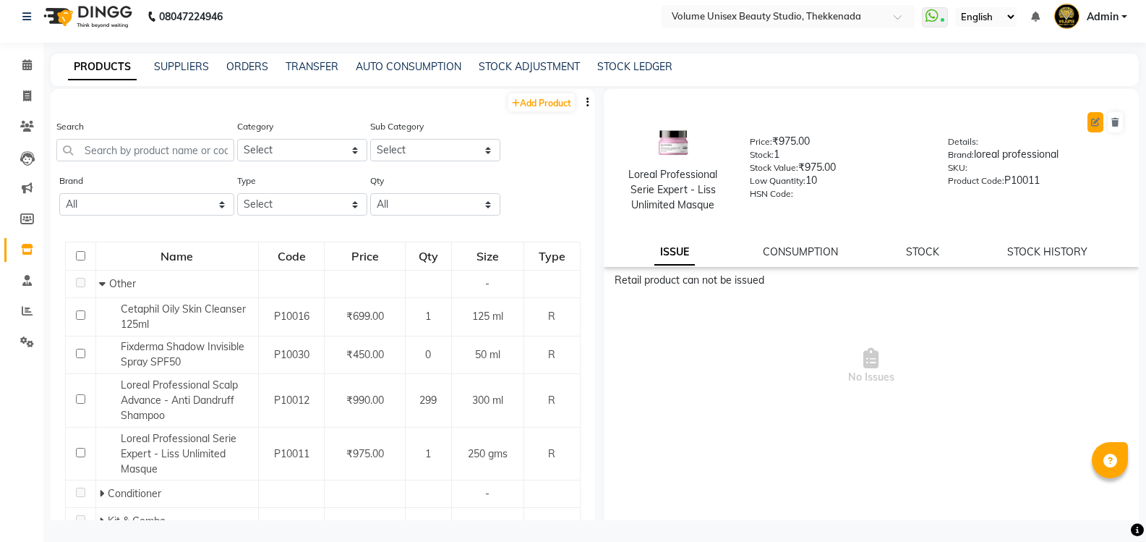
click at [1091, 122] on icon at bounding box center [1095, 122] width 9 height 9
select select "R"
select select "true"
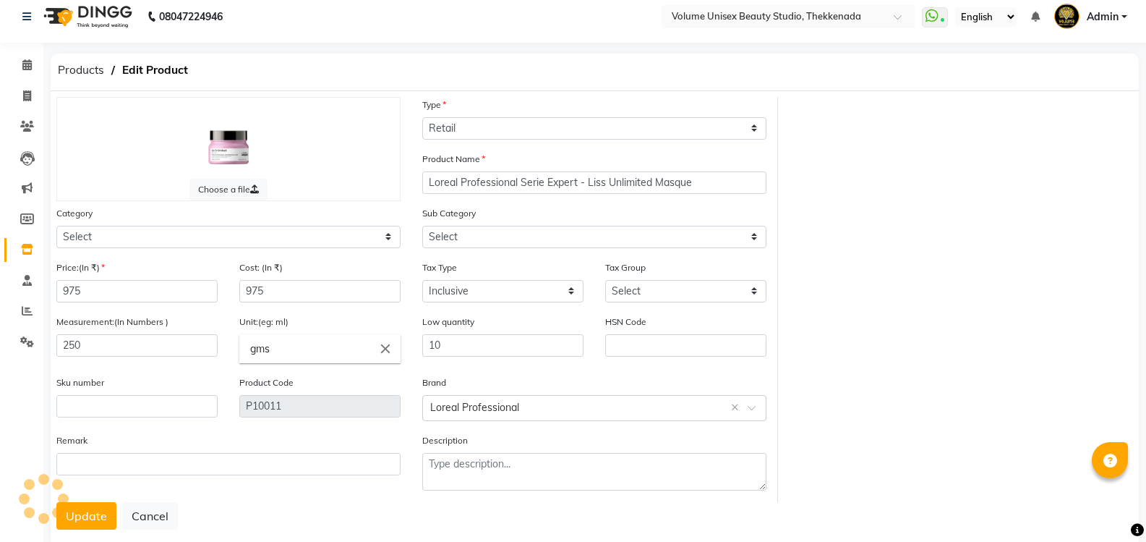
select select "1297801000"
select select "1297801002"
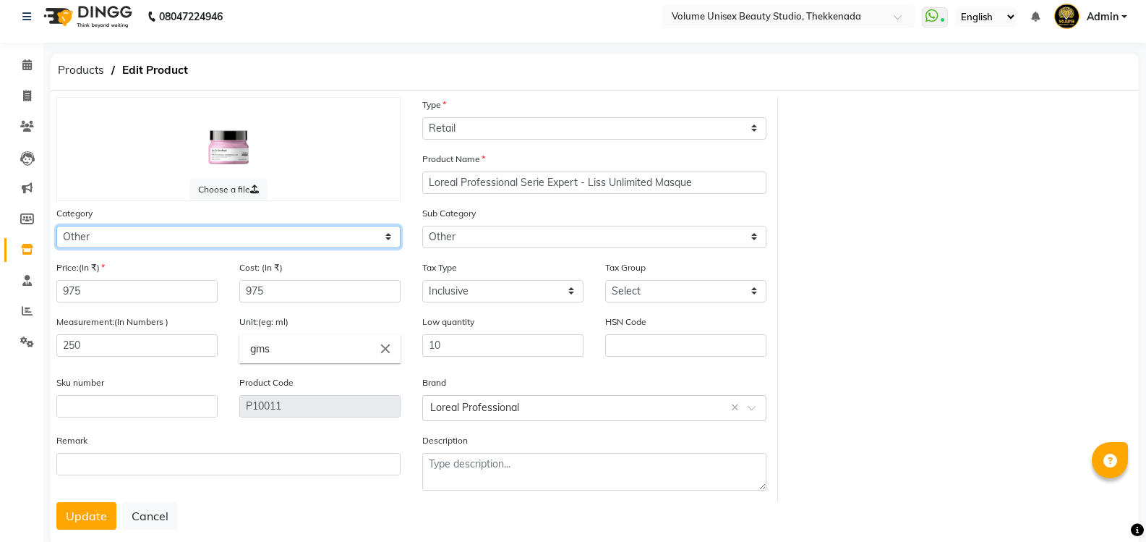
click at [165, 232] on select "Select Hair Skin Makeup Personal Care Appliances [PERSON_NAME] Waxing Disposabl…" at bounding box center [228, 237] width 344 height 22
select select "1297801100"
click at [56, 226] on select "Select Hair Skin Makeup Personal Care Appliances [PERSON_NAME] Waxing Disposabl…" at bounding box center [228, 237] width 344 height 22
select select
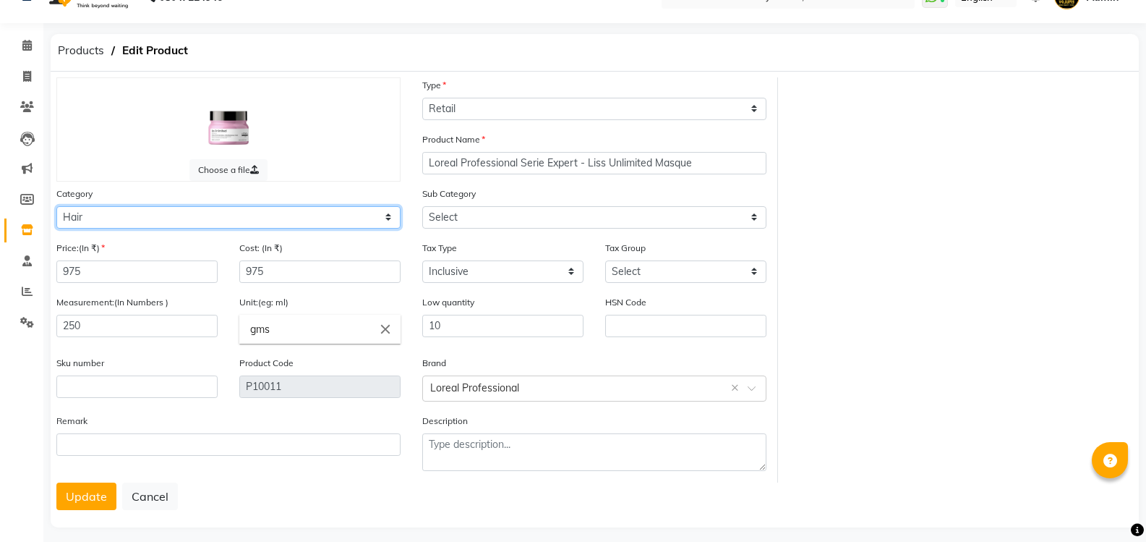
scroll to position [39, 0]
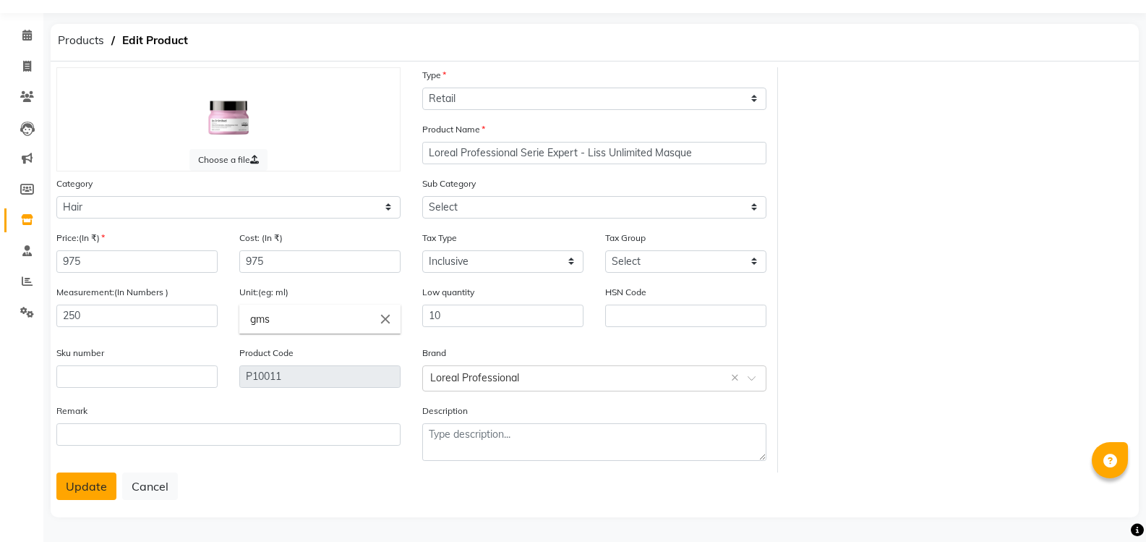
click at [98, 487] on button "Update" at bounding box center [86, 485] width 60 height 27
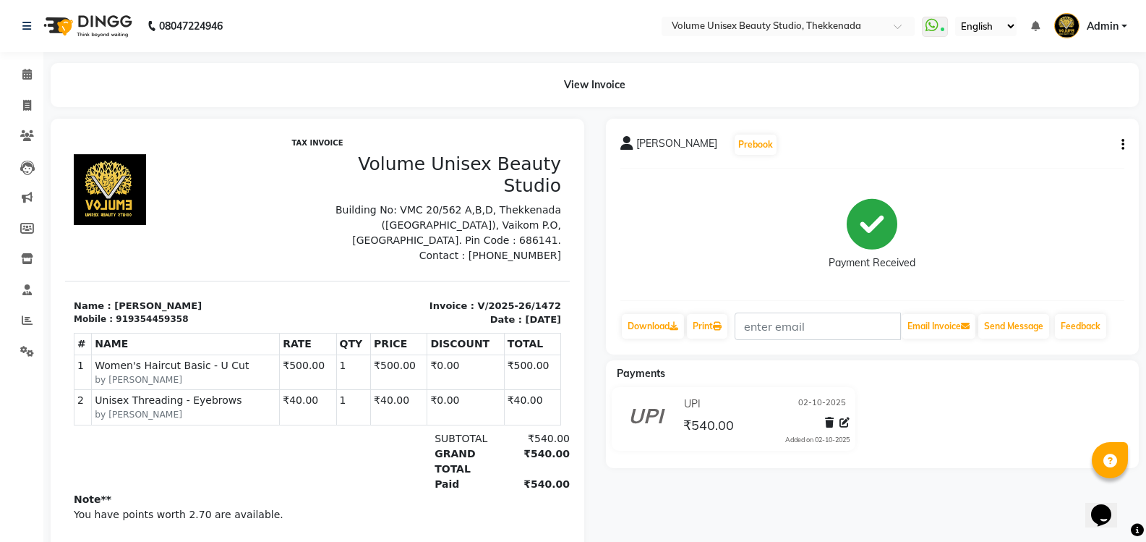
click at [1121, 145] on icon "button" at bounding box center [1122, 145] width 3 height 1
click at [1035, 161] on div "Edit Invoice" at bounding box center [1050, 163] width 99 height 18
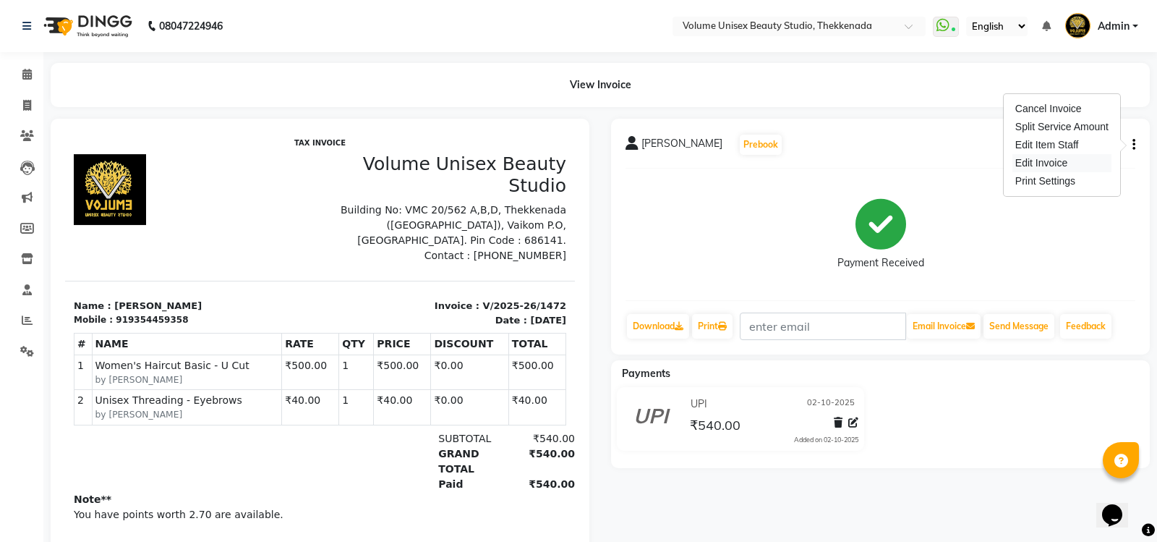
select select "service"
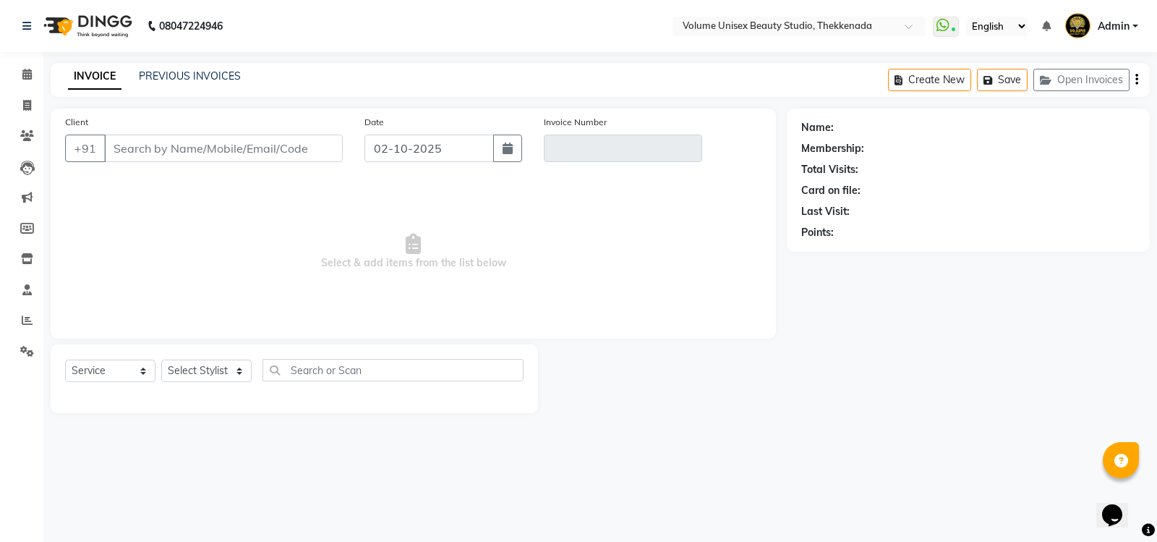
type input "9354459358"
type input "V/2025-26/1472"
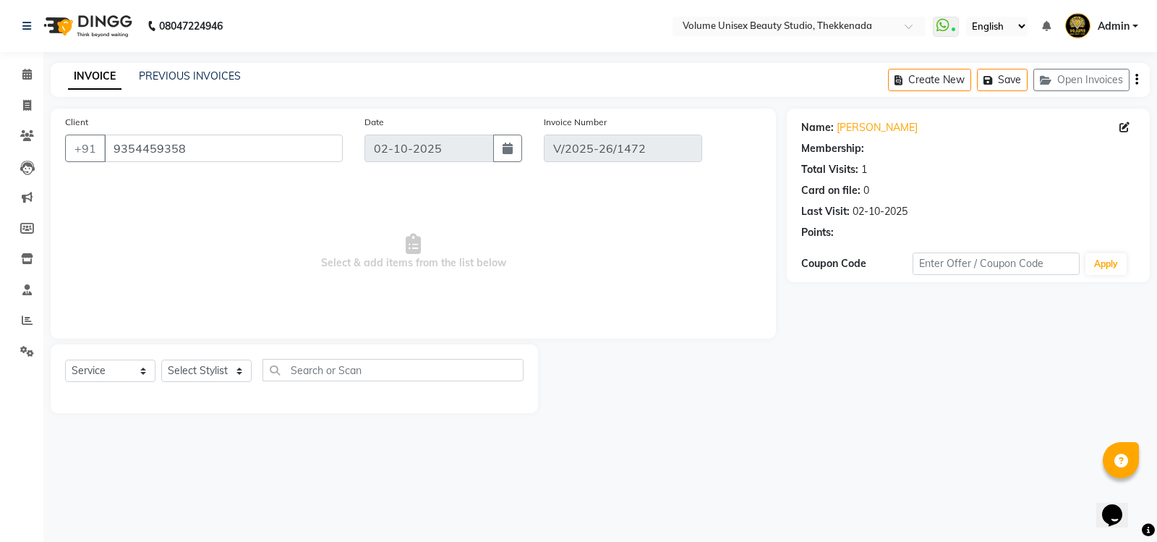
select select "1: Object"
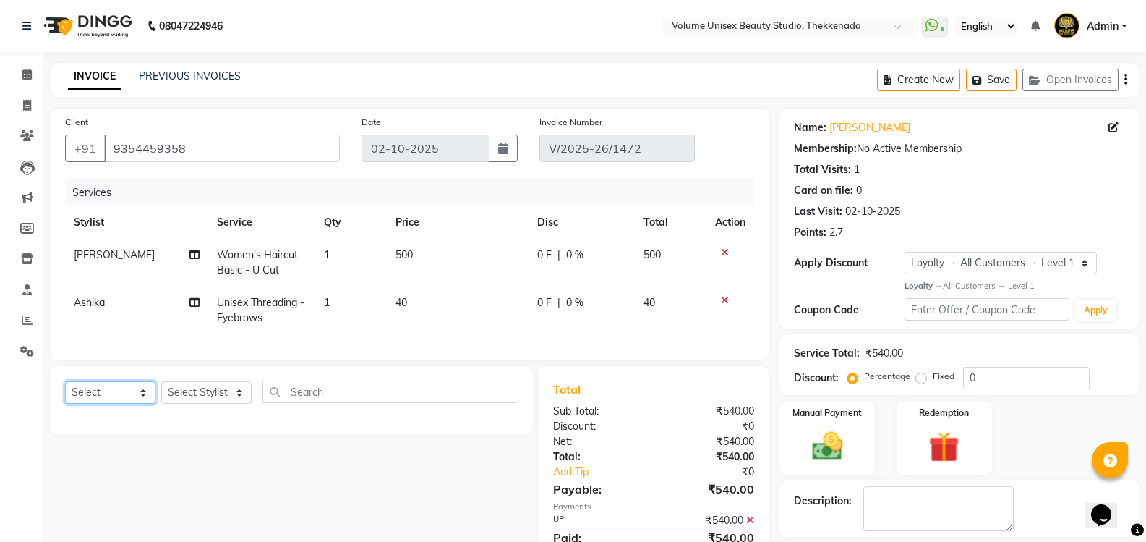
click at [93, 403] on select "Select Service Product Membership Package Voucher Prepaid Gift Card" at bounding box center [110, 392] width 90 height 22
select select "product"
click at [65, 392] on select "Select Service Product Membership Package Voucher Prepaid Gift Card" at bounding box center [110, 392] width 90 height 22
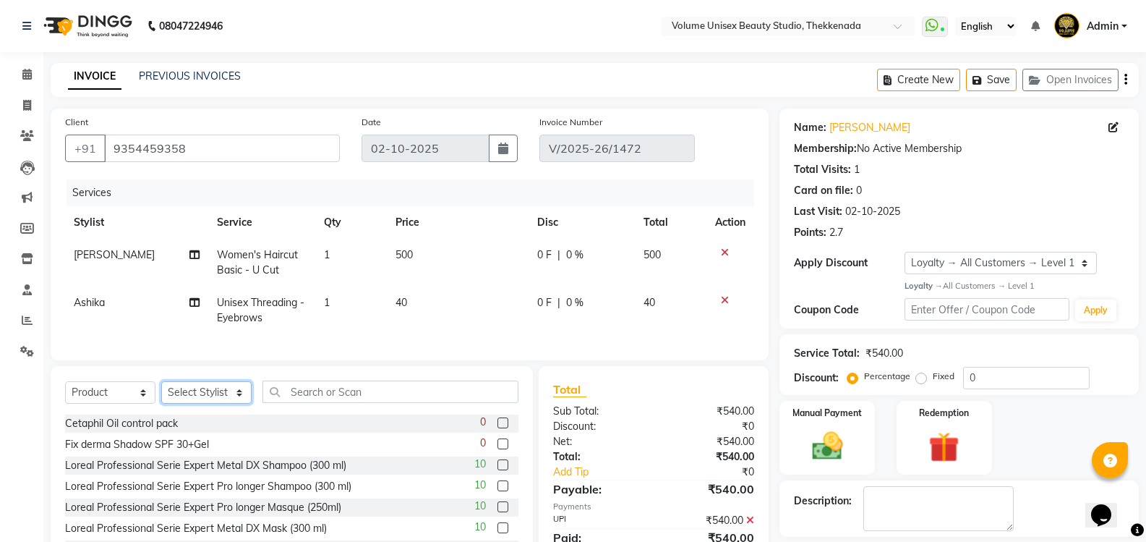
click at [198, 403] on select "Select Stylist [PERSON_NAME] [PERSON_NAME] [PERSON_NAME] [PERSON_NAME] [PERSON_…" at bounding box center [206, 392] width 90 height 22
select select "65210"
click at [161, 392] on select "Select Stylist [PERSON_NAME] [PERSON_NAME] [PERSON_NAME] [PERSON_NAME] [PERSON_…" at bounding box center [206, 392] width 90 height 22
click at [296, 401] on input "text" at bounding box center [390, 391] width 256 height 22
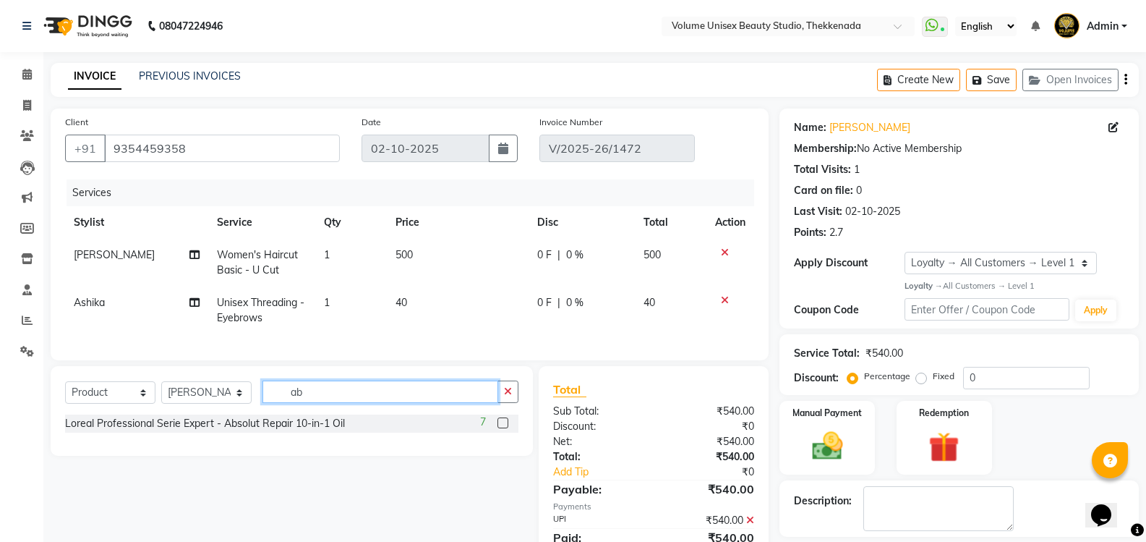
type input "a"
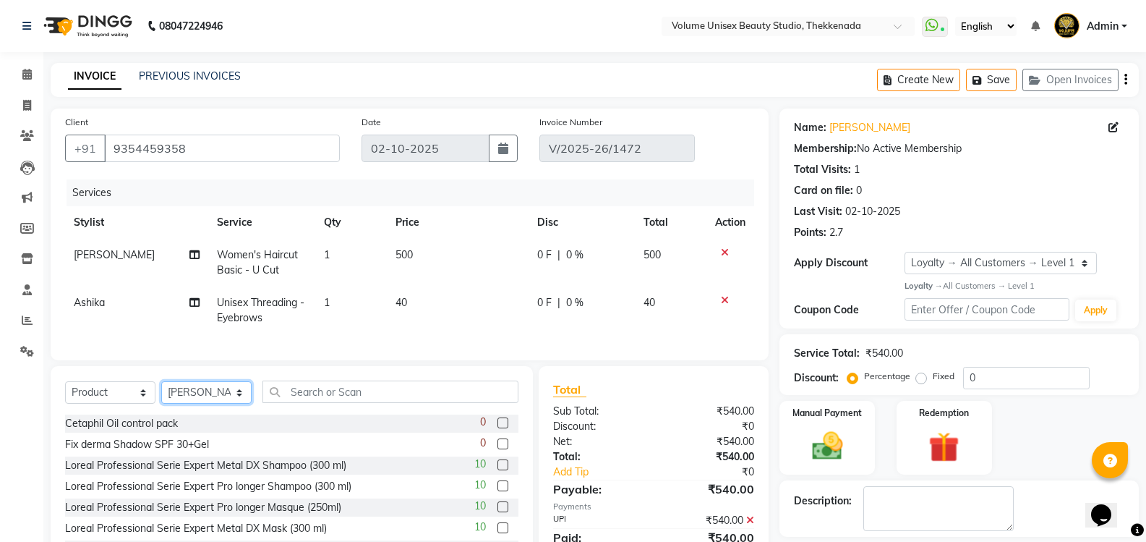
click at [169, 401] on select "Select Stylist [PERSON_NAME] [PERSON_NAME] [PERSON_NAME] [PERSON_NAME] [PERSON_…" at bounding box center [206, 392] width 90 height 22
select select "65211"
click at [161, 392] on select "Select Stylist [PERSON_NAME] [PERSON_NAME] [PERSON_NAME] [PERSON_NAME] [PERSON_…" at bounding box center [206, 392] width 90 height 22
click at [309, 400] on input "text" at bounding box center [390, 391] width 256 height 22
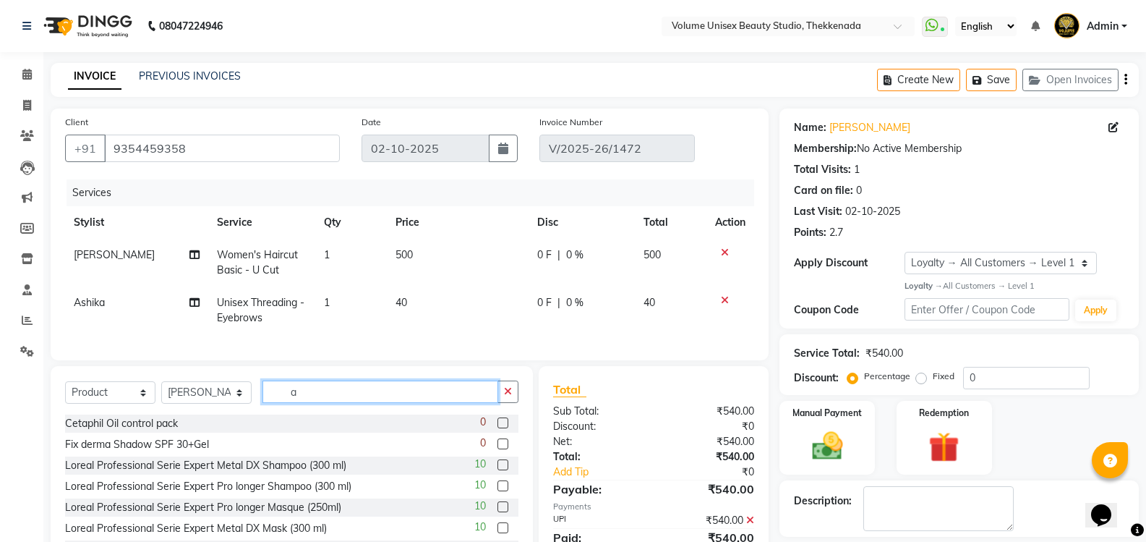
type input "ab"
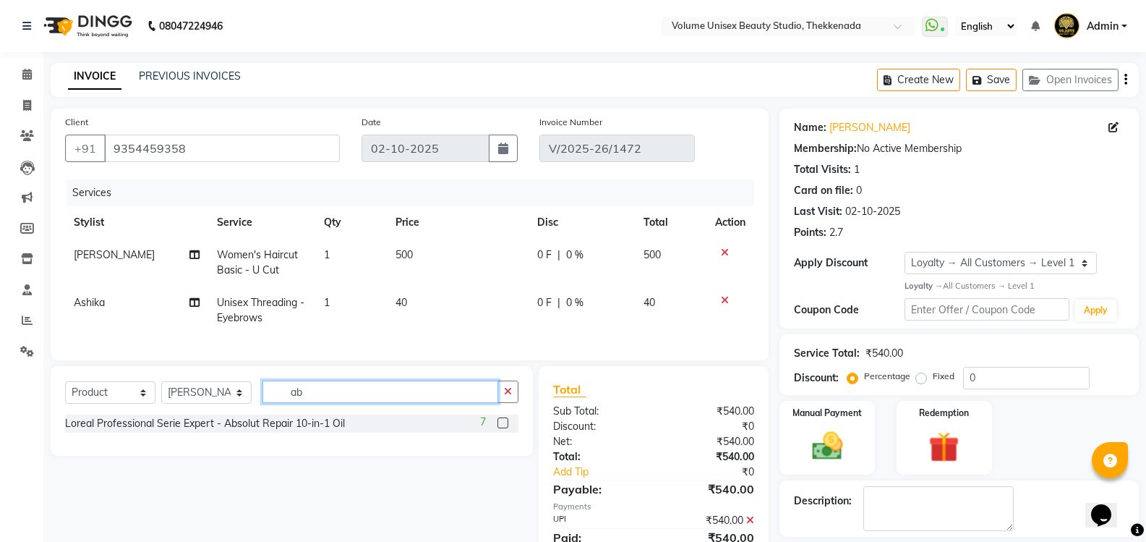
drag, startPoint x: 332, startPoint y: 398, endPoint x: 150, endPoint y: 402, distance: 182.2
click at [171, 401] on div "Select Service Product Membership Package Voucher Prepaid Gift Card Select Styl…" at bounding box center [291, 397] width 453 height 34
